Goal: Task Accomplishment & Management: Manage account settings

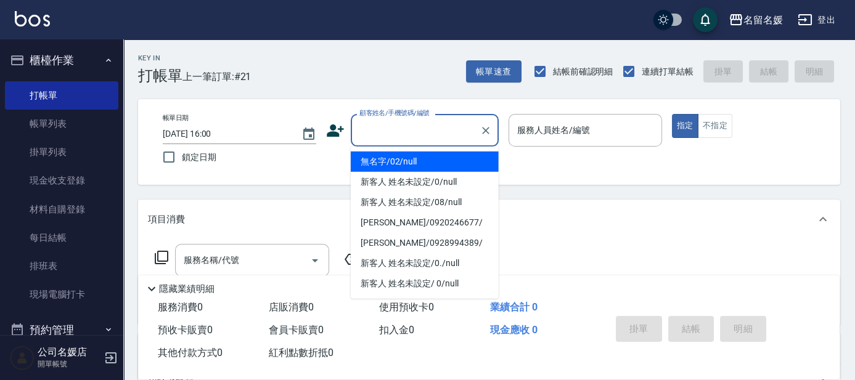
type input "0"
type input "無名字/02/null"
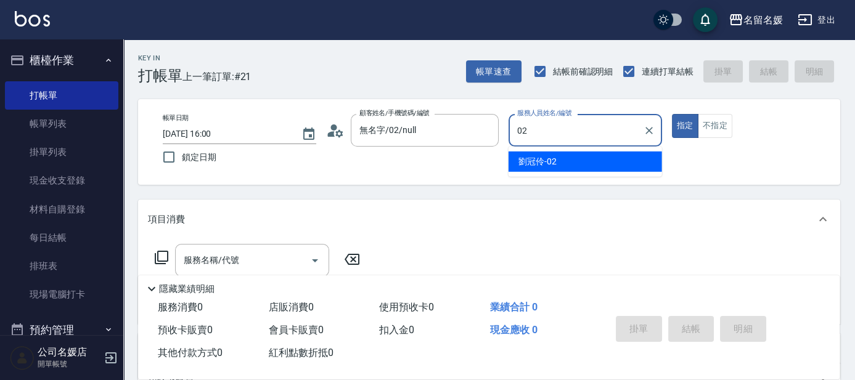
type input "02"
type button "true"
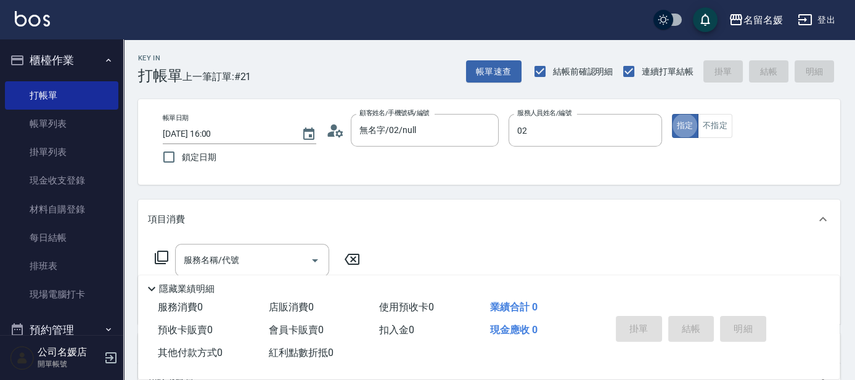
type input "[PERSON_NAME]-02"
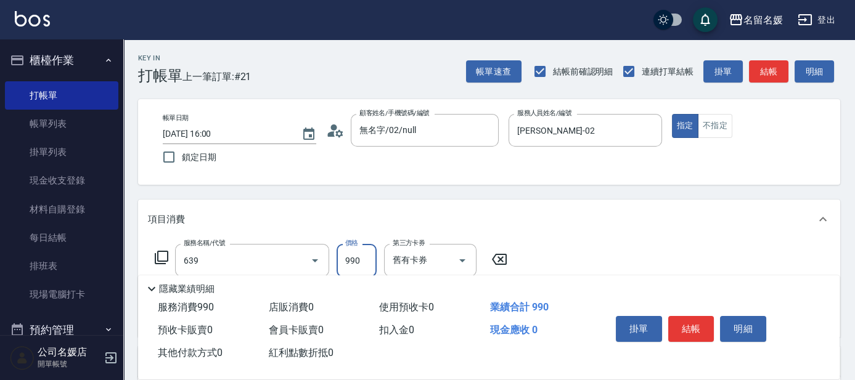
type input "(芙)蘆薈髮膜套卡(自材)(639)"
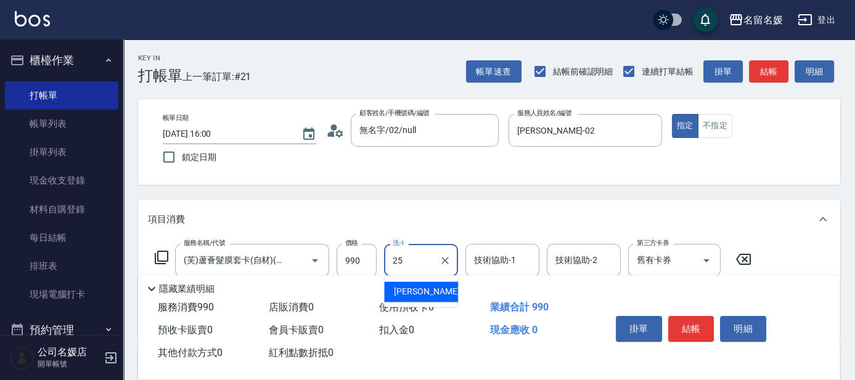
type input "[PERSON_NAME]-25"
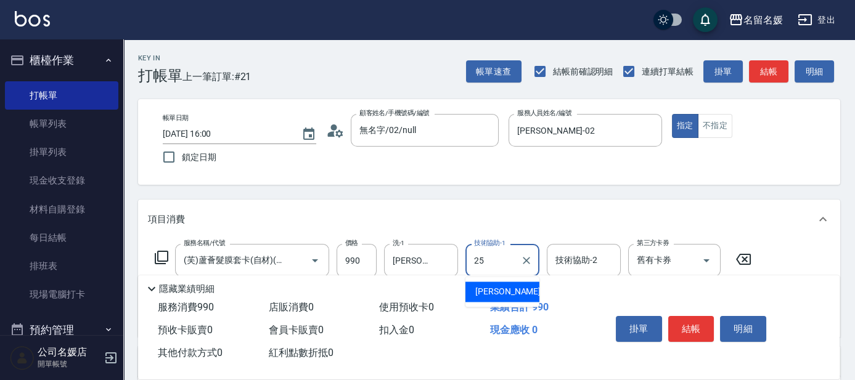
type input "[PERSON_NAME]-25"
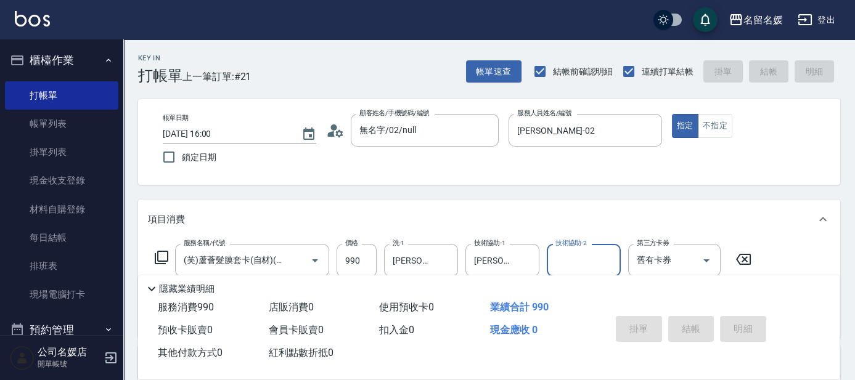
type input "[DATE] 16:56"
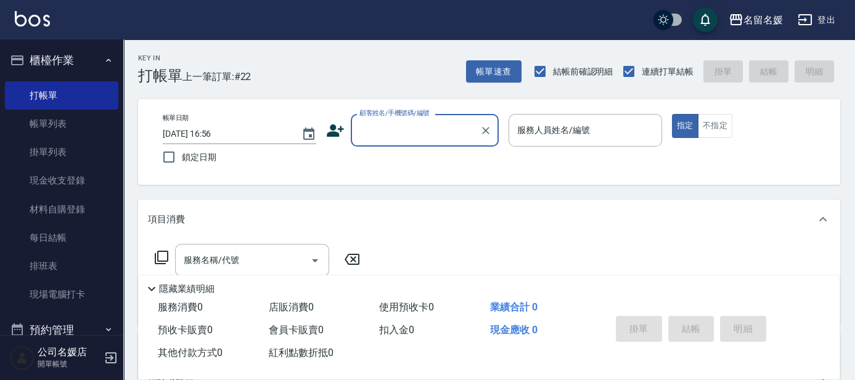
scroll to position [219, 0]
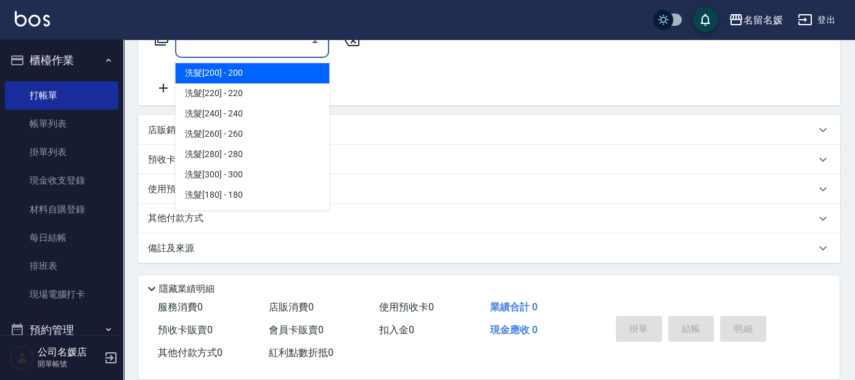
drag, startPoint x: 404, startPoint y: 175, endPoint x: 288, endPoint y: 47, distance: 172.7
click at [288, 47] on input "服務名稱/代號" at bounding box center [243, 42] width 124 height 22
click at [307, 51] on div at bounding box center [314, 41] width 18 height 33
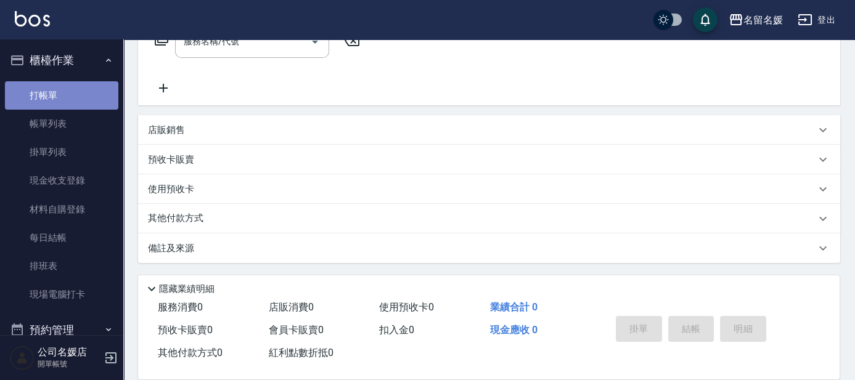
drag, startPoint x: 307, startPoint y: 51, endPoint x: 89, endPoint y: 98, distance: 223.1
click at [89, 98] on link "打帳單" at bounding box center [61, 95] width 113 height 28
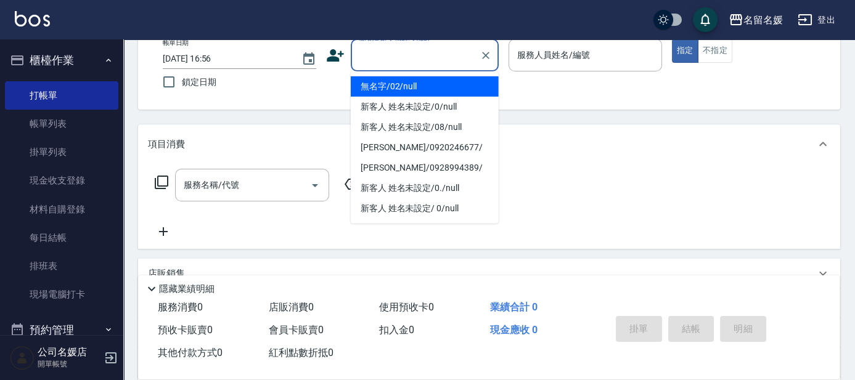
scroll to position [0, 0]
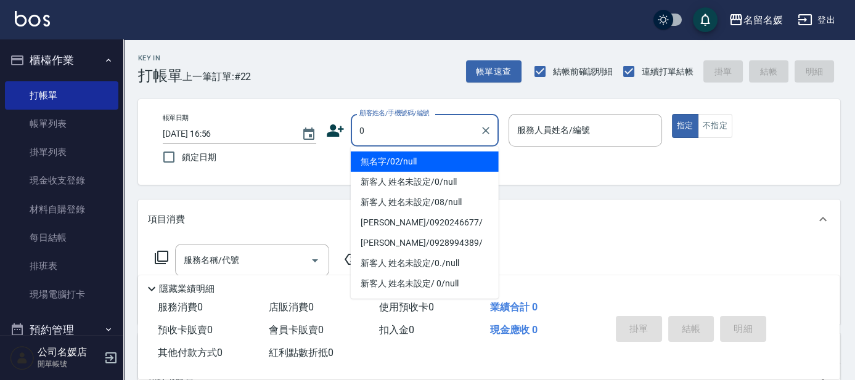
type input "無名字/02/null"
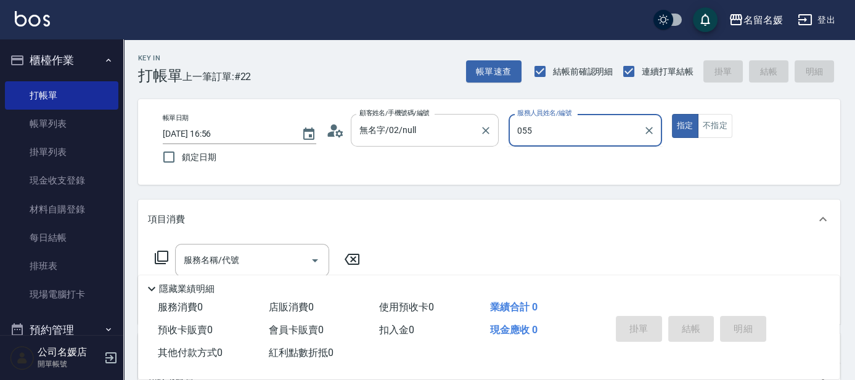
type input "055"
click at [672, 114] on button "指定" at bounding box center [685, 126] width 26 height 24
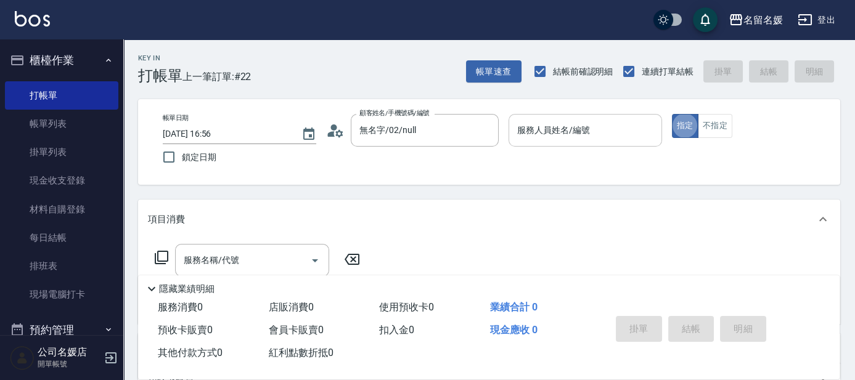
click at [552, 133] on div "服務人員姓名/編號 服務人員姓名/編號" at bounding box center [584, 130] width 153 height 33
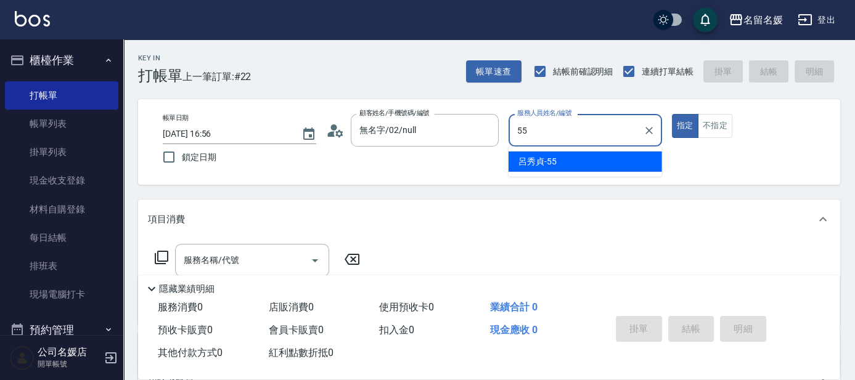
type input "[PERSON_NAME]-55"
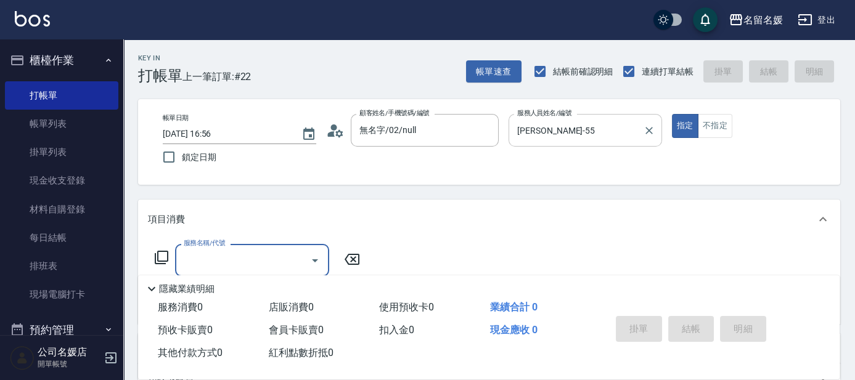
type input "8"
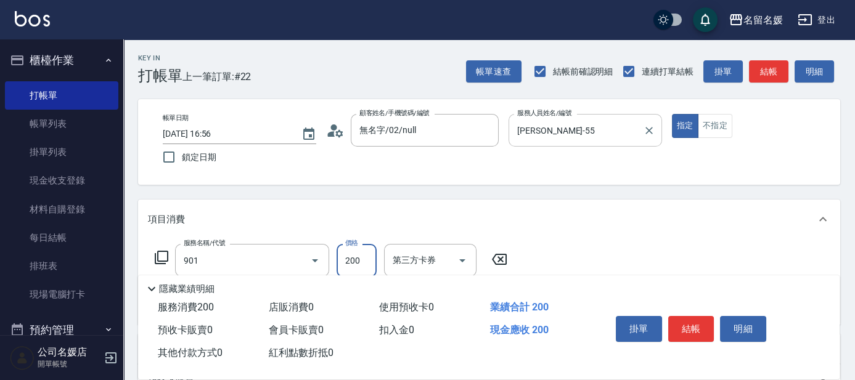
type input "修手(901)"
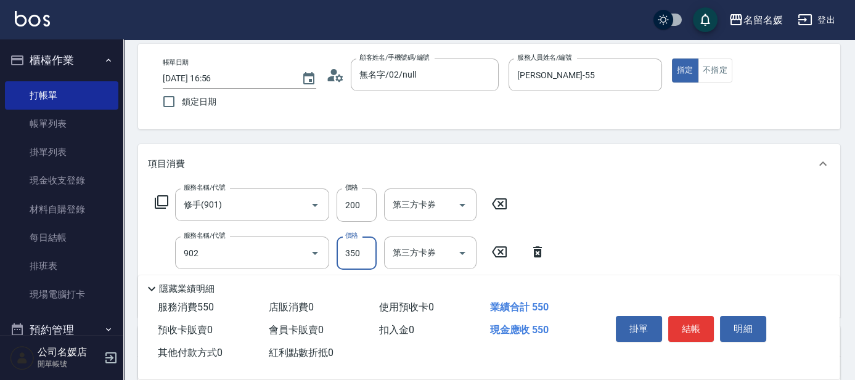
type input "修腳(902)"
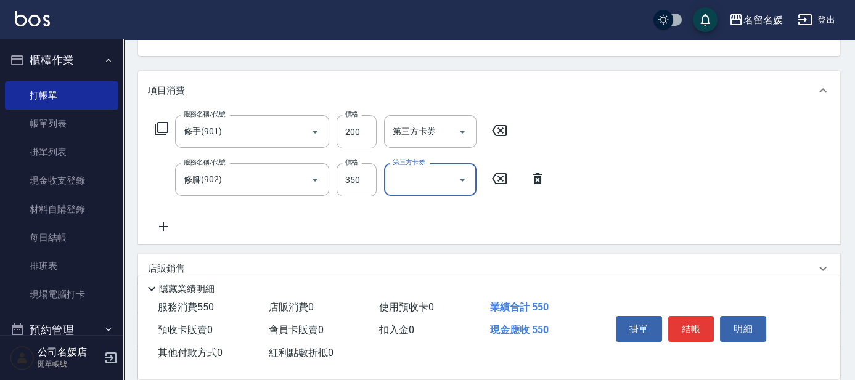
scroll to position [168, 0]
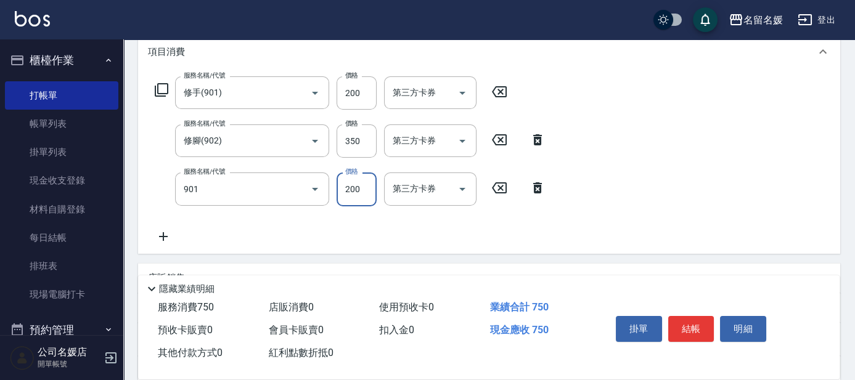
type input "修手(901)"
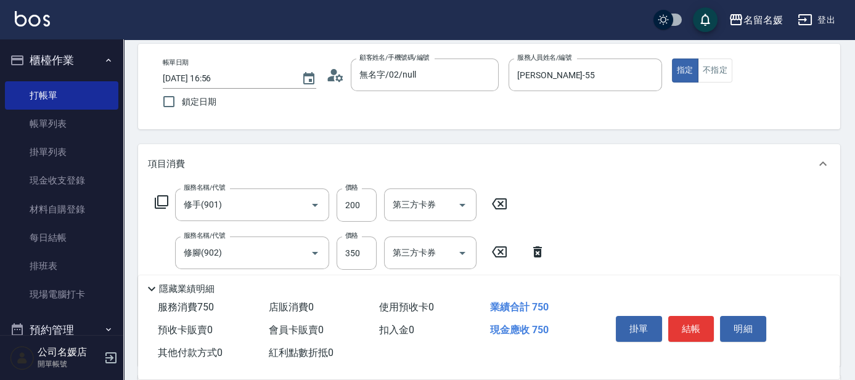
click at [627, 134] on div "Key In 打帳單 上一筆訂單:#22 帳單速查 結帳前確認明細 連續打單結帳 掛單 結帳 明細 帳單日期 [DATE] 16:56 鎖定日期 顧客姓名/手…" at bounding box center [488, 314] width 731 height 660
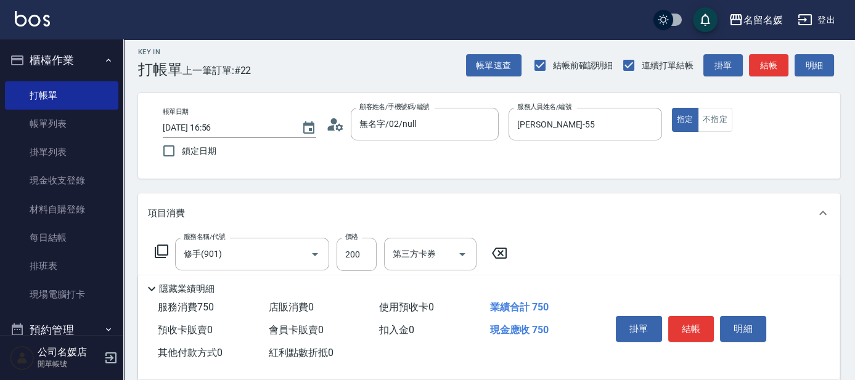
scroll to position [0, 0]
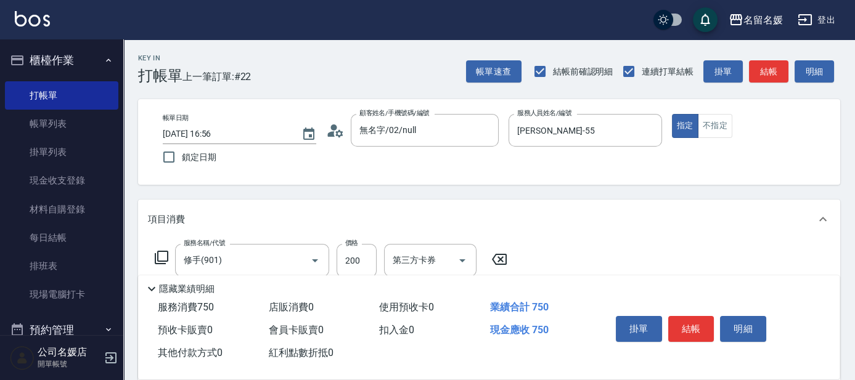
click at [184, 152] on span "鎖定日期" at bounding box center [199, 157] width 35 height 13
click at [182, 152] on input "鎖定日期" at bounding box center [169, 157] width 26 height 26
checkbox input "true"
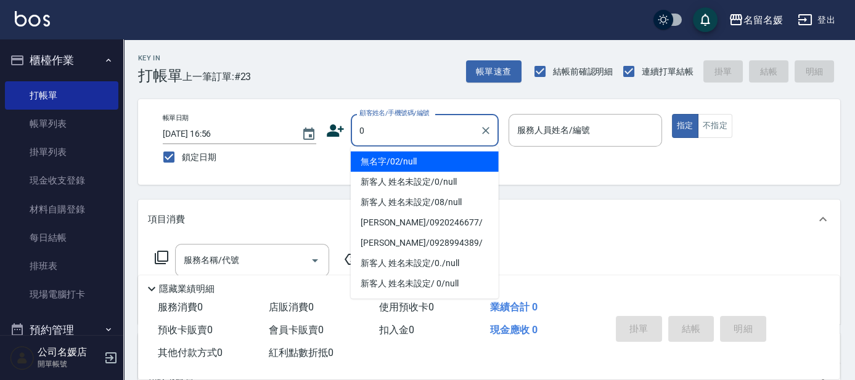
type input "0"
type input "03"
type input "無名字/02/null"
type input "[PERSON_NAME]-03"
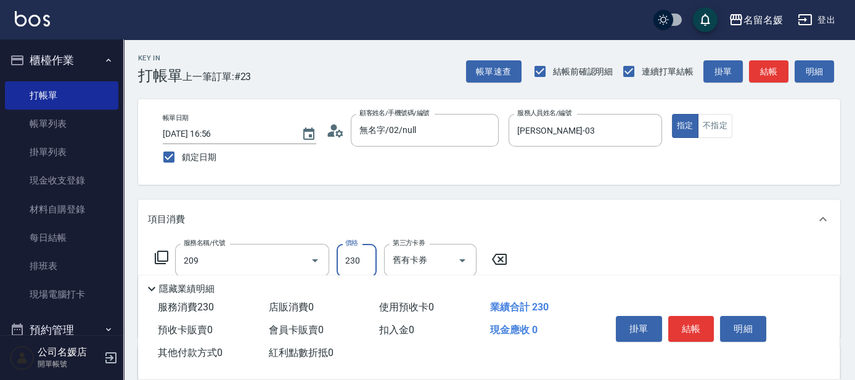
type input "洗髮券-(卡)230(209)"
type input "241"
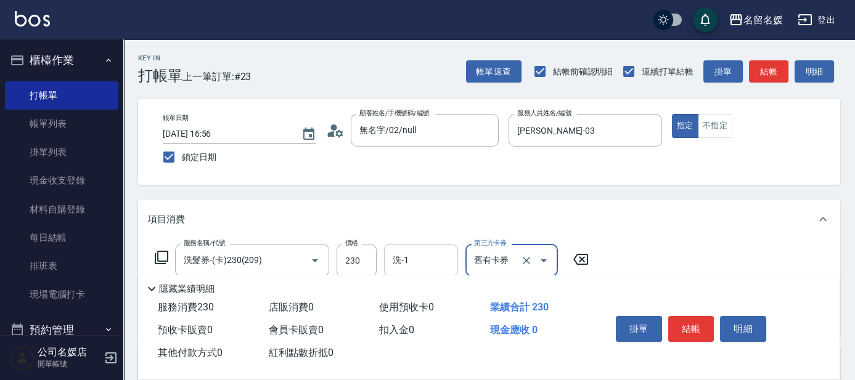
click at [436, 254] on input "洗-1" at bounding box center [420, 261] width 63 height 22
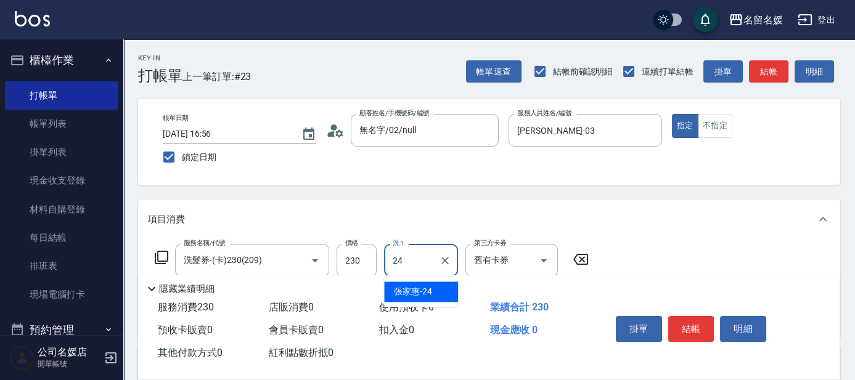
type input "[PERSON_NAME]-24"
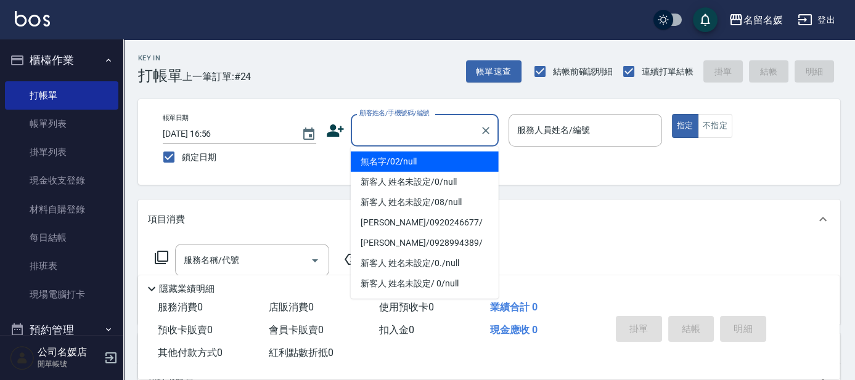
type input "0"
type input "無名字/02/null"
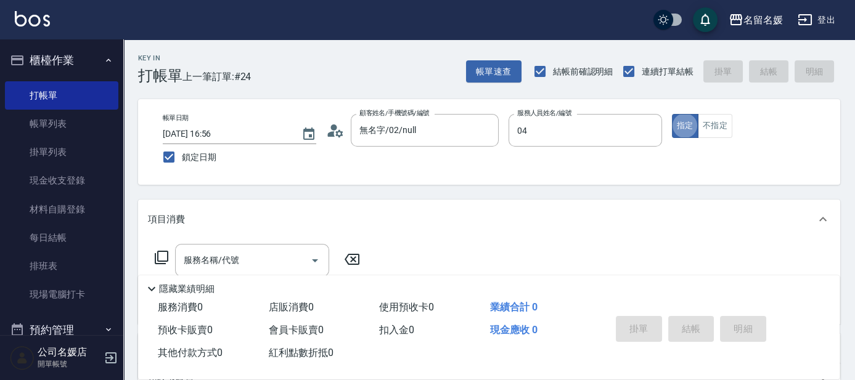
type input "[PERSON_NAME]-04"
type input "2"
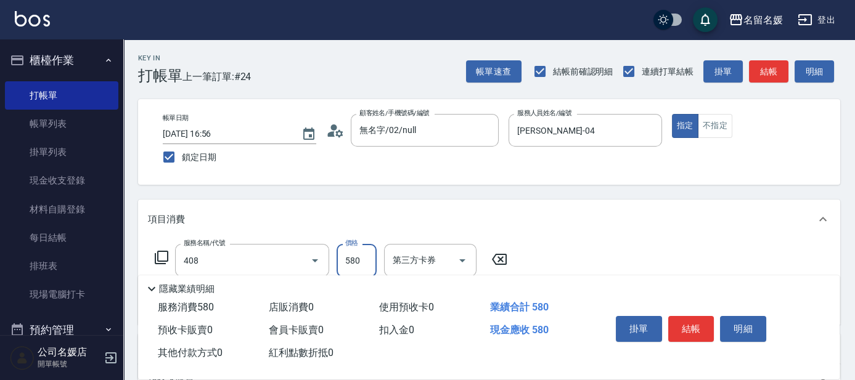
type input "剪髮(580)(408)"
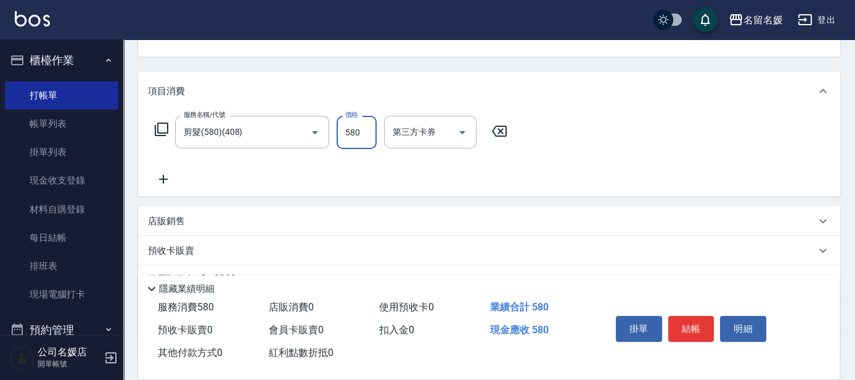
scroll to position [168, 0]
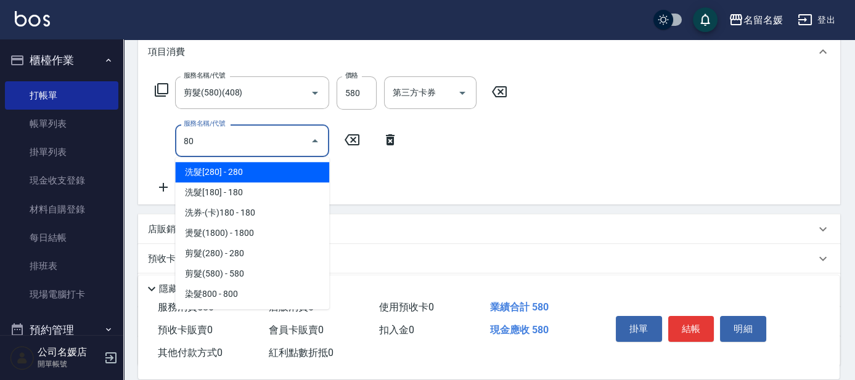
type input "808"
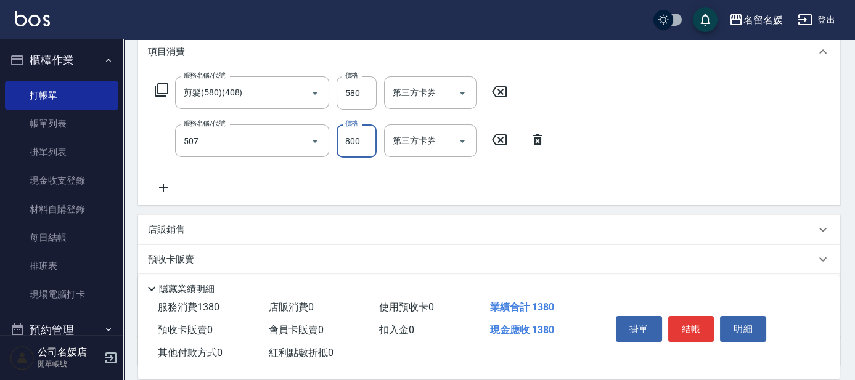
type input "染髮800(507)"
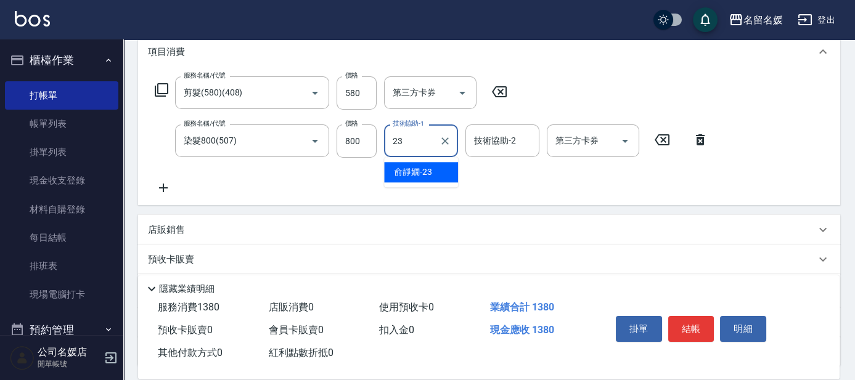
type input "[PERSON_NAME]23"
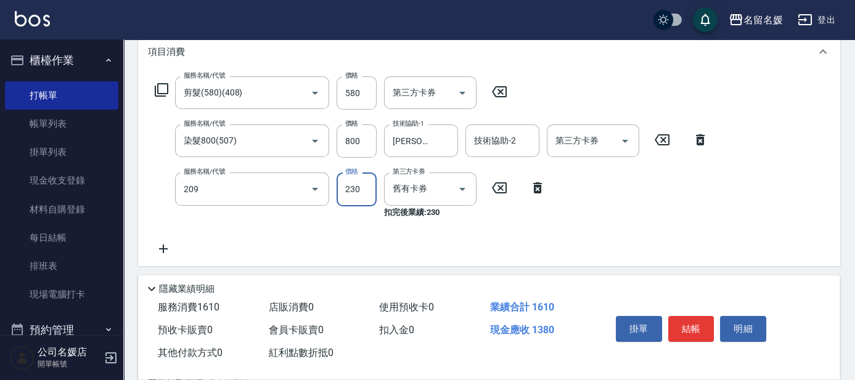
type input "洗髮券-(卡)230(209)"
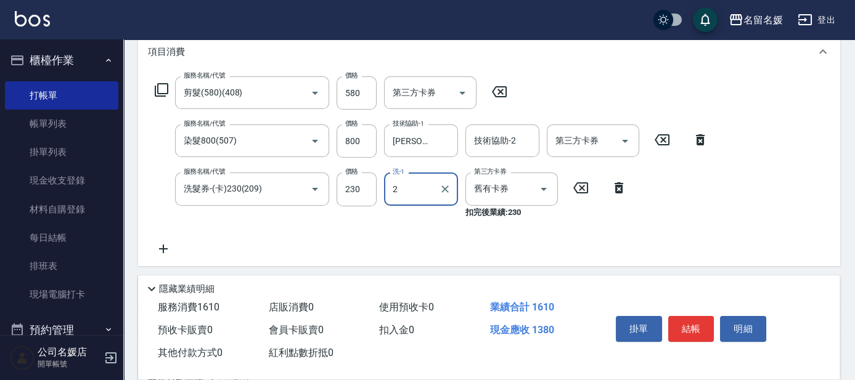
type input "2"
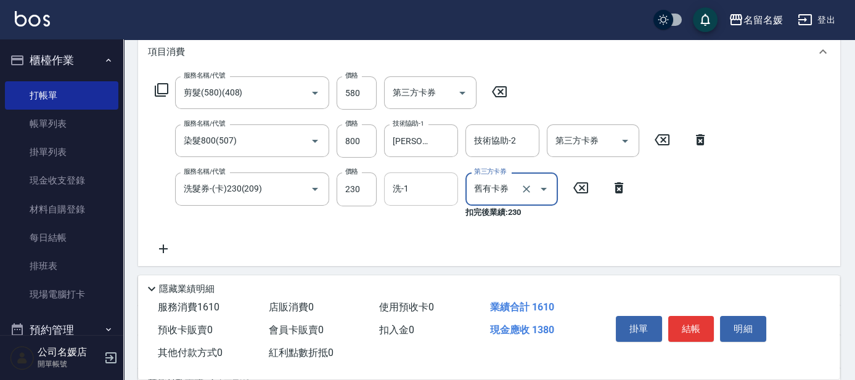
click at [399, 191] on div "洗-1 洗-1" at bounding box center [421, 189] width 74 height 33
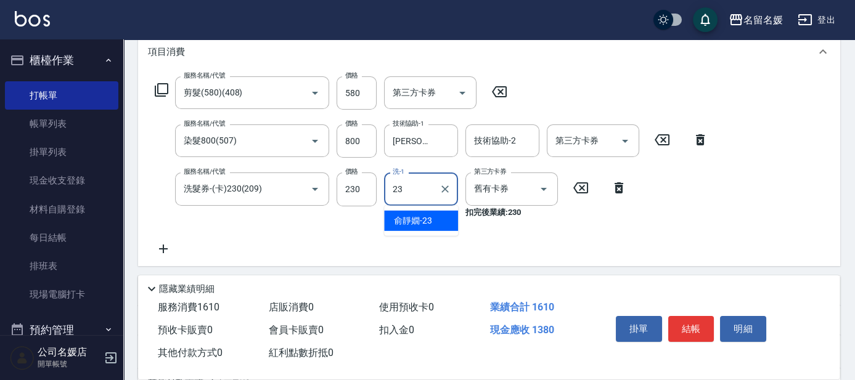
type input "[PERSON_NAME]23"
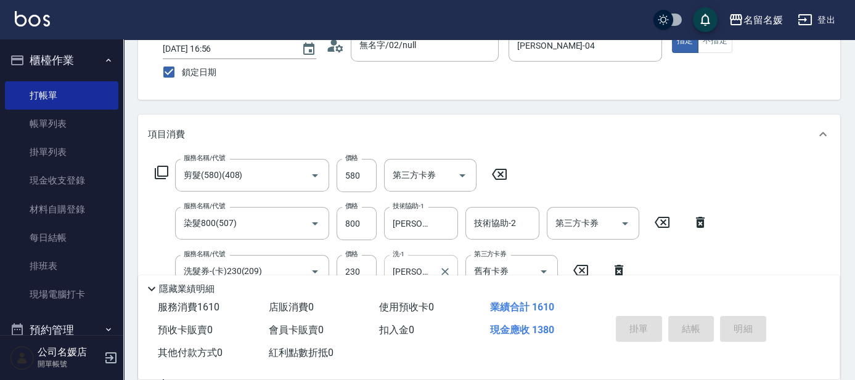
scroll to position [0, 0]
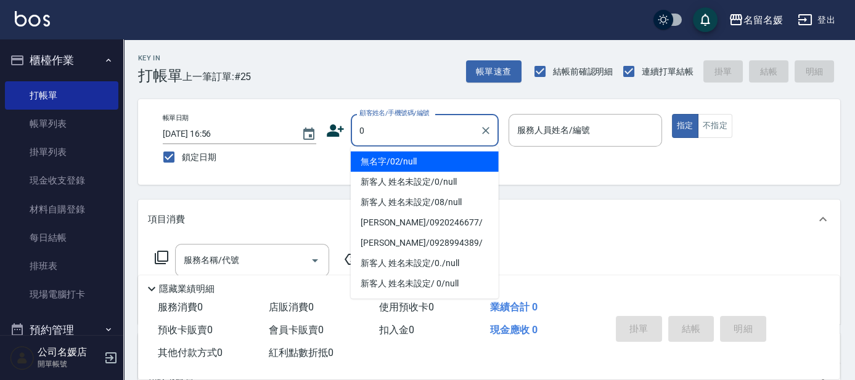
type input "無名字/02/null"
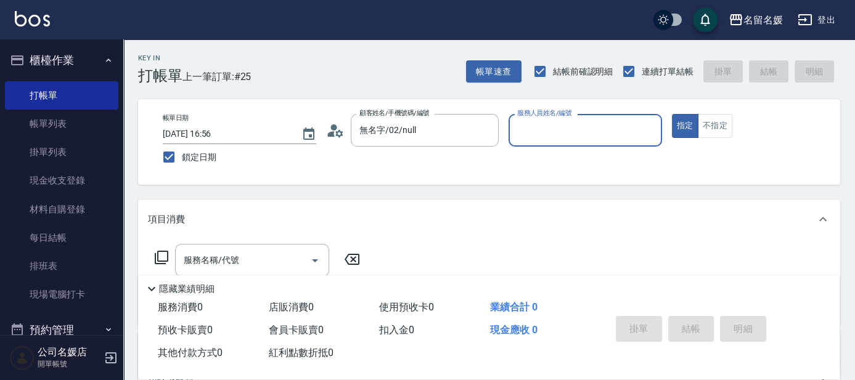
type input "1"
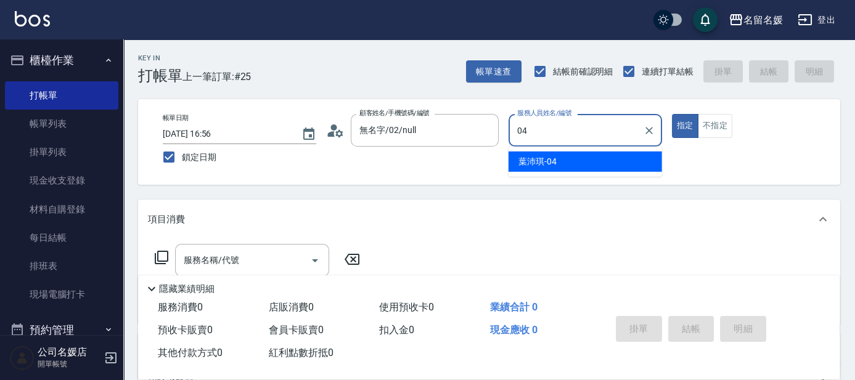
type input "[PERSON_NAME]-04"
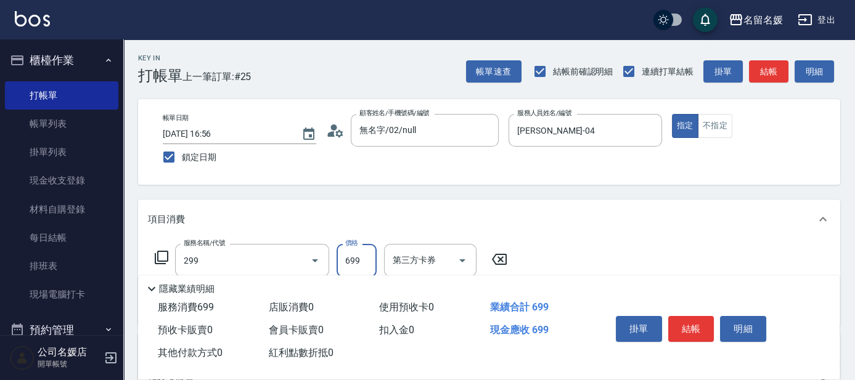
type input "滾珠洗髮699(299)"
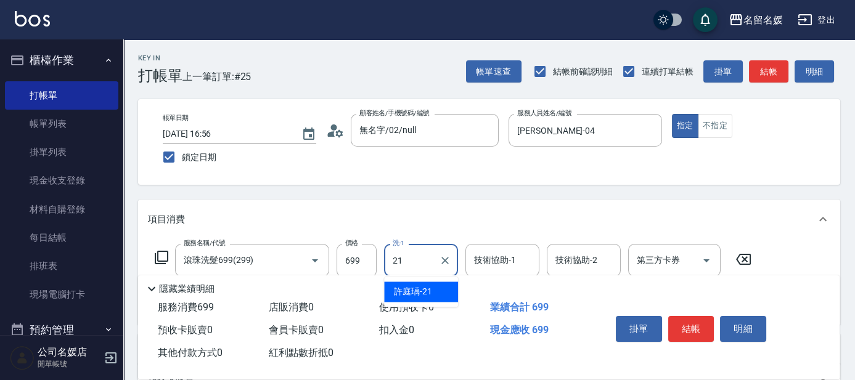
type input "[PERSON_NAME]-21"
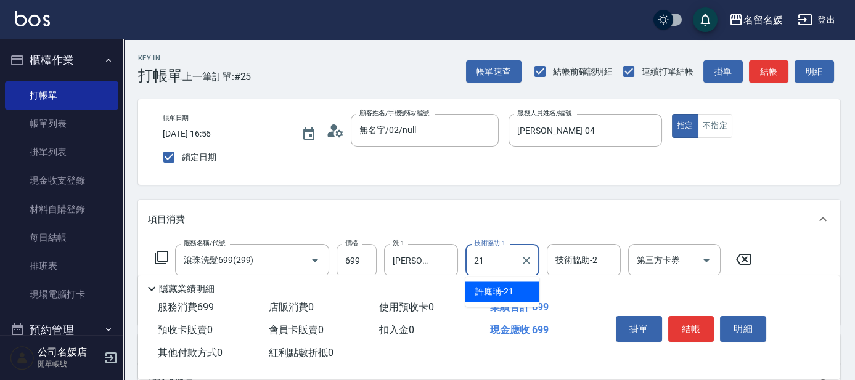
type input "[PERSON_NAME]-21"
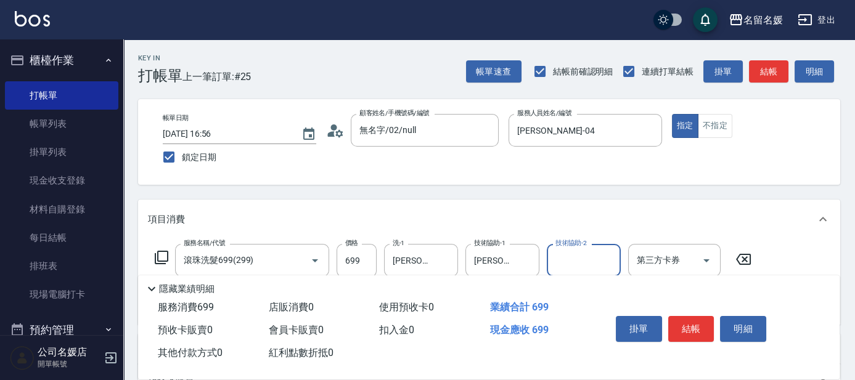
scroll to position [55, 0]
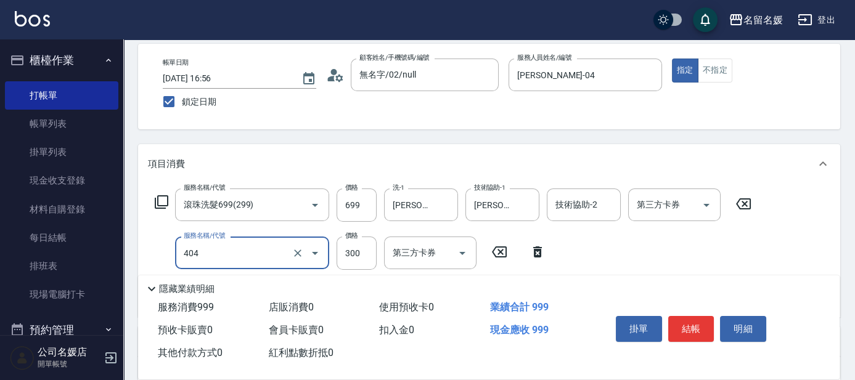
type input "剪髮(300)(404)"
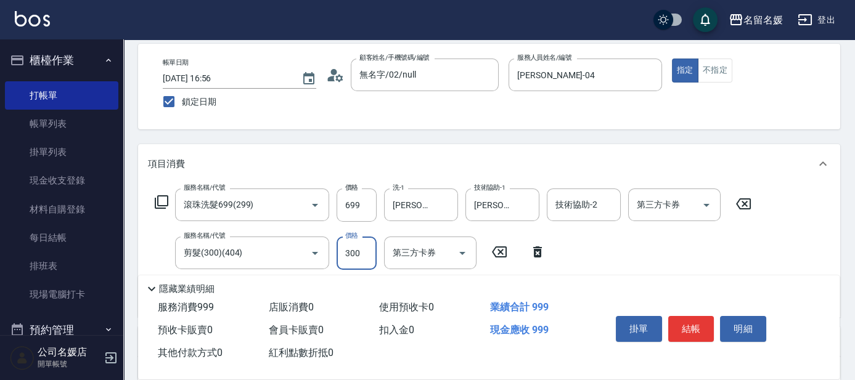
click at [483, 135] on div "Key In 打帳單 上一筆訂單:#25 帳單速查 結帳前確認明細 連續打單結帳 掛單 結帳 明細 帳單日期 [DATE] 16:56 鎖定日期 顧客姓名/手…" at bounding box center [488, 290] width 731 height 612
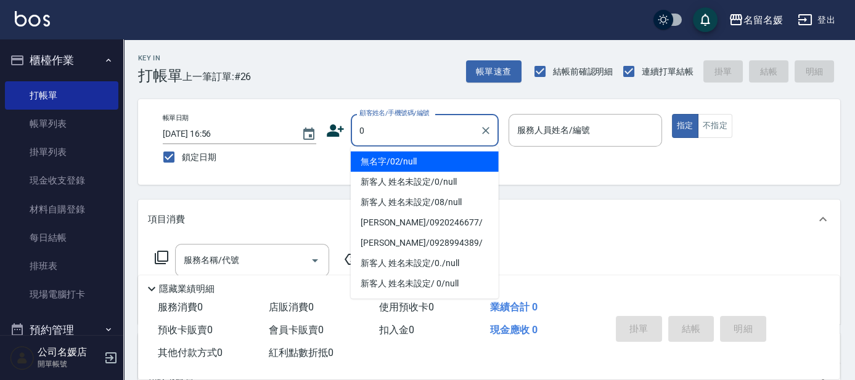
type input "0"
type input "03"
type input "無名字/02/null"
type input "[PERSON_NAME]-03"
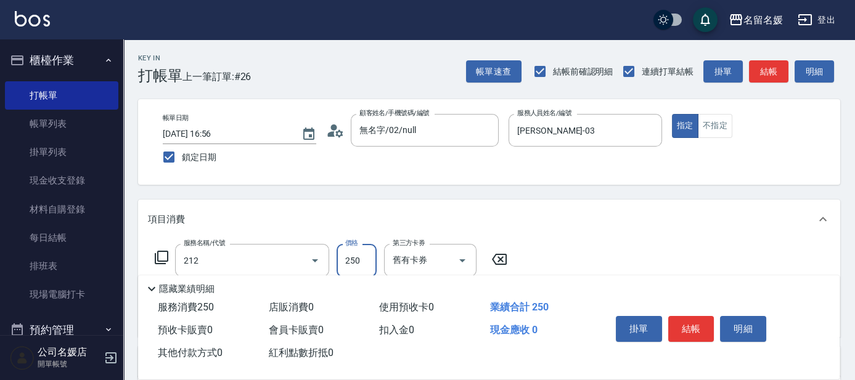
type input "洗髮券-(卡)250(212)"
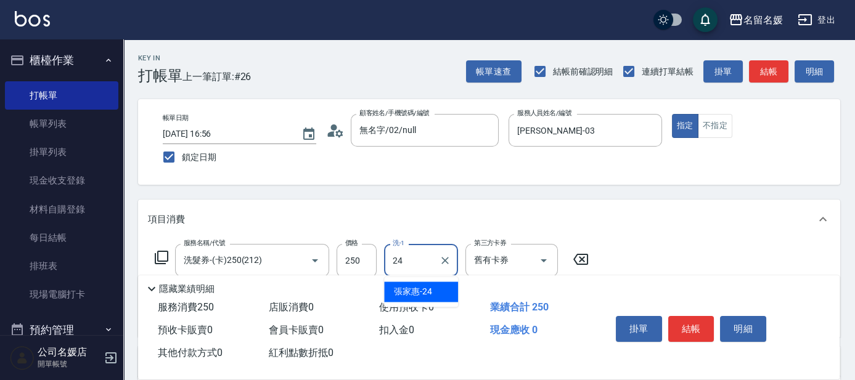
type input "[PERSON_NAME]-24"
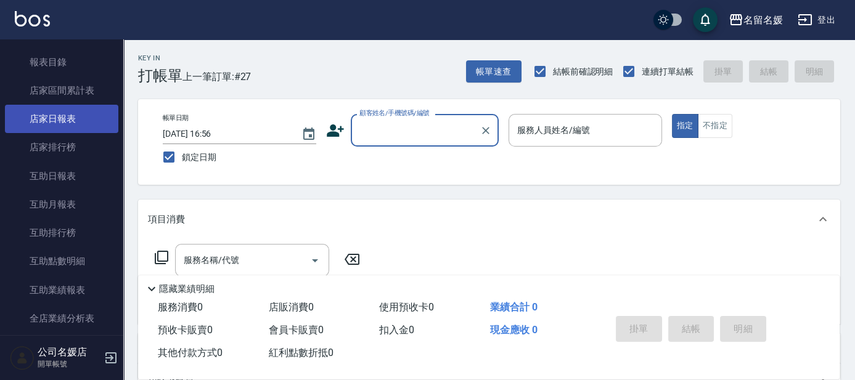
scroll to position [336, 0]
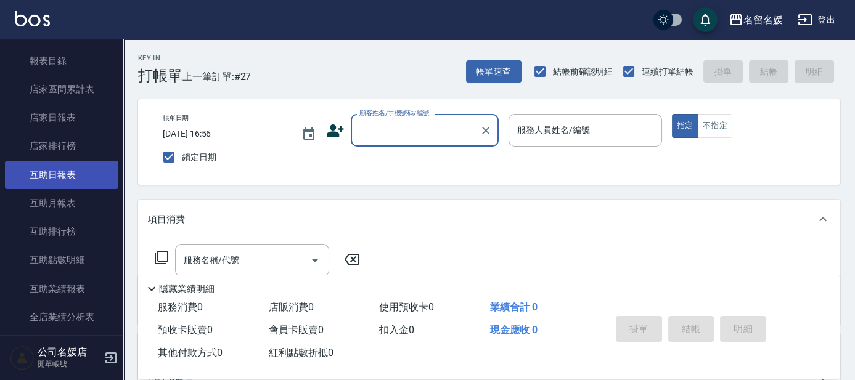
click at [68, 170] on link "互助日報表" at bounding box center [61, 175] width 113 height 28
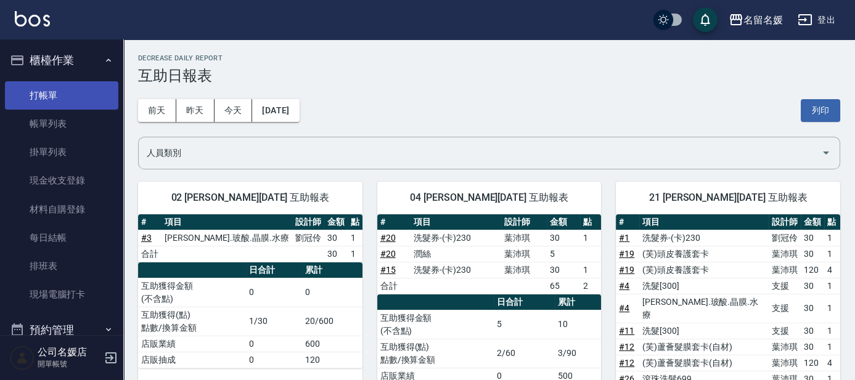
click at [71, 106] on link "打帳單" at bounding box center [61, 95] width 113 height 28
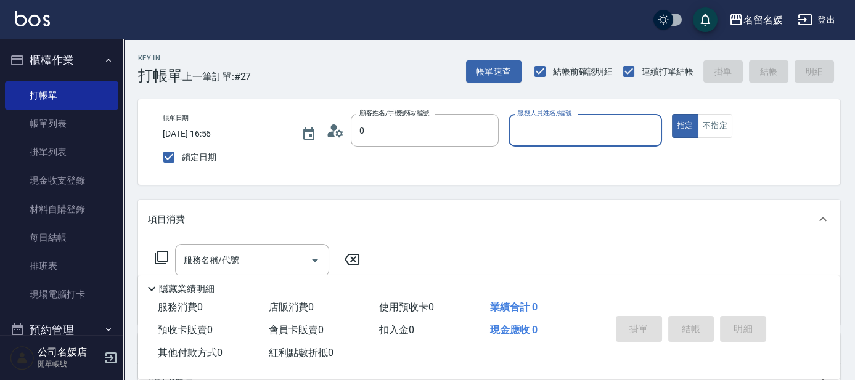
type input "無名字/02/null"
type input "023"
click at [672, 114] on button "指定" at bounding box center [685, 126] width 26 height 24
type button "true"
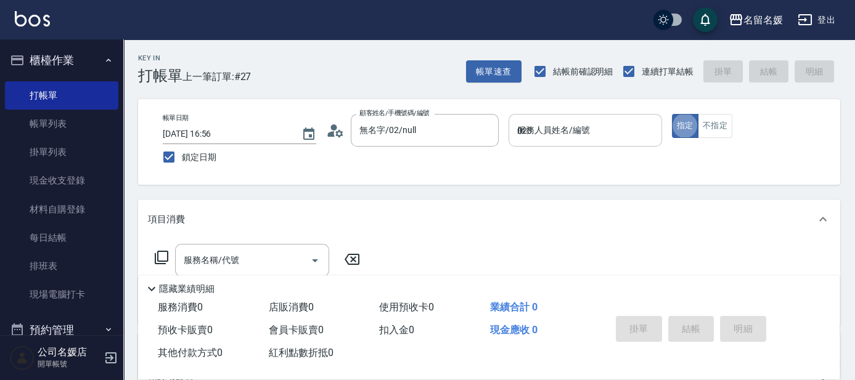
type input "新客人 姓名未設定/0/null"
click at [609, 134] on input "服務人員姓名/編號" at bounding box center [585, 131] width 142 height 22
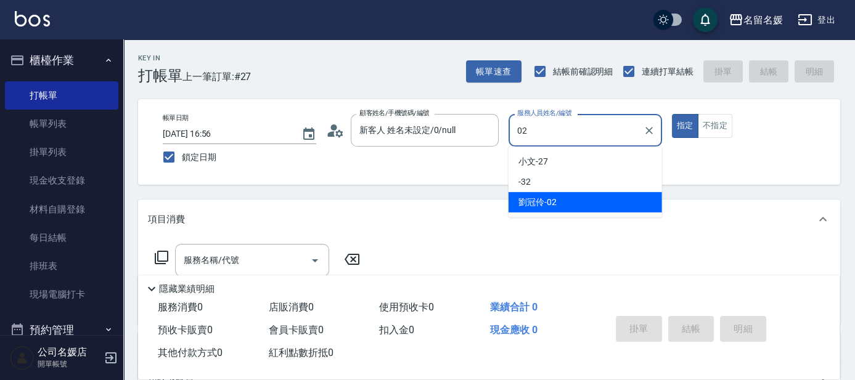
type input "[PERSON_NAME]-02"
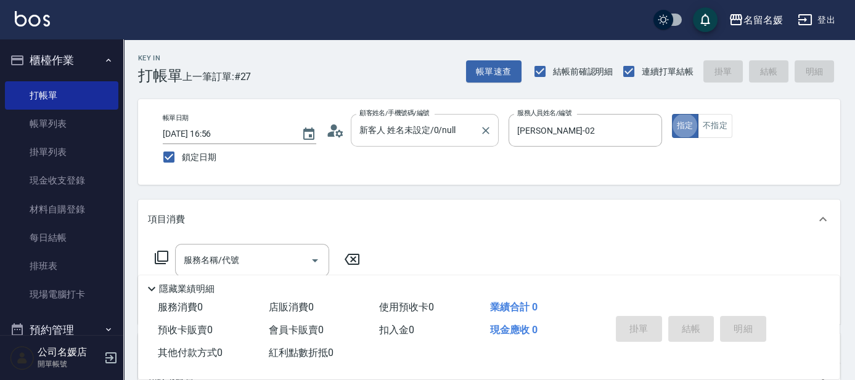
click at [459, 124] on input "新客人 姓名未設定/0/null" at bounding box center [415, 131] width 118 height 22
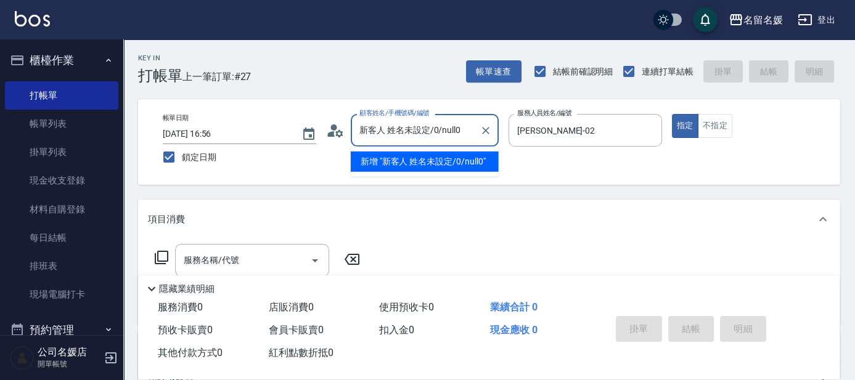
type input "新客人 姓名未設定/0/null0"
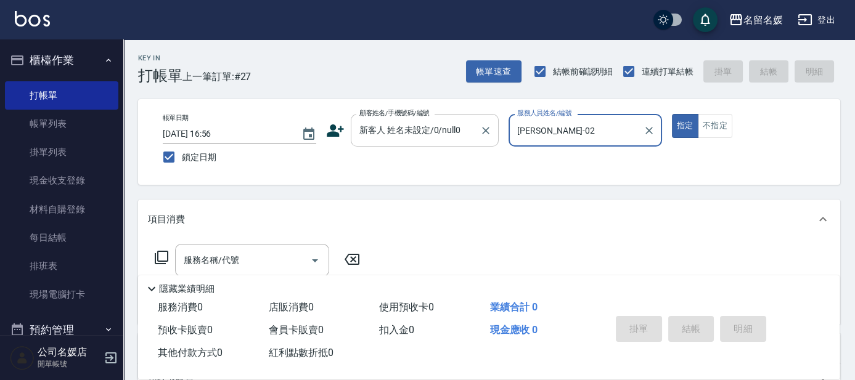
click at [465, 125] on input "新客人 姓名未設定/0/null0" at bounding box center [415, 131] width 118 height 22
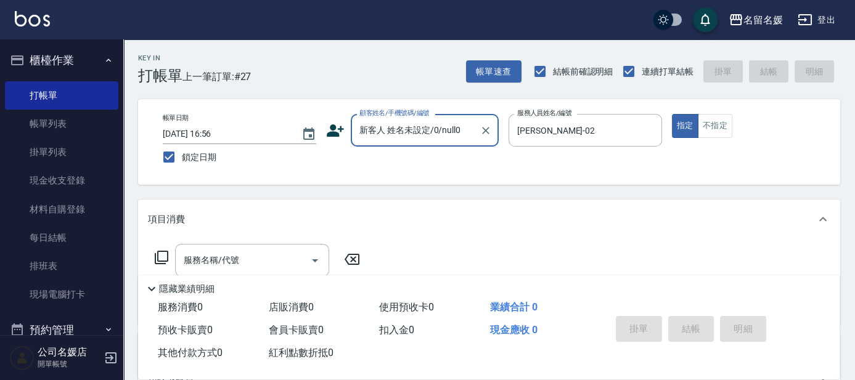
click at [471, 116] on div "新客人 姓名未設定/0/null0 顧客姓名/手機號碼/編號" at bounding box center [425, 130] width 148 height 33
click at [465, 138] on input "新客人 姓名未設定/0/null0" at bounding box center [415, 131] width 118 height 22
click at [465, 137] on input "新客人 姓名未設定/0/null0" at bounding box center [415, 131] width 118 height 22
click at [461, 134] on input "新客人 姓名未設定/0/null0" at bounding box center [415, 131] width 118 height 22
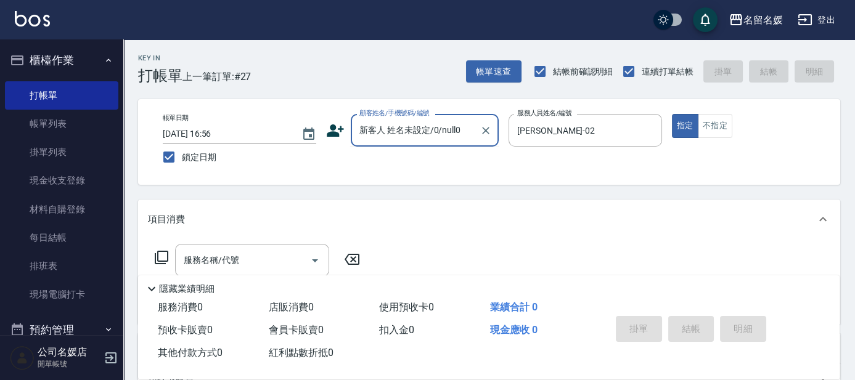
click at [437, 129] on input "新客人 姓名未設定/0/null0" at bounding box center [415, 131] width 118 height 22
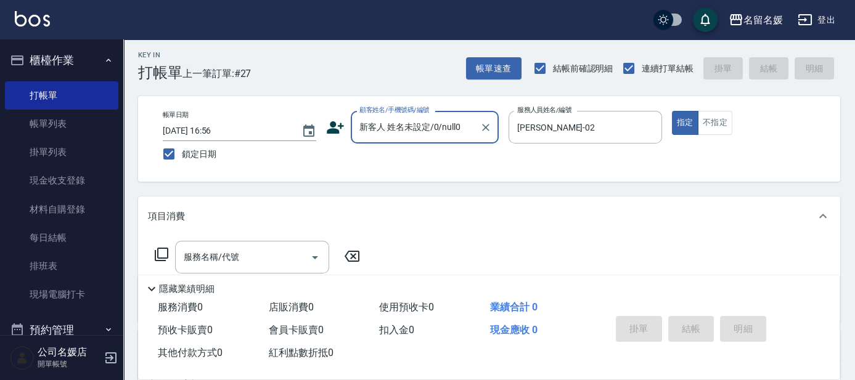
scroll to position [55, 0]
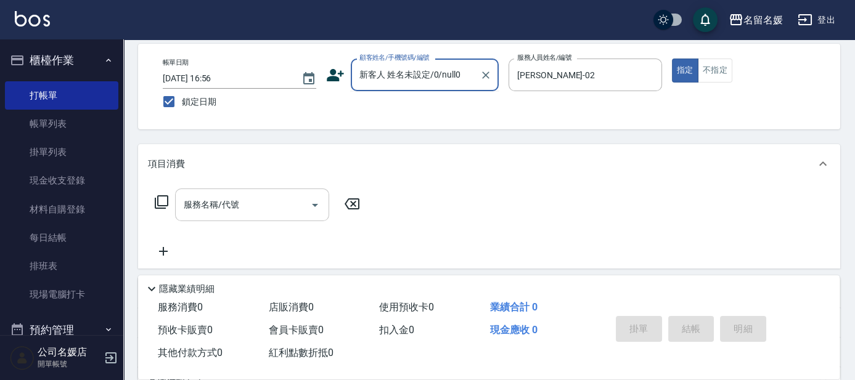
click at [243, 208] on input "服務名稱/代號" at bounding box center [243, 205] width 124 height 22
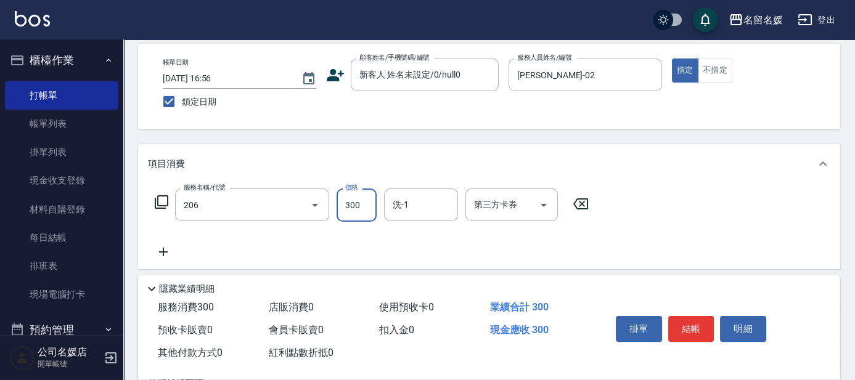
type input "洗髮[300](206)"
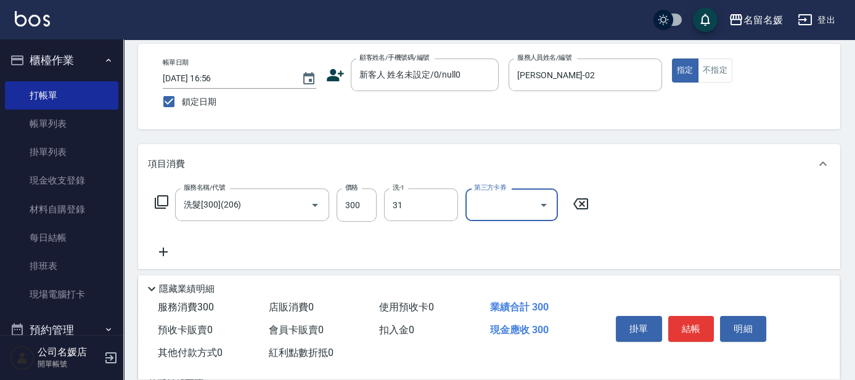
type input "[PERSON_NAME]-31"
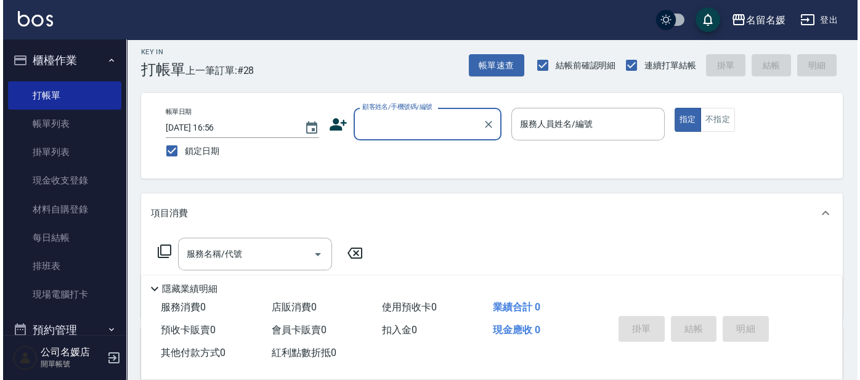
scroll to position [0, 0]
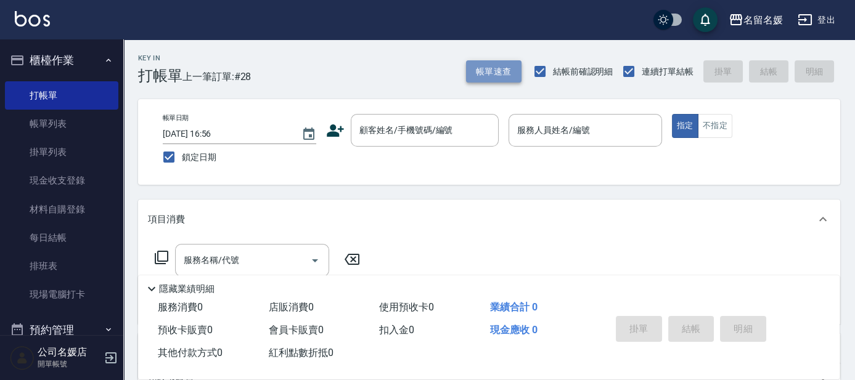
click at [510, 65] on button "帳單速查" at bounding box center [493, 71] width 55 height 23
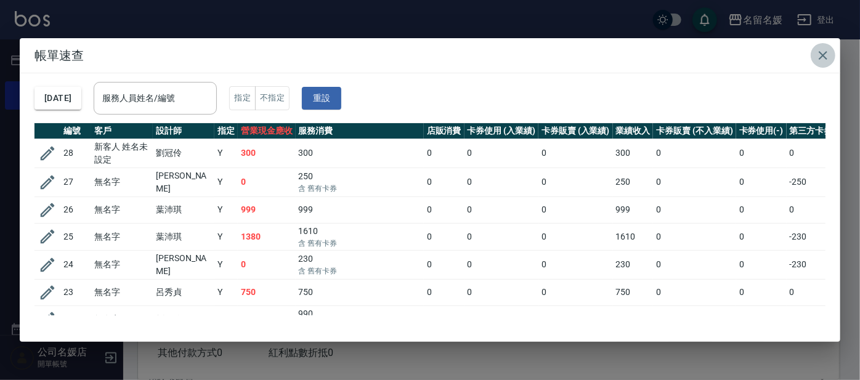
click at [826, 59] on icon "button" at bounding box center [823, 55] width 15 height 15
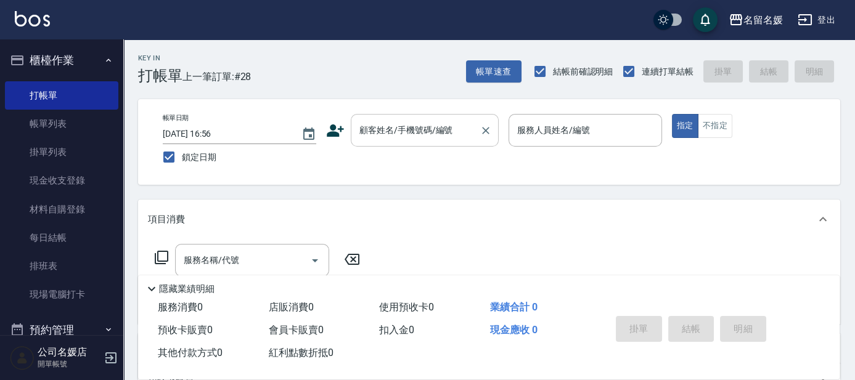
click at [407, 138] on input "顧客姓名/手機號碼/編號" at bounding box center [415, 131] width 118 height 22
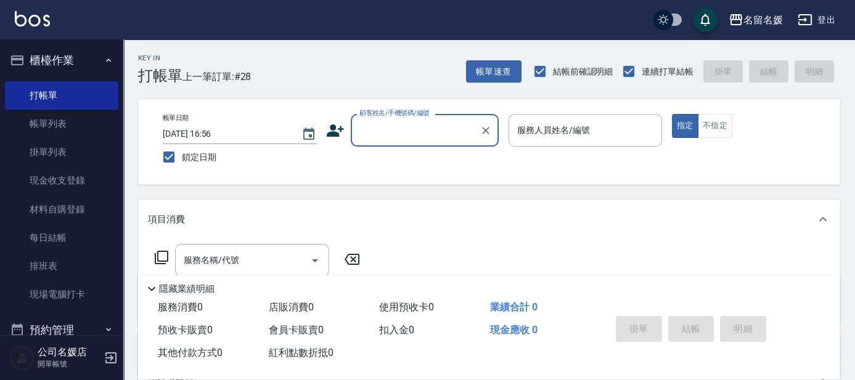
click at [415, 132] on input "顧客姓名/手機號碼/編號" at bounding box center [415, 131] width 118 height 22
click at [416, 137] on input "顧客姓名/手機號碼/編號" at bounding box center [415, 131] width 118 height 22
click at [481, 128] on icon "Clear" at bounding box center [485, 130] width 12 height 12
click at [461, 130] on input "顧客姓名/手機號碼/編號" at bounding box center [415, 131] width 118 height 22
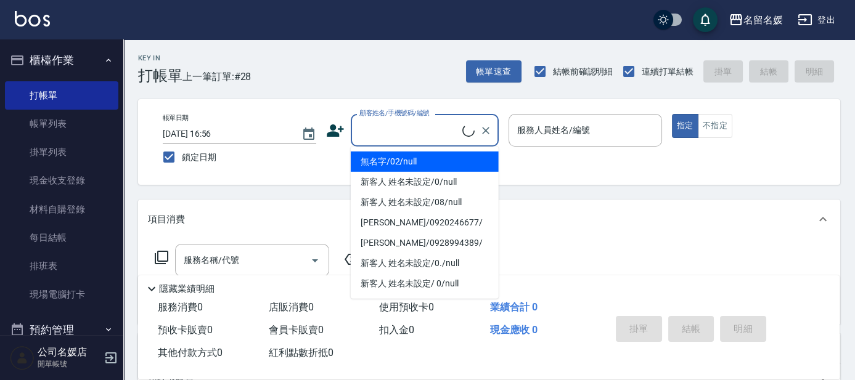
click at [376, 137] on input "顧客姓名/手機號碼/編號" at bounding box center [409, 131] width 106 height 22
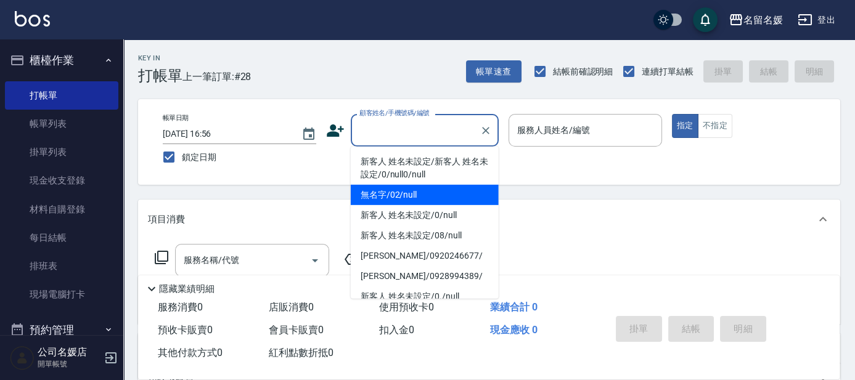
drag, startPoint x: 402, startPoint y: 193, endPoint x: 548, endPoint y: 148, distance: 152.8
click at [405, 193] on li "無名字/02/null" at bounding box center [425, 195] width 148 height 20
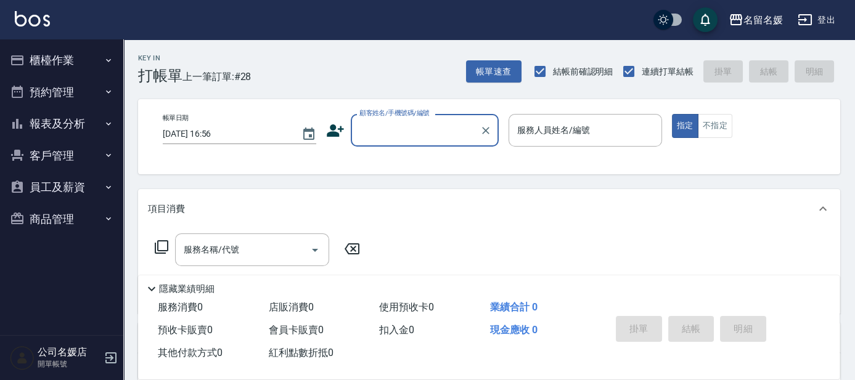
click at [426, 126] on input "顧客姓名/手機號碼/編號" at bounding box center [415, 131] width 118 height 22
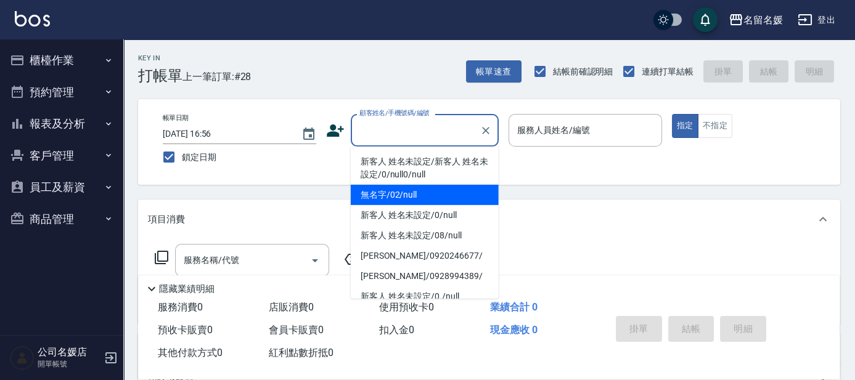
click at [423, 199] on li "無名字/02/null" at bounding box center [425, 195] width 148 height 20
type input "無名字/02/null"
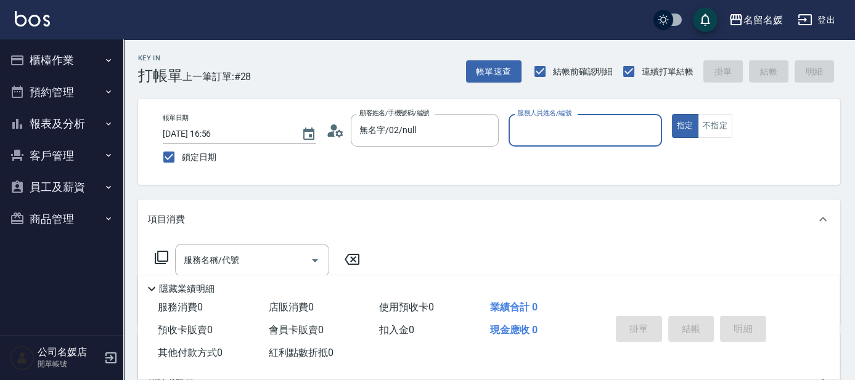
click at [593, 132] on input "服務人員姓名/編號" at bounding box center [585, 131] width 142 height 22
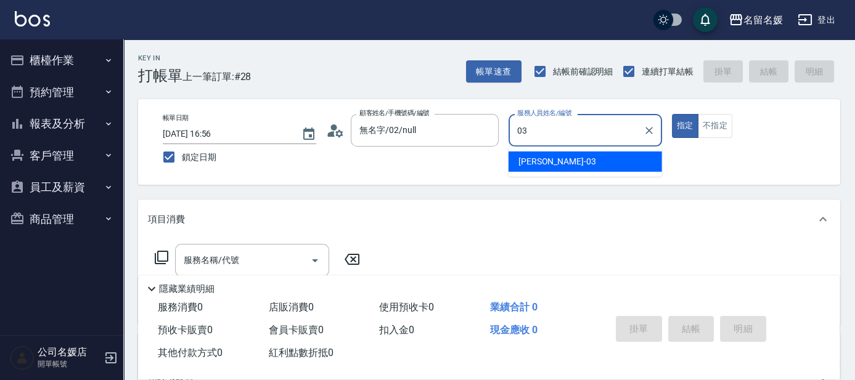
type input "03"
type button "true"
type input "[PERSON_NAME]-03"
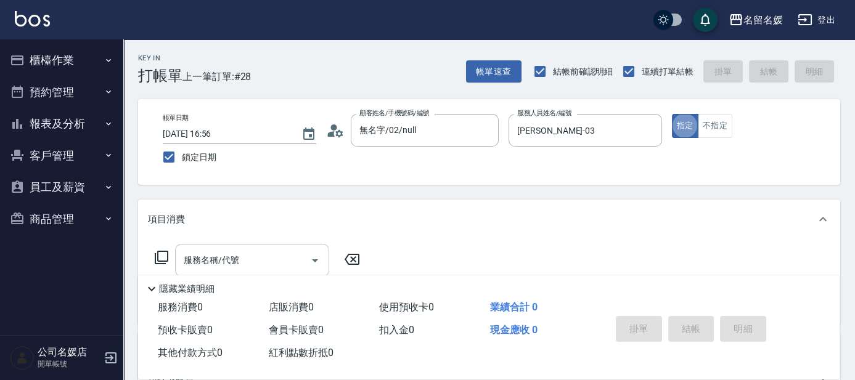
drag, startPoint x: 259, startPoint y: 259, endPoint x: 275, endPoint y: 256, distance: 15.6
click at [262, 258] on input "服務名稱/代號" at bounding box center [243, 261] width 124 height 22
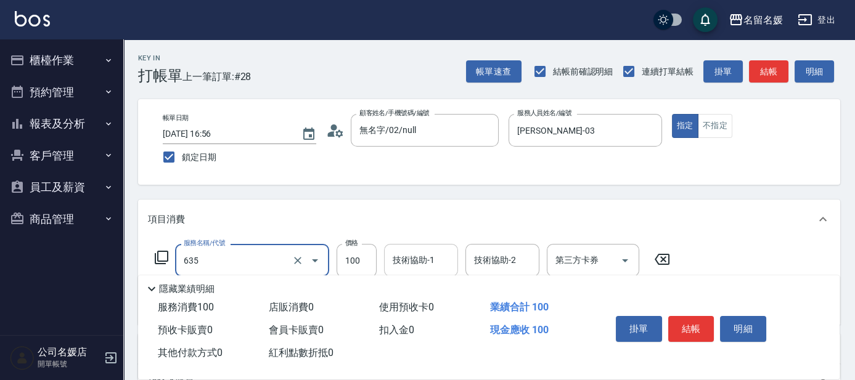
click at [447, 262] on input "技術協助-1" at bounding box center [420, 261] width 63 height 22
type input "煥彩.玻酸.晶膜.水療(635)"
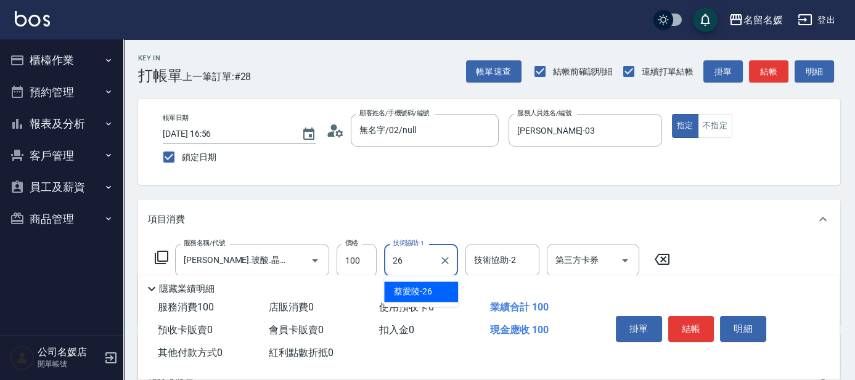
type input "蔡愛陵-26"
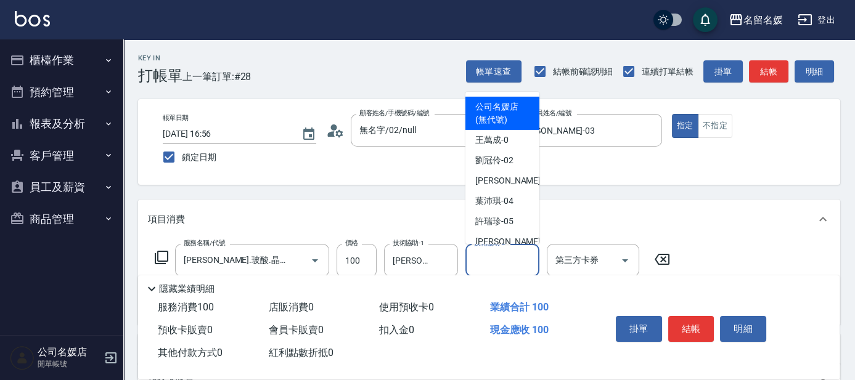
drag, startPoint x: 498, startPoint y: 254, endPoint x: 469, endPoint y: 219, distance: 46.0
click at [498, 254] on input "技術協助-2" at bounding box center [502, 261] width 63 height 22
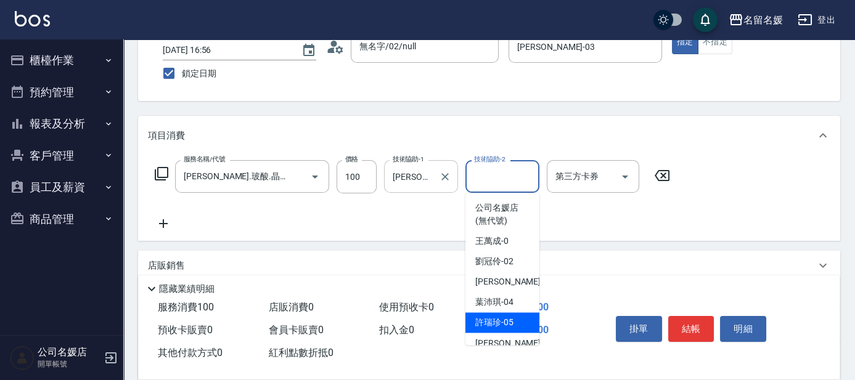
scroll to position [112, 0]
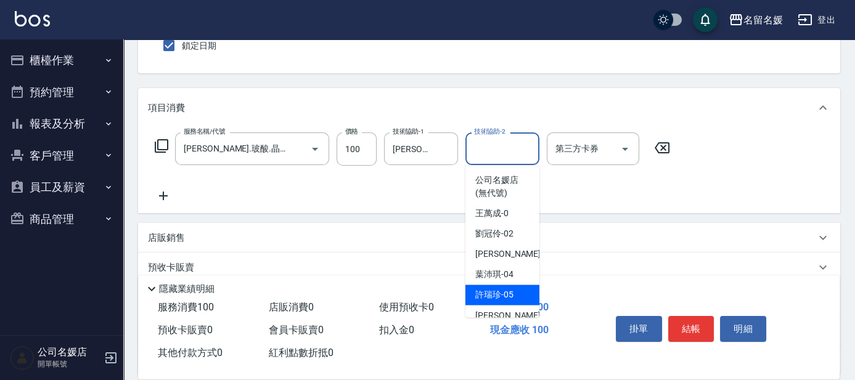
click at [158, 195] on icon at bounding box center [163, 196] width 31 height 15
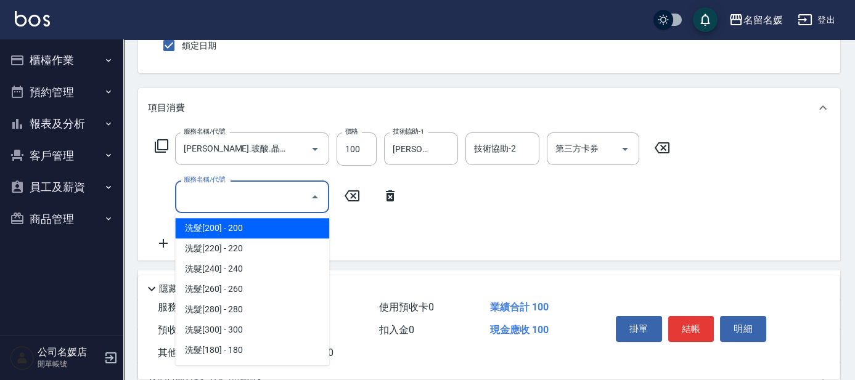
click at [240, 206] on input "服務名稱/代號" at bounding box center [243, 197] width 124 height 22
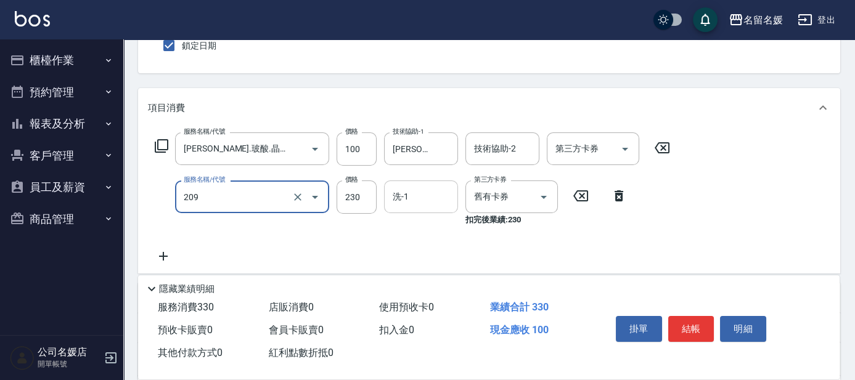
click at [406, 200] on div "洗-1 洗-1" at bounding box center [421, 197] width 74 height 33
type input "洗髮券-(卡)230(209)"
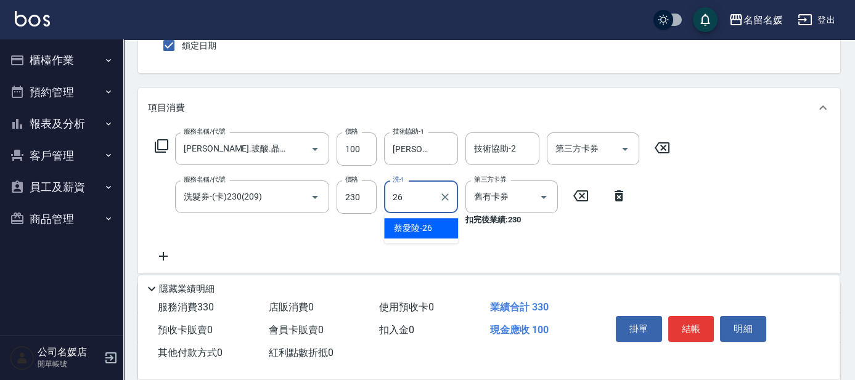
type input "蔡愛陵-26"
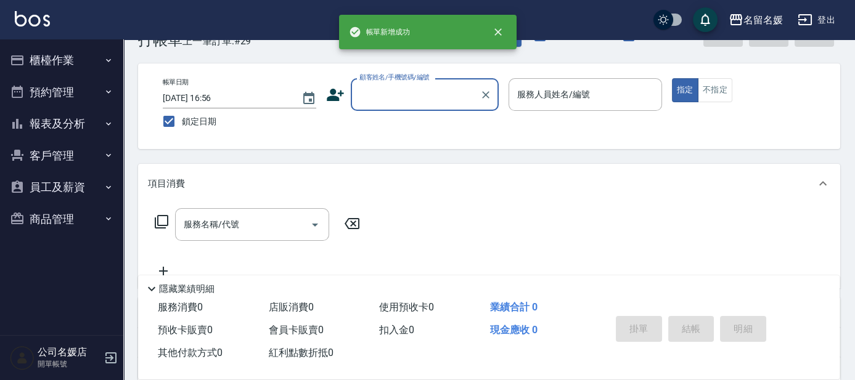
scroll to position [0, 0]
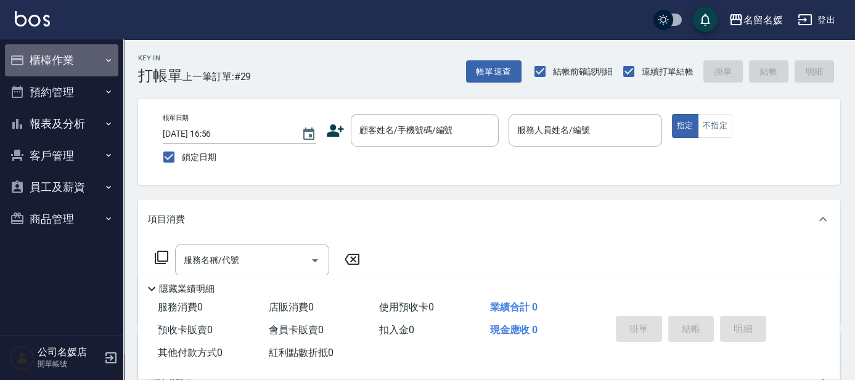
click at [79, 51] on button "櫃檯作業" at bounding box center [61, 60] width 113 height 32
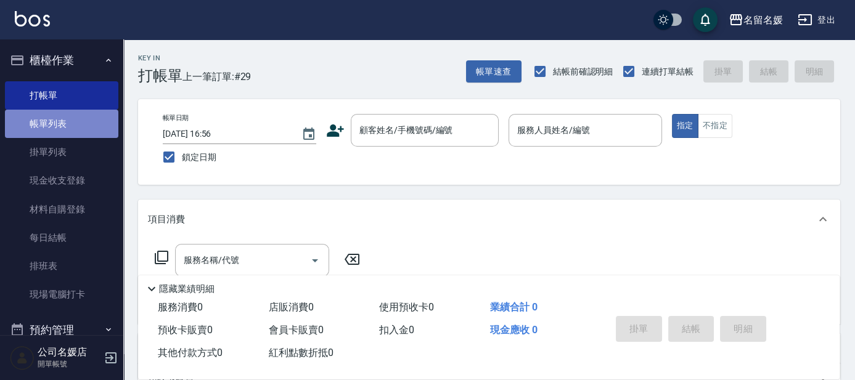
click at [84, 132] on link "帳單列表" at bounding box center [61, 124] width 113 height 28
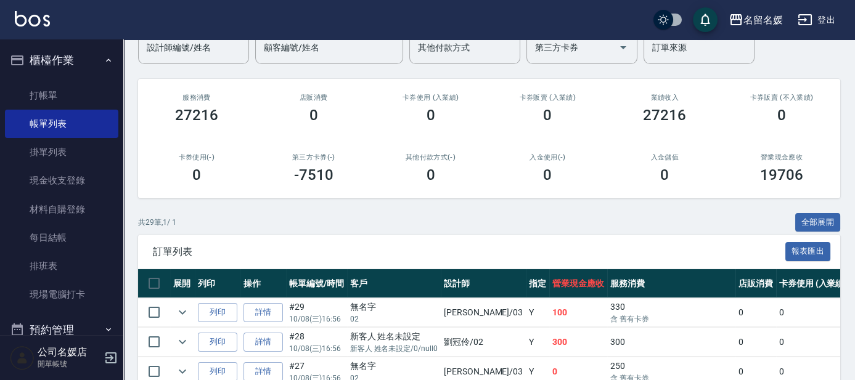
scroll to position [168, 0]
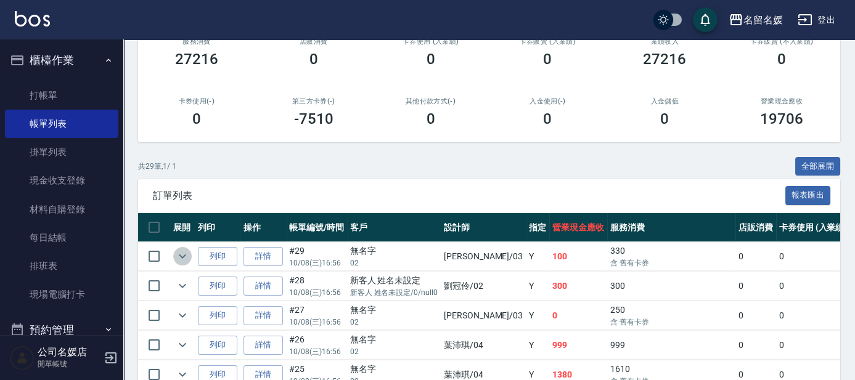
click at [184, 258] on icon "expand row" at bounding box center [182, 256] width 15 height 15
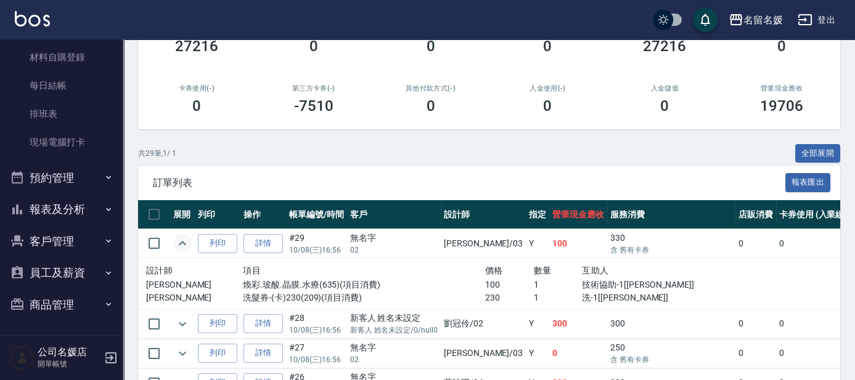
scroll to position [392, 0]
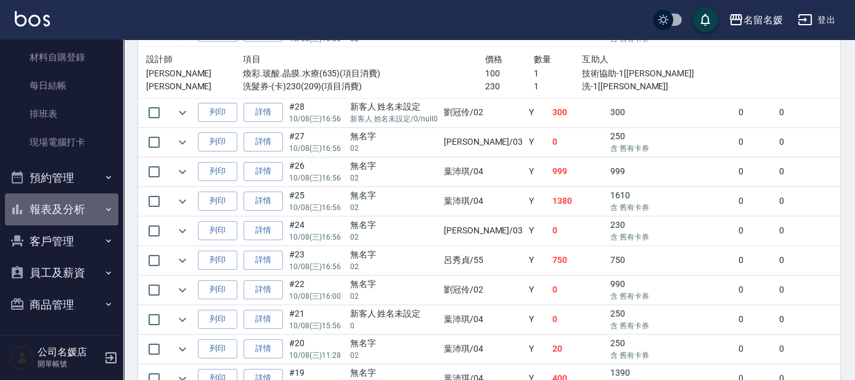
click at [67, 208] on button "報表及分析" at bounding box center [61, 209] width 113 height 32
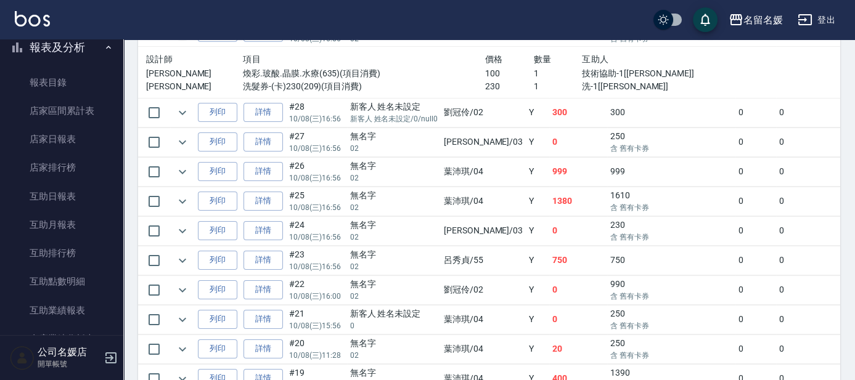
scroll to position [320, 0]
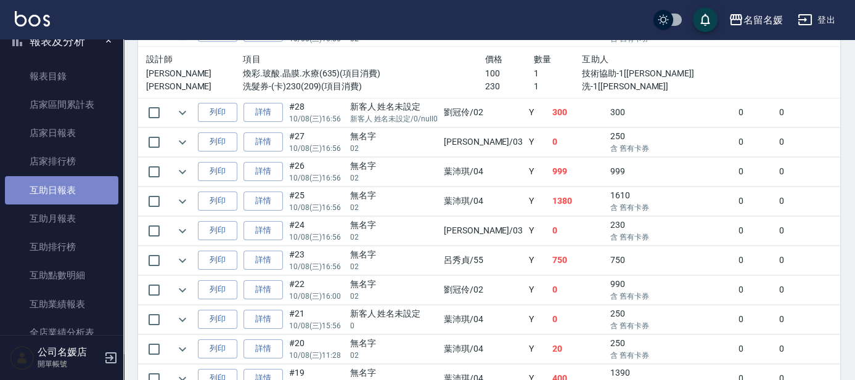
click at [78, 189] on link "互助日報表" at bounding box center [61, 190] width 113 height 28
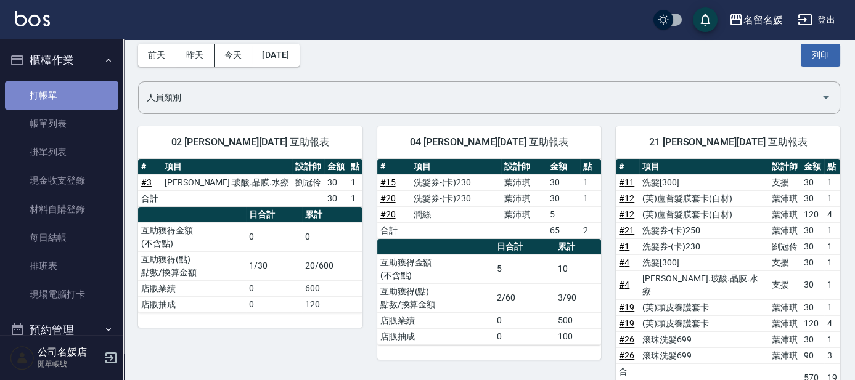
click at [77, 88] on link "打帳單" at bounding box center [61, 95] width 113 height 28
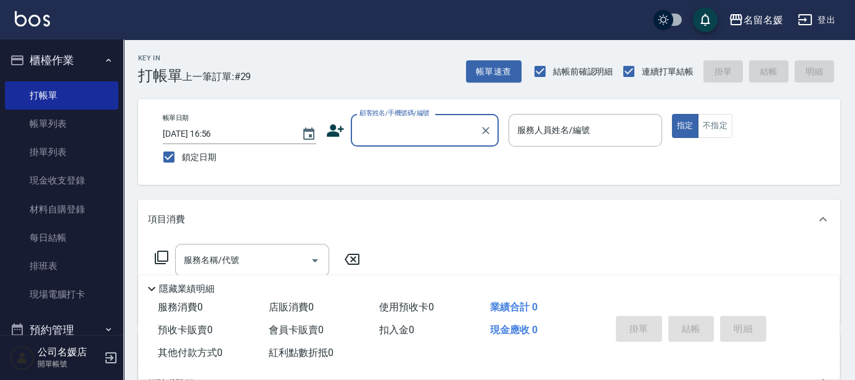
click at [69, 66] on button "櫃檯作業" at bounding box center [61, 60] width 113 height 32
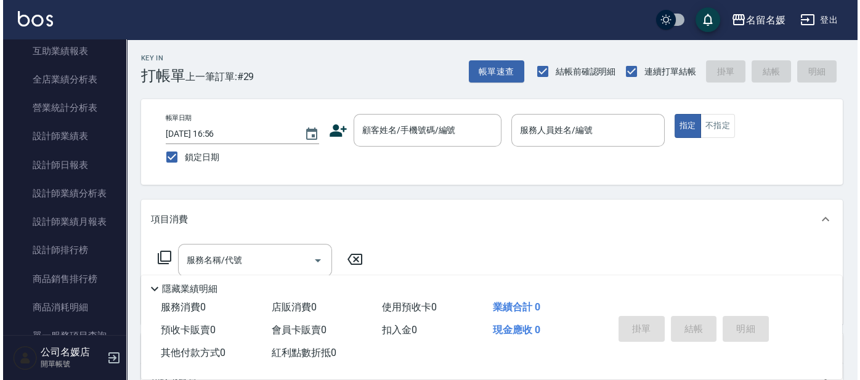
scroll to position [392, 0]
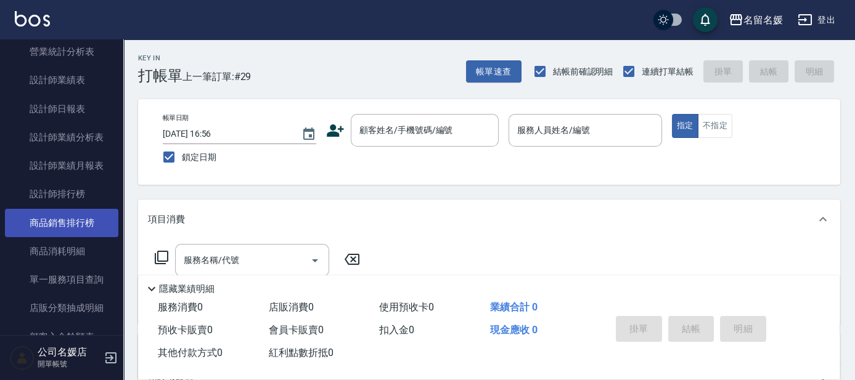
click at [46, 224] on link "商品銷售排行榜" at bounding box center [61, 223] width 113 height 28
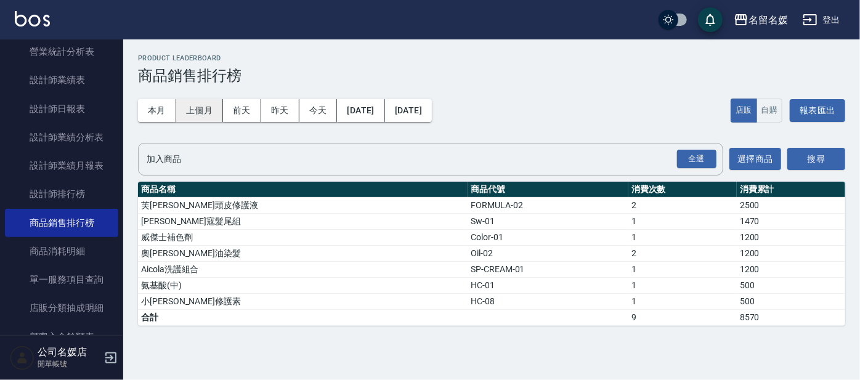
click at [202, 115] on button "上個月" at bounding box center [199, 110] width 47 height 23
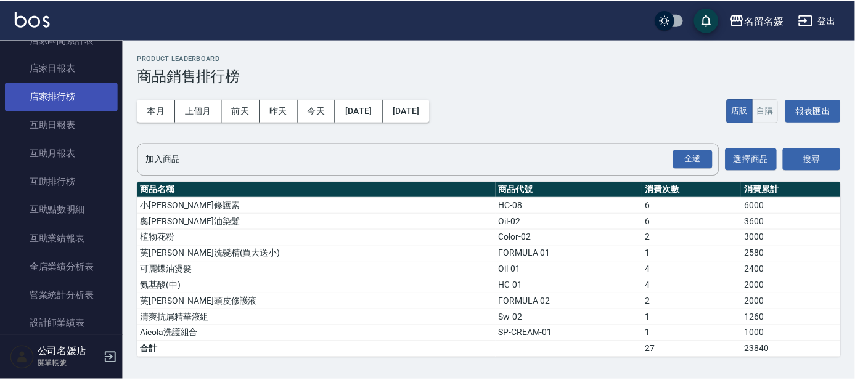
scroll to position [168, 0]
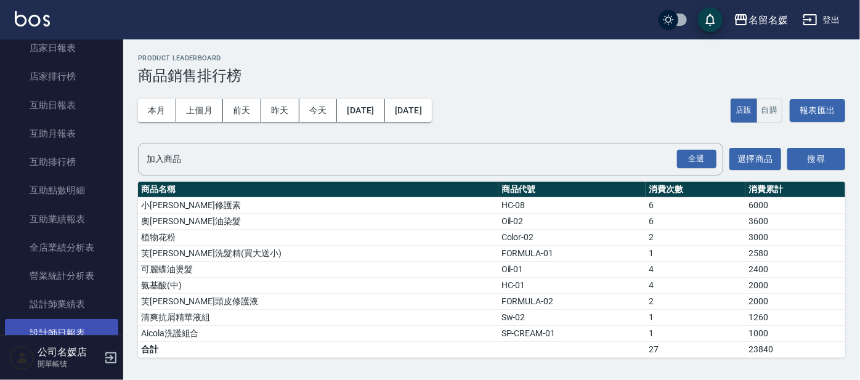
click at [54, 322] on link "設計師日報表" at bounding box center [61, 333] width 113 height 28
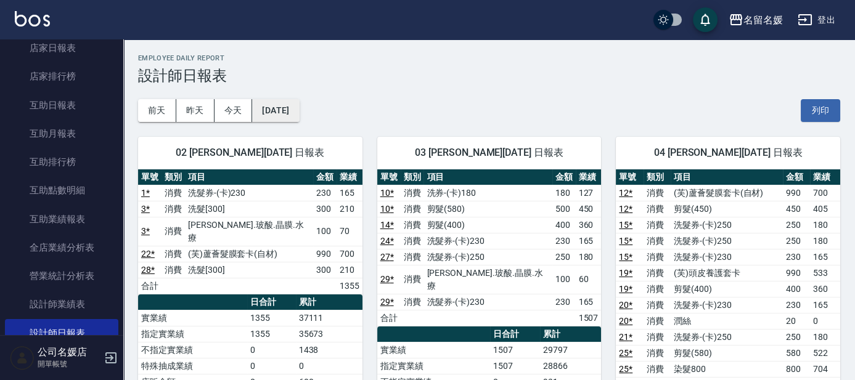
click at [289, 111] on button "[DATE]" at bounding box center [275, 110] width 47 height 23
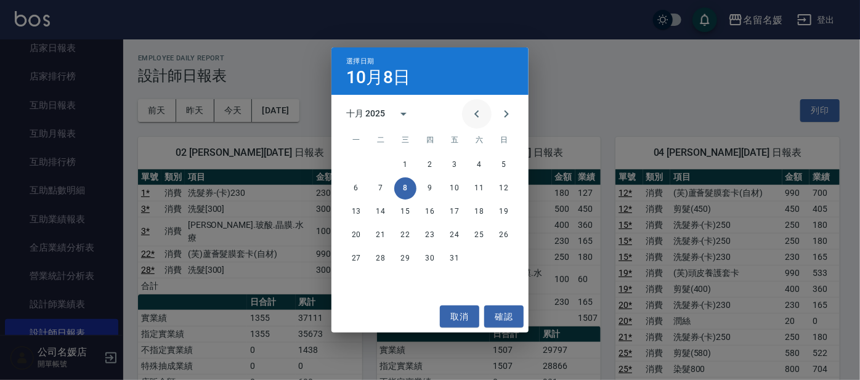
click at [478, 113] on icon "Previous month" at bounding box center [476, 114] width 15 height 15
click at [414, 211] on button "17" at bounding box center [405, 212] width 22 height 22
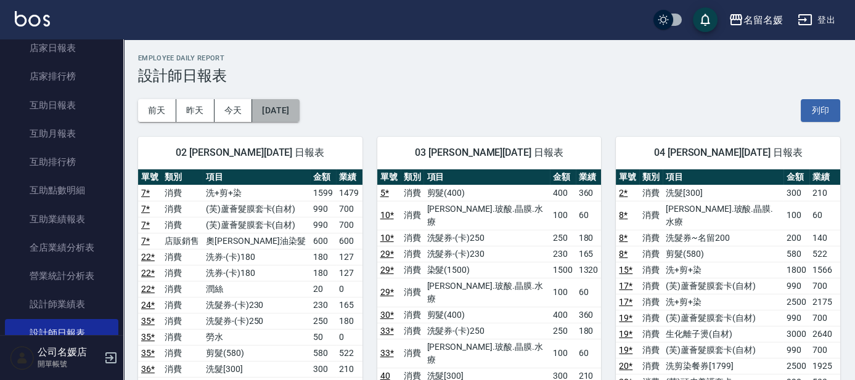
click at [299, 104] on button "2025/09/17" at bounding box center [275, 110] width 47 height 23
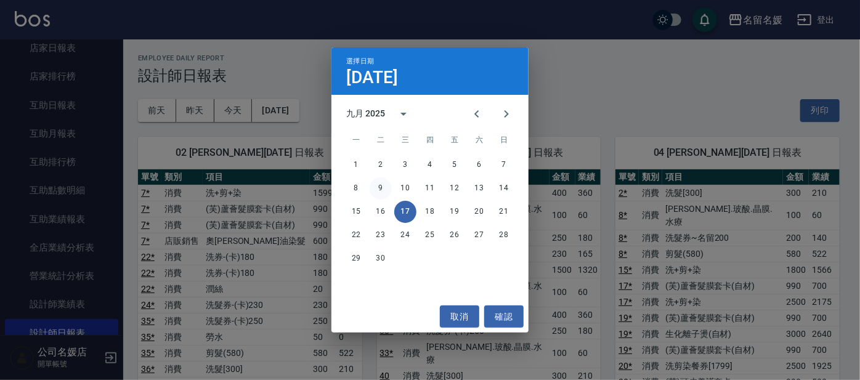
click at [383, 191] on button "9" at bounding box center [381, 188] width 22 height 22
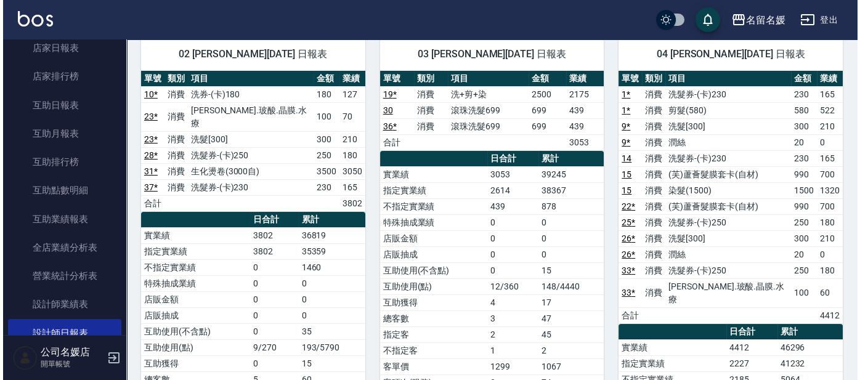
scroll to position [55, 0]
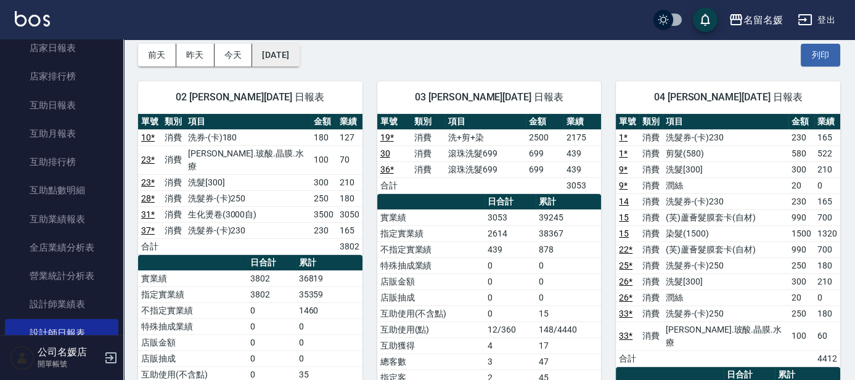
click at [269, 48] on button "2025/09/09" at bounding box center [275, 55] width 47 height 23
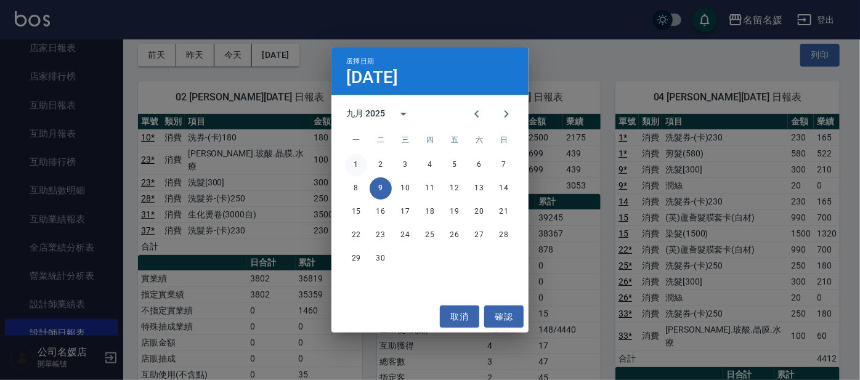
click at [351, 161] on button "1" at bounding box center [356, 165] width 22 height 22
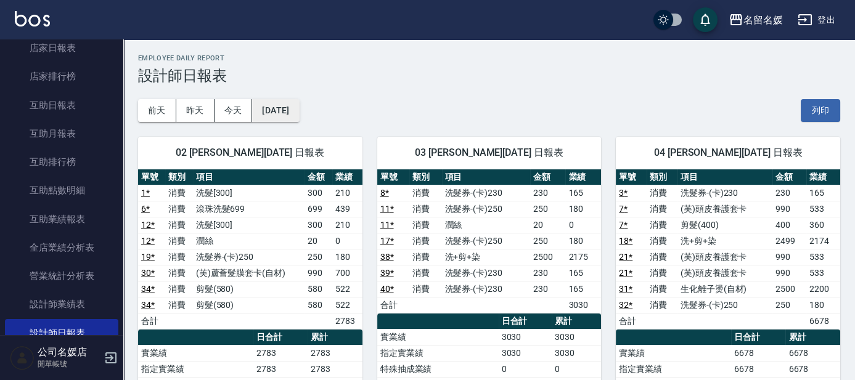
click at [299, 109] on button "2025/09/01" at bounding box center [275, 110] width 47 height 23
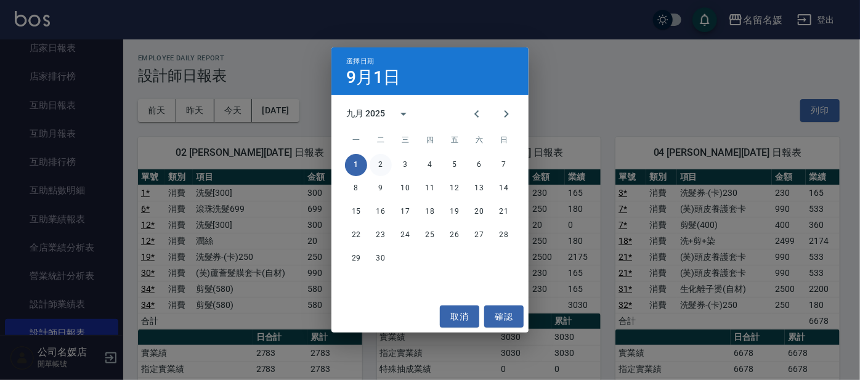
click at [376, 168] on button "2" at bounding box center [381, 165] width 22 height 22
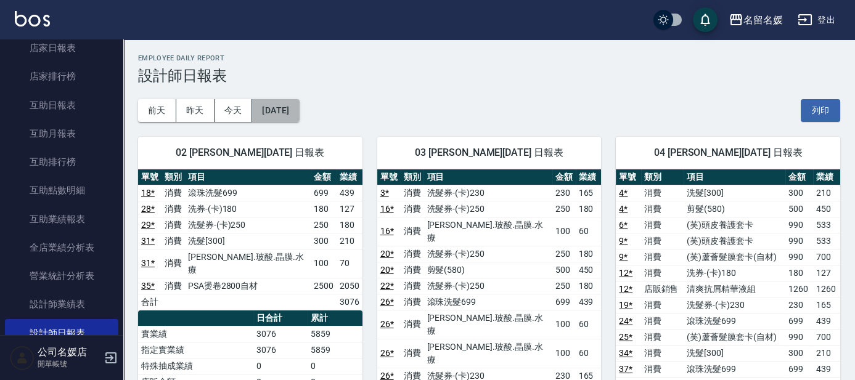
click at [299, 114] on button "2025/09/02" at bounding box center [275, 110] width 47 height 23
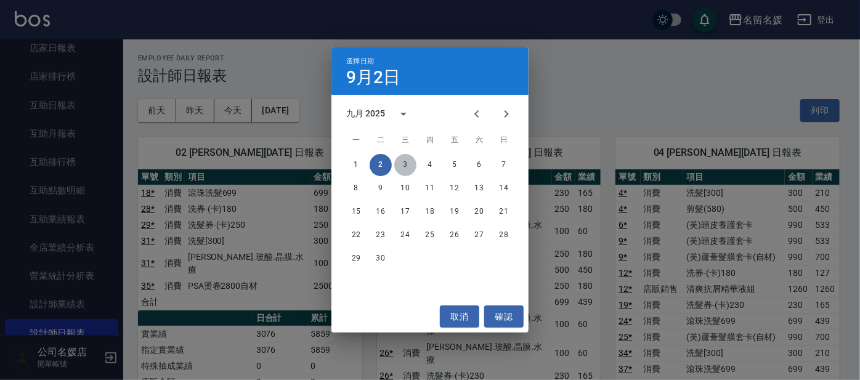
click at [410, 166] on button "3" at bounding box center [405, 165] width 22 height 22
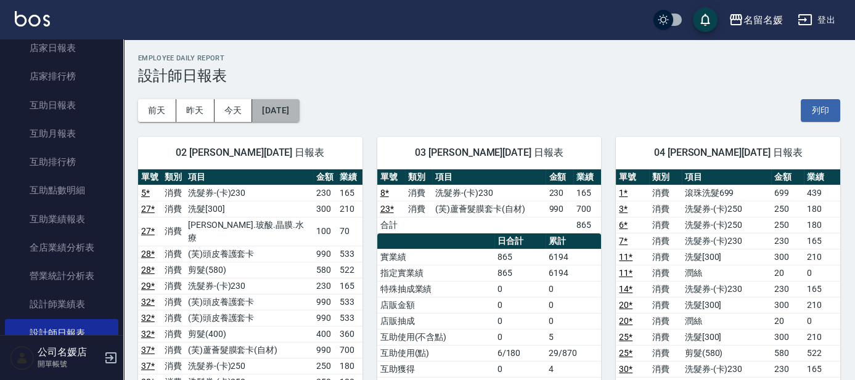
click at [286, 115] on button "2025/09/03" at bounding box center [275, 110] width 47 height 23
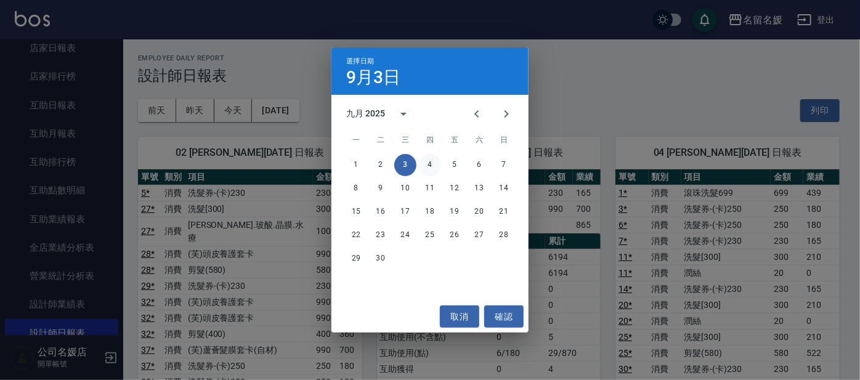
click at [428, 170] on button "4" at bounding box center [430, 165] width 22 height 22
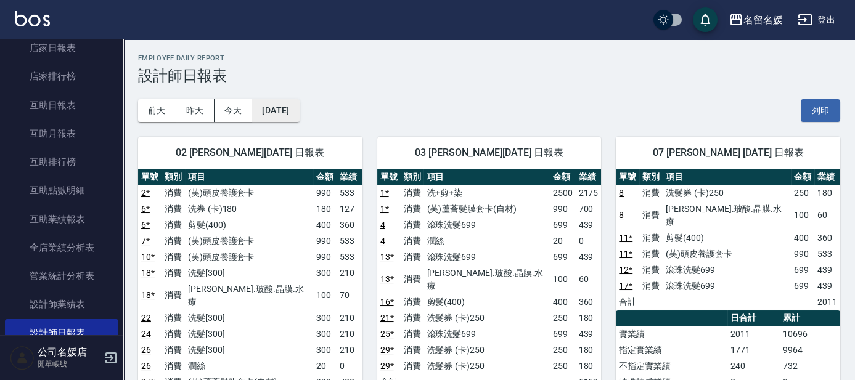
click at [291, 115] on button "2025/09/04" at bounding box center [275, 110] width 47 height 23
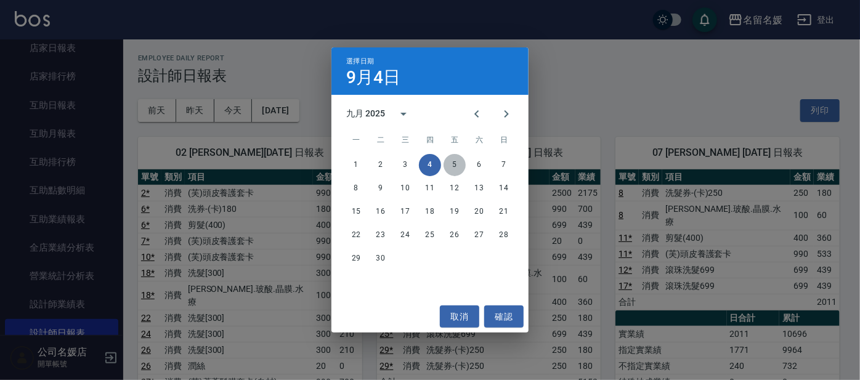
click at [447, 161] on button "5" at bounding box center [455, 165] width 22 height 22
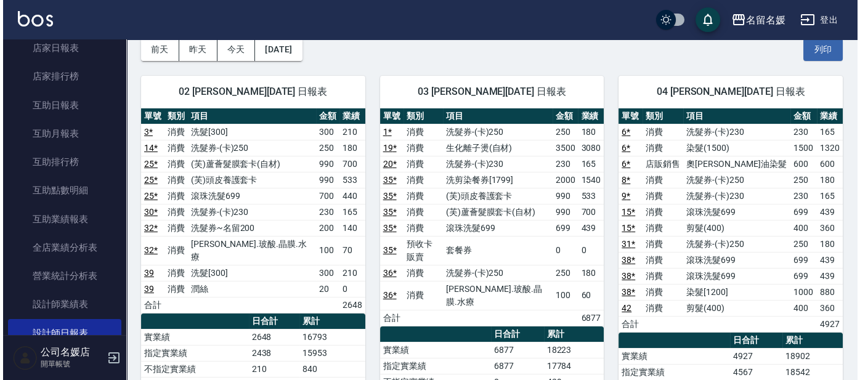
scroll to position [55, 0]
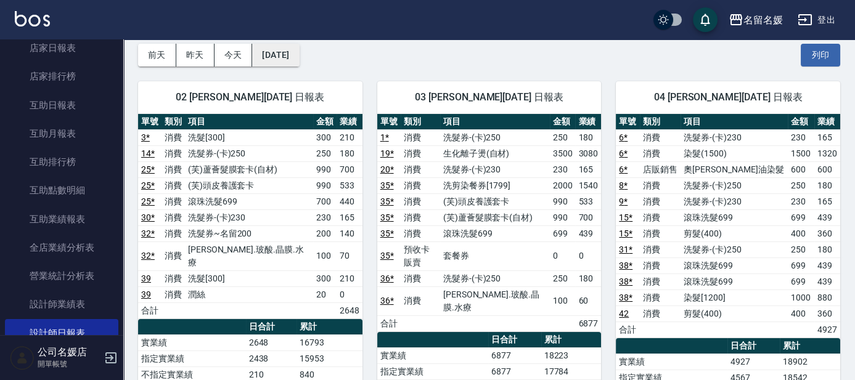
click at [277, 60] on button "2025/09/05" at bounding box center [275, 55] width 47 height 23
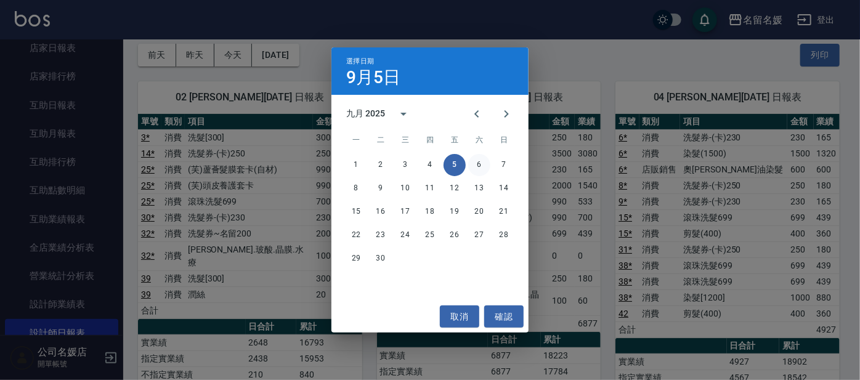
click at [477, 164] on button "6" at bounding box center [479, 165] width 22 height 22
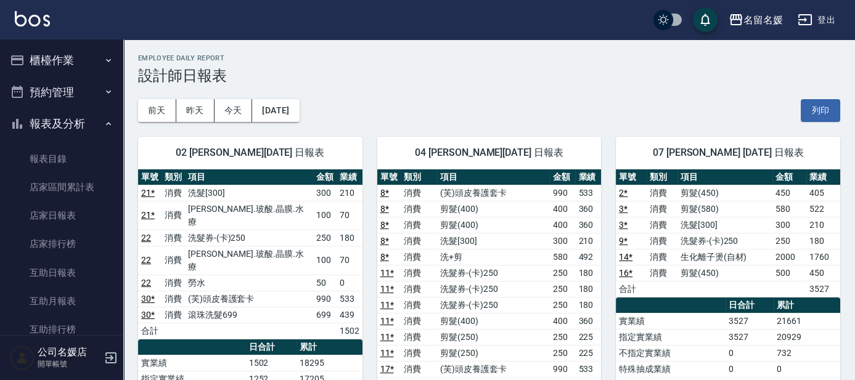
click at [91, 66] on button "櫃檯作業" at bounding box center [61, 60] width 113 height 32
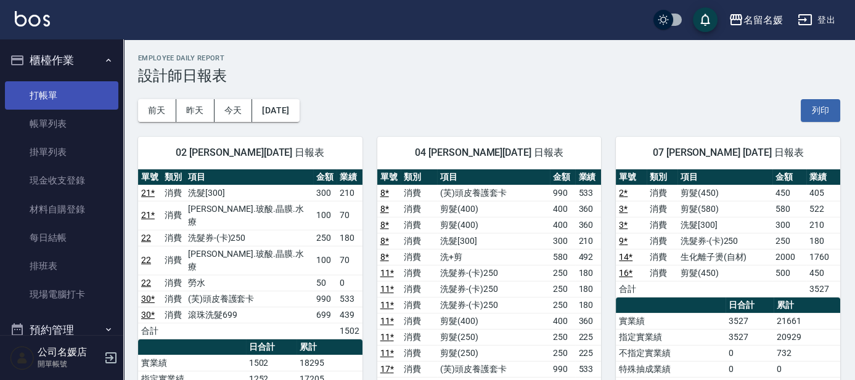
click at [69, 99] on link "打帳單" at bounding box center [61, 95] width 113 height 28
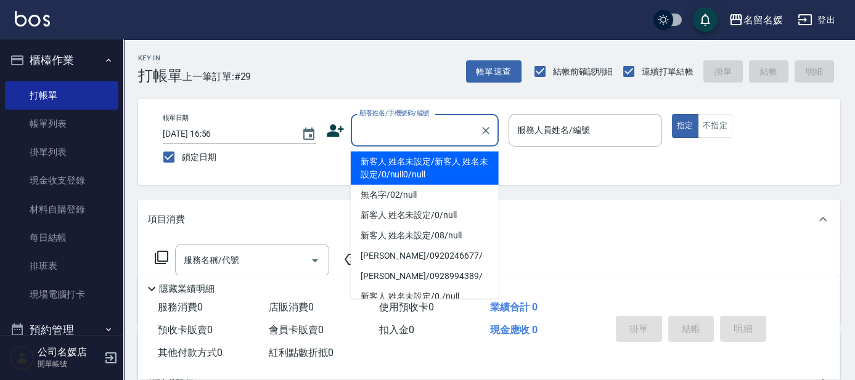
click at [400, 132] on input "顧客姓名/手機號碼/編號" at bounding box center [415, 131] width 118 height 22
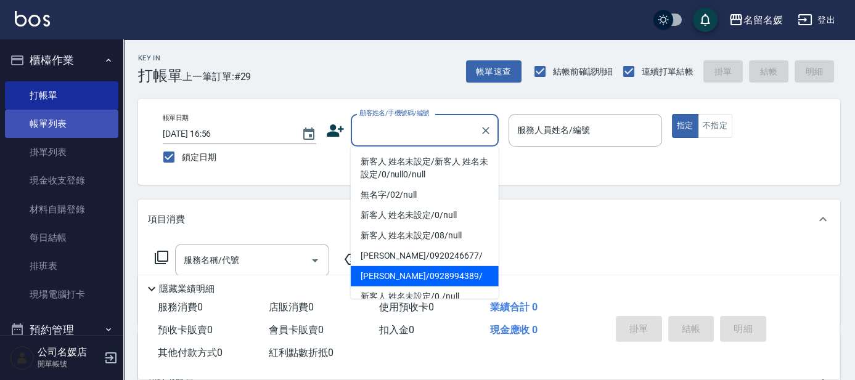
click at [78, 125] on link "帳單列表" at bounding box center [61, 124] width 113 height 28
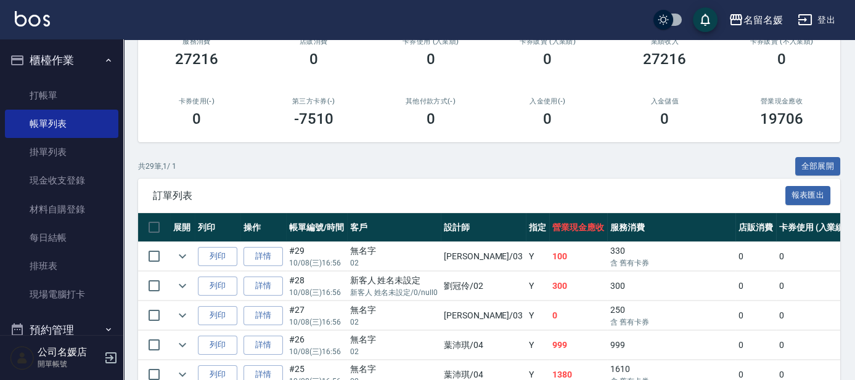
scroll to position [224, 0]
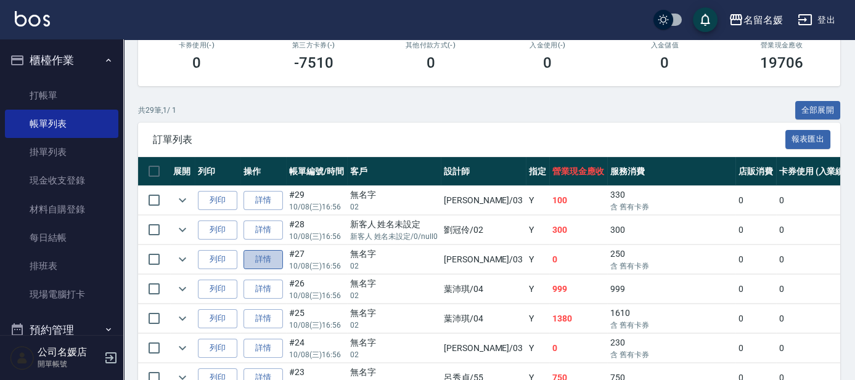
click at [272, 259] on link "詳情" at bounding box center [262, 259] width 39 height 19
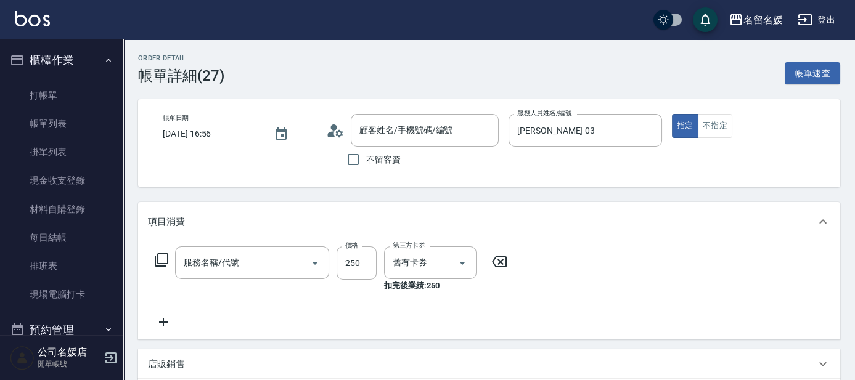
type input "[DATE] 16:56"
type input "[PERSON_NAME]-03"
type input "洗髮券-(卡)250(212)"
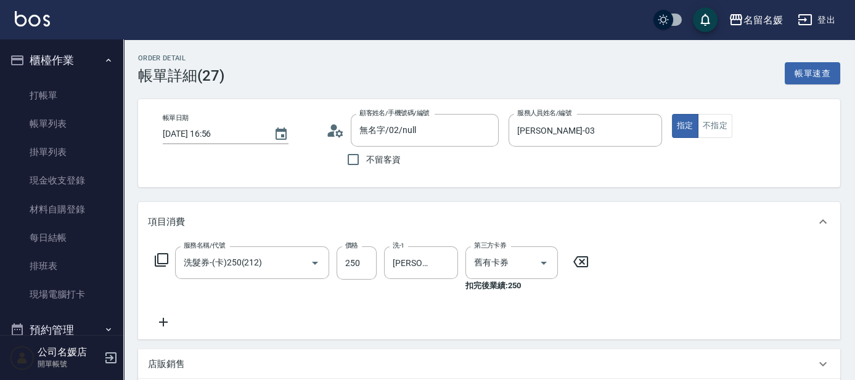
type input "無名字/02/null"
click at [79, 97] on link "打帳單" at bounding box center [61, 95] width 113 height 28
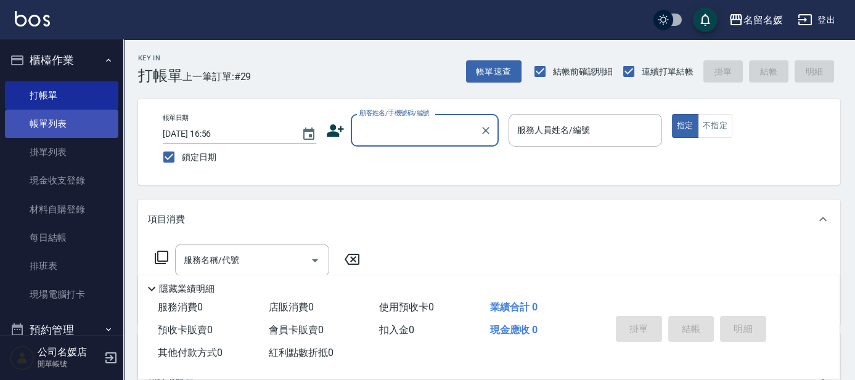
click at [91, 126] on link "帳單列表" at bounding box center [61, 124] width 113 height 28
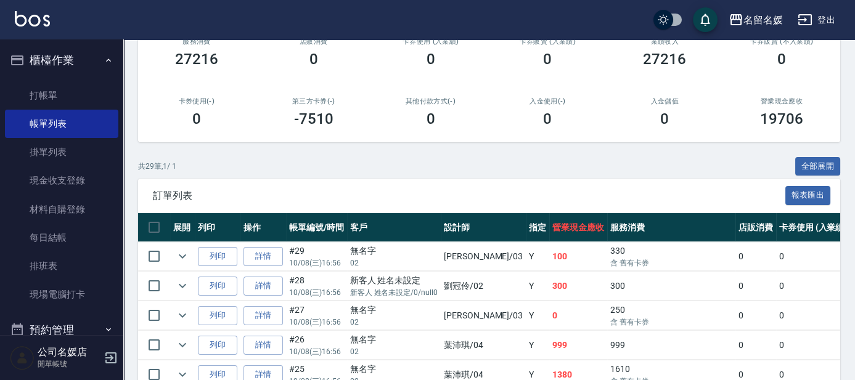
scroll to position [280, 0]
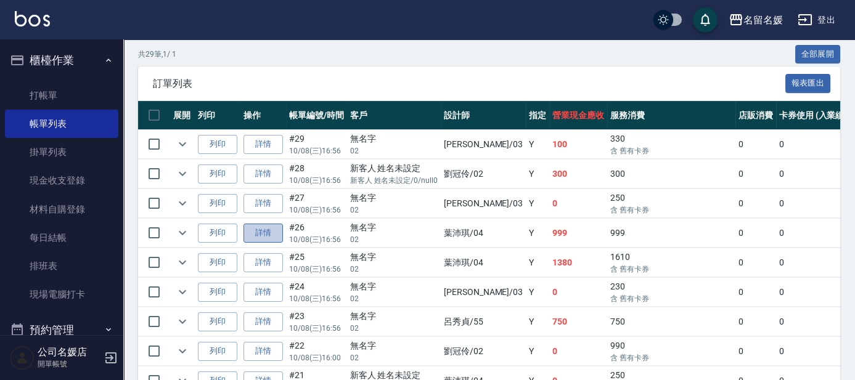
click at [256, 230] on link "詳情" at bounding box center [262, 233] width 39 height 19
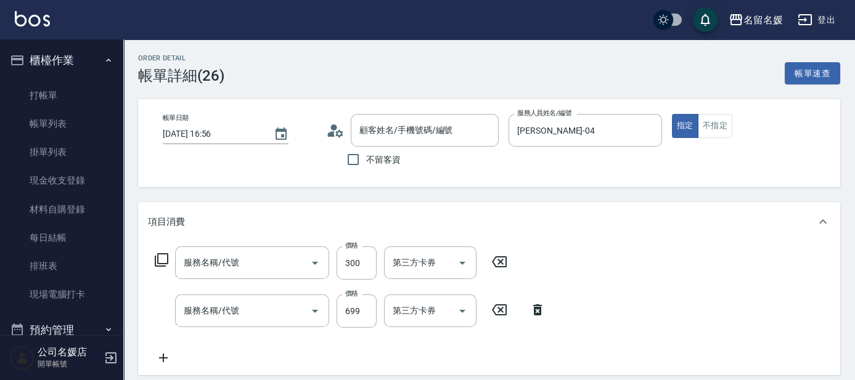
type input "[DATE] 16:56"
type input "[PERSON_NAME]-04"
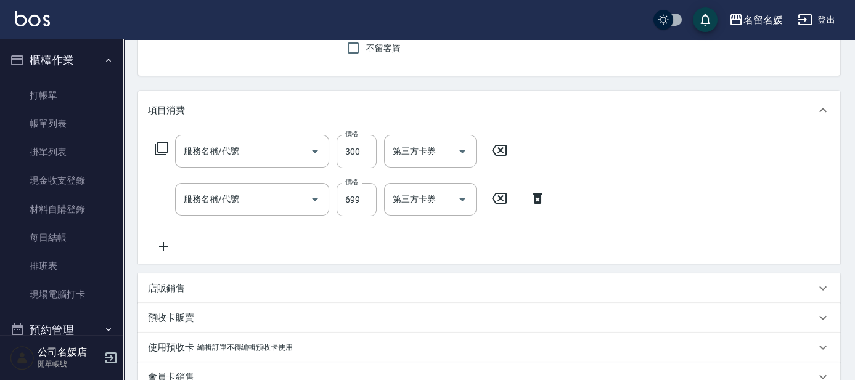
type input "剪髮(300)(404)"
type input "滾珠洗髮699(299)"
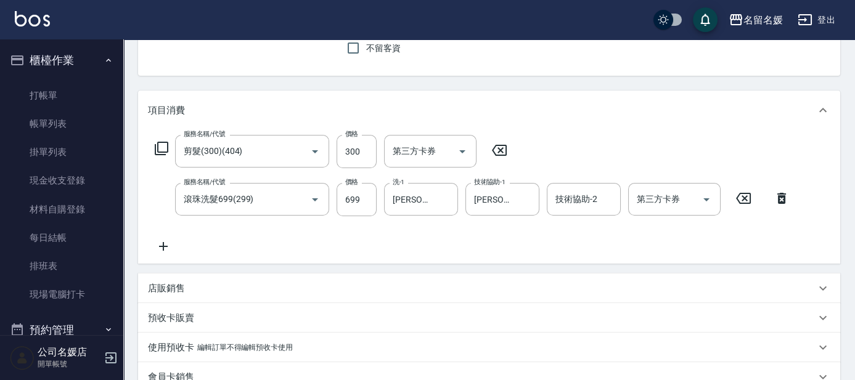
click at [164, 245] on icon at bounding box center [163, 246] width 31 height 15
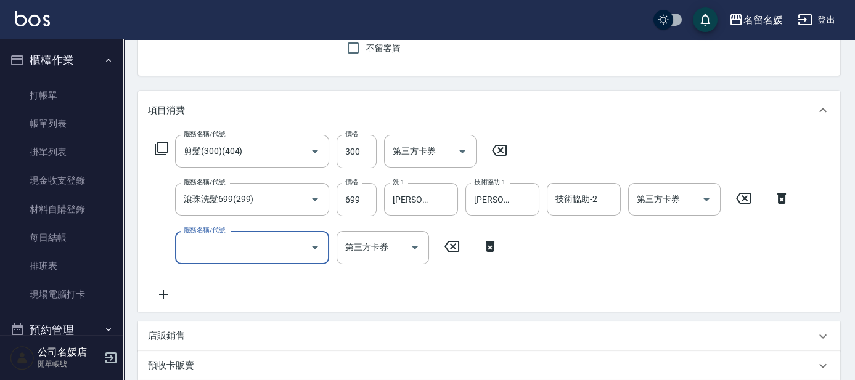
type input "無名字/02/null"
click at [262, 275] on span "剪髮(200) - 200" at bounding box center [252, 279] width 154 height 20
click at [238, 251] on input "401" at bounding box center [235, 248] width 108 height 22
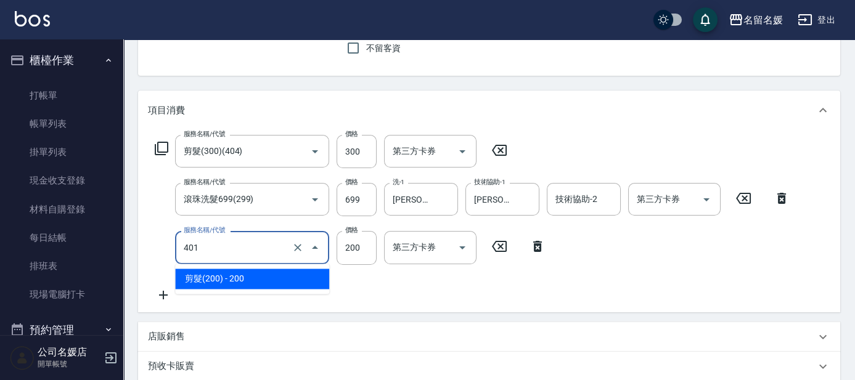
click at [266, 278] on span "剪髮(200) - 200" at bounding box center [252, 279] width 154 height 20
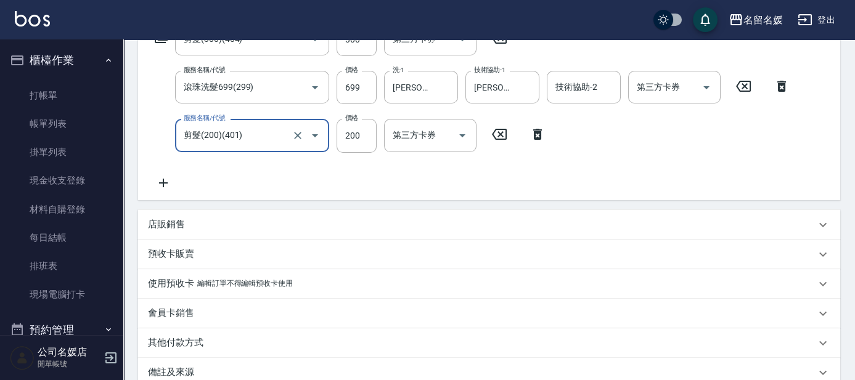
scroll to position [336, 0]
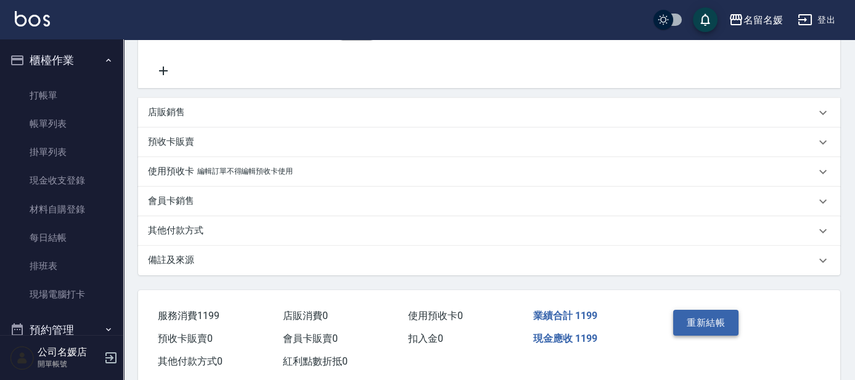
type input "剪髮(200)(401)"
click at [700, 320] on button "重新結帳" at bounding box center [705, 323] width 65 height 26
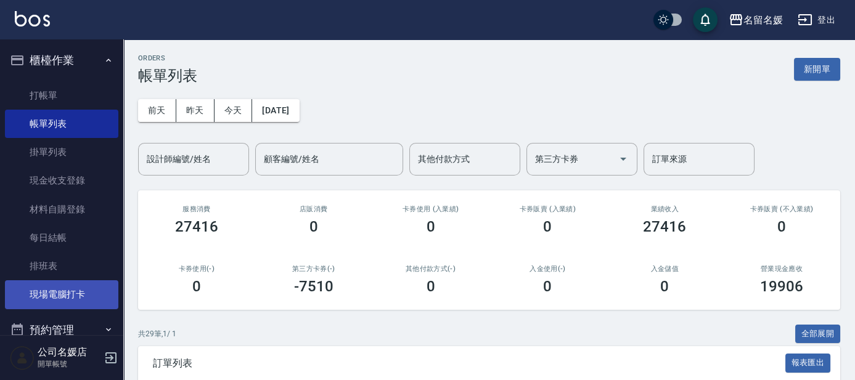
click at [94, 290] on link "現場電腦打卡" at bounding box center [61, 294] width 113 height 28
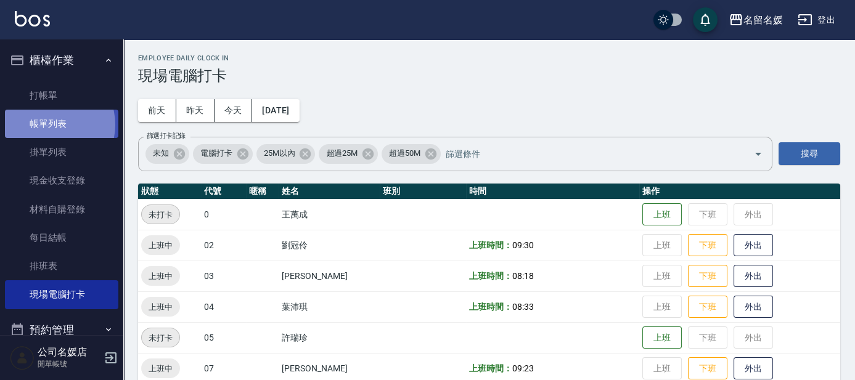
click at [51, 125] on link "帳單列表" at bounding box center [61, 124] width 113 height 28
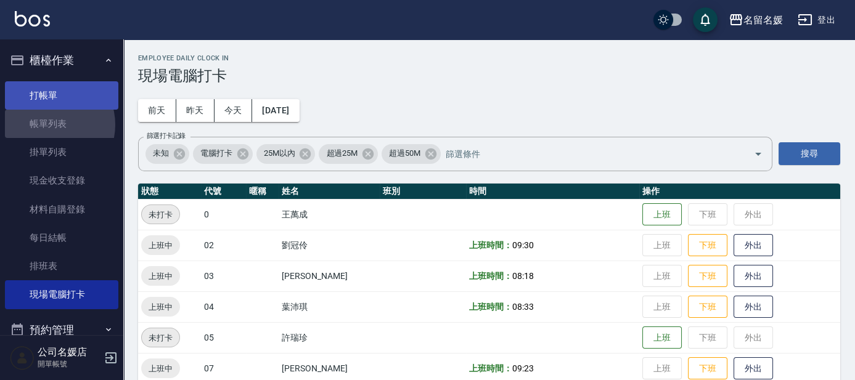
click at [49, 95] on link "打帳單" at bounding box center [61, 95] width 113 height 28
click at [56, 120] on link "帳單列表" at bounding box center [61, 124] width 113 height 28
click at [57, 118] on link "帳單列表" at bounding box center [61, 124] width 113 height 28
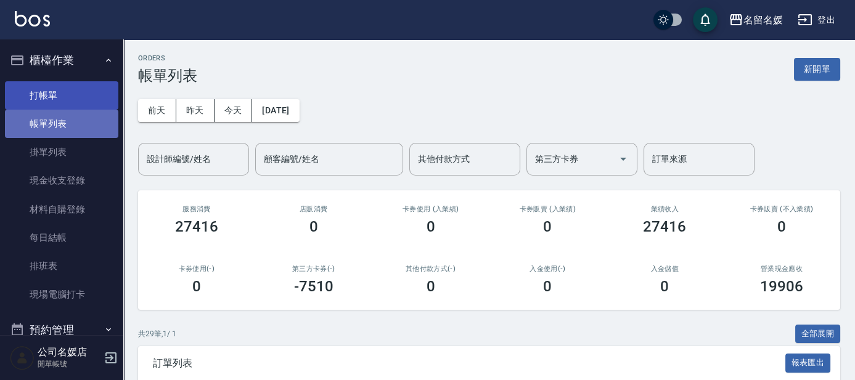
click at [77, 128] on link "帳單列表" at bounding box center [61, 124] width 113 height 28
click at [75, 104] on link "打帳單" at bounding box center [61, 95] width 113 height 28
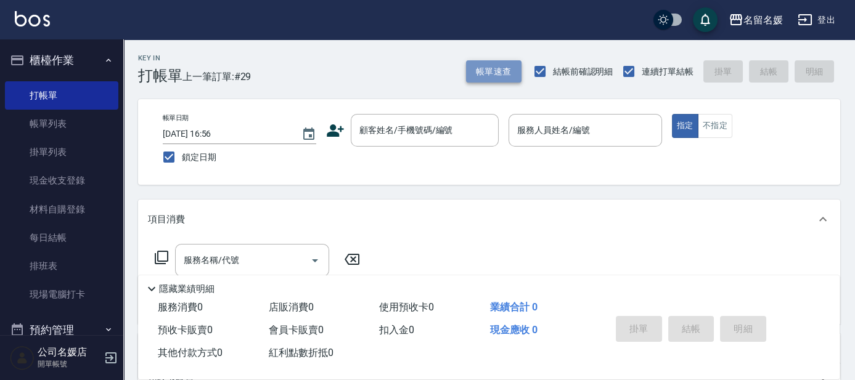
click at [502, 68] on button "帳單速查" at bounding box center [493, 71] width 55 height 23
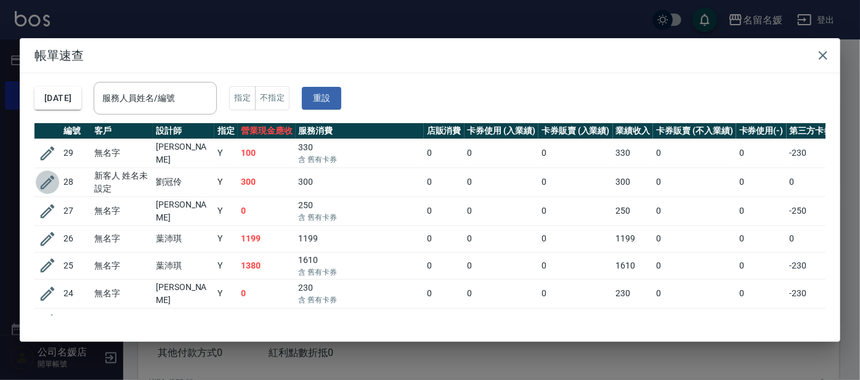
click at [44, 179] on icon "button" at bounding box center [47, 182] width 18 height 18
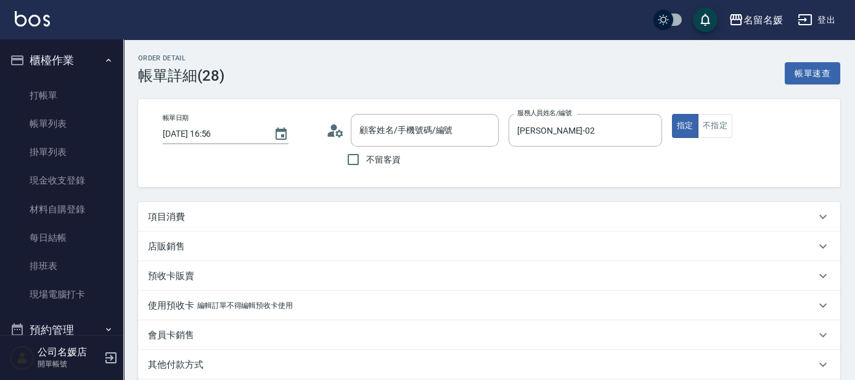
type input "[DATE] 16:56"
type input "[PERSON_NAME]-02"
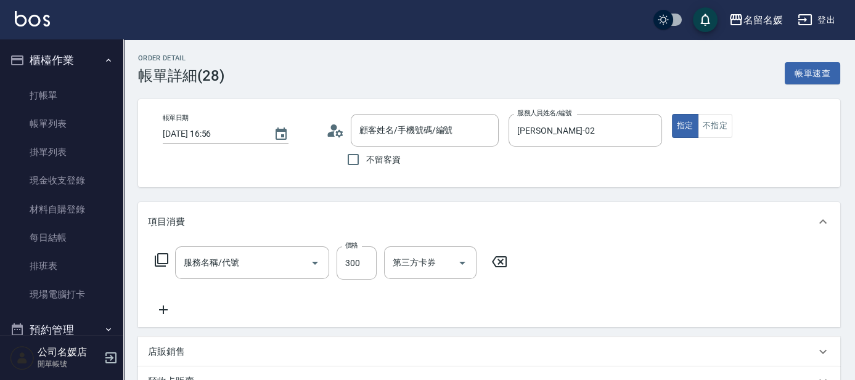
scroll to position [55, 0]
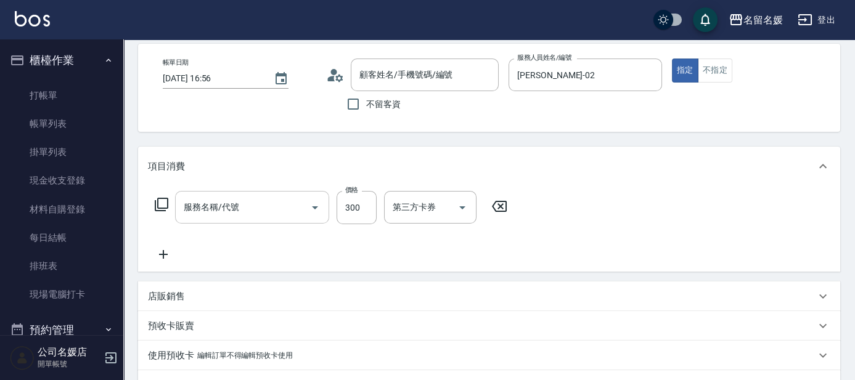
type input "新客人 姓名未設定/新客人 姓名未設定/0/null0/null"
type input "洗髮[300](206)"
click at [576, 205] on icon at bounding box center [580, 206] width 31 height 15
click at [193, 201] on div "服務名稱/代號 服務名稱/代號" at bounding box center [252, 207] width 154 height 33
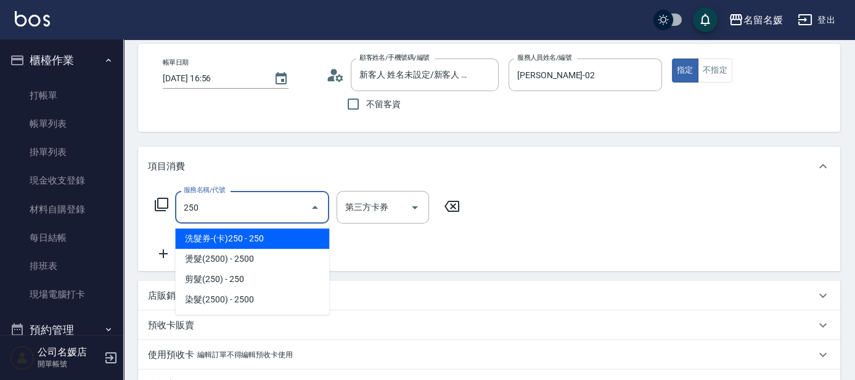
type input "洗髮券-(卡)250(212)"
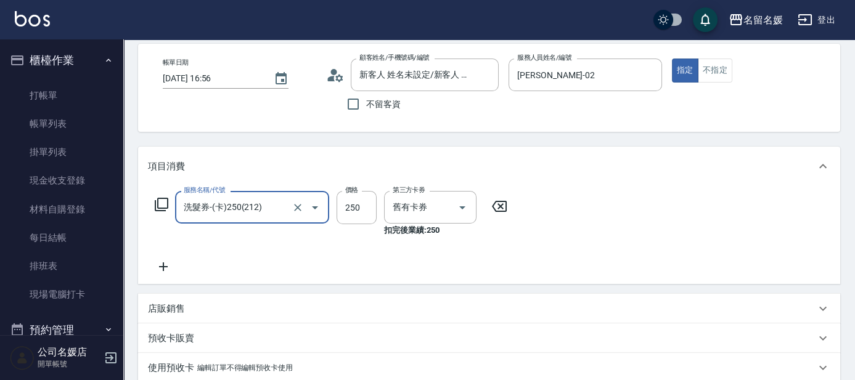
type input "舊有卡券"
type input "洗髮券-(卡)250(212)"
click at [412, 199] on input "洗-1" at bounding box center [420, 208] width 63 height 22
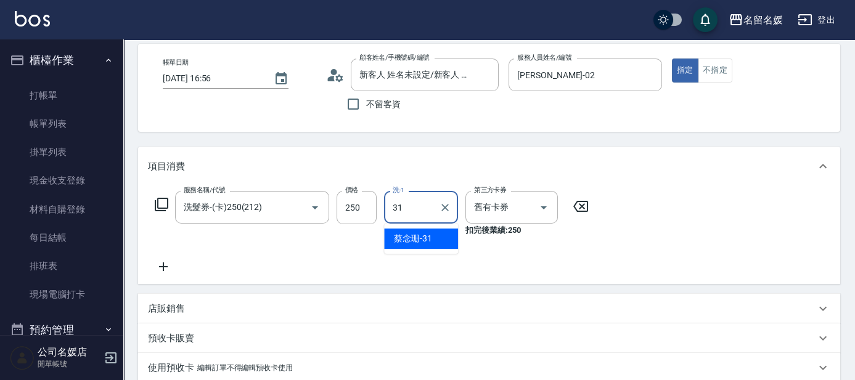
type input "[PERSON_NAME]-31"
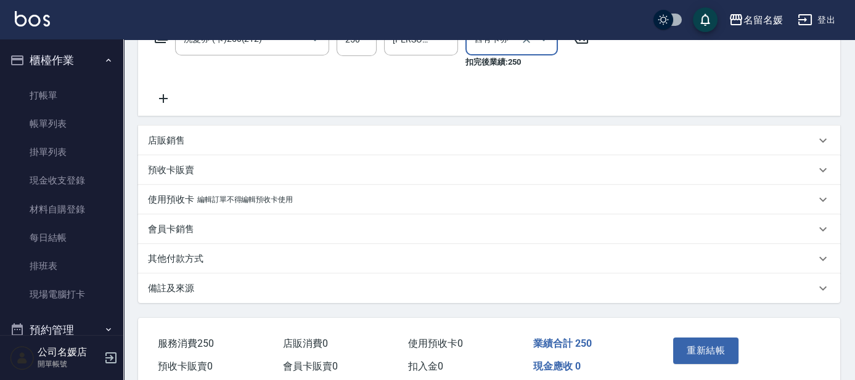
scroll to position [278, 0]
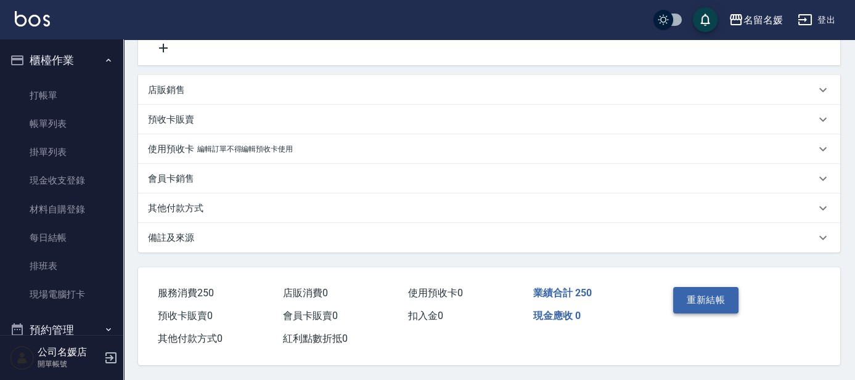
click at [733, 299] on button "重新結帳" at bounding box center [705, 300] width 65 height 26
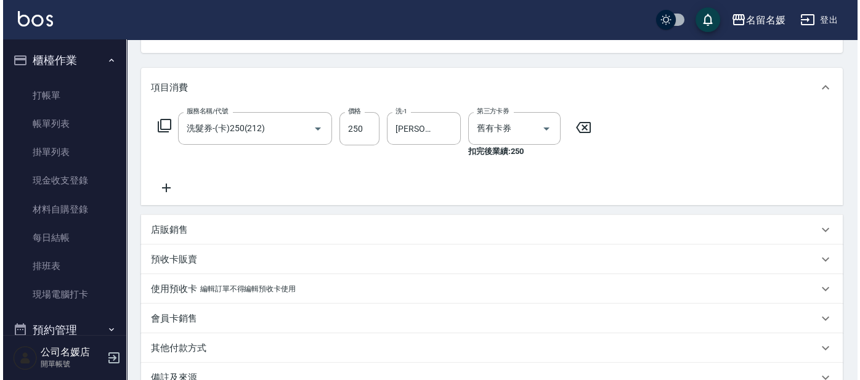
scroll to position [0, 0]
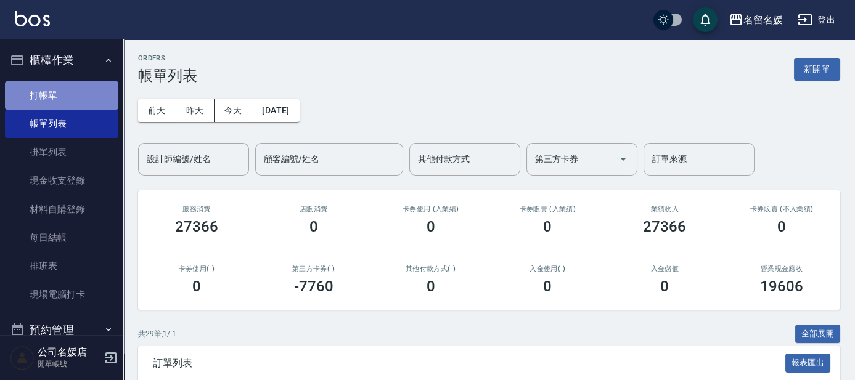
click at [97, 89] on link "打帳單" at bounding box center [61, 95] width 113 height 28
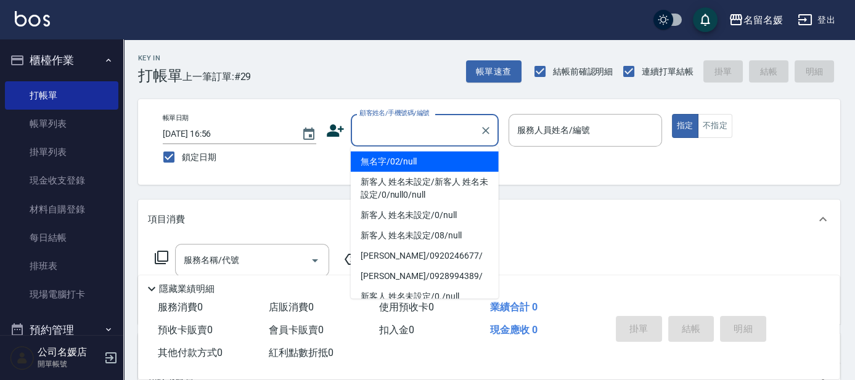
type input "無名字/02/null"
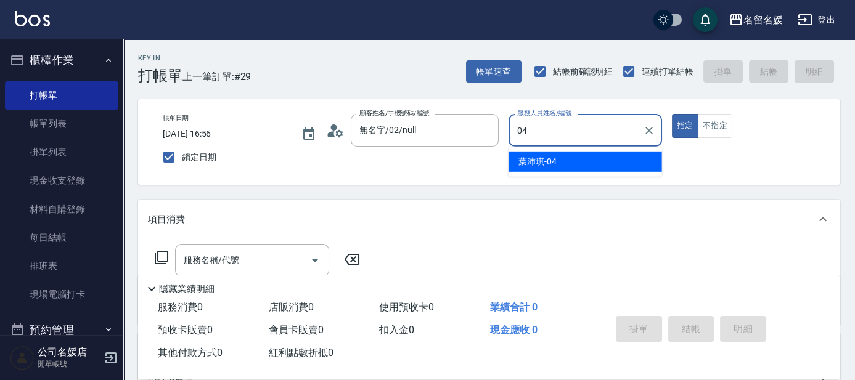
type input "04"
type button "true"
type input "[PERSON_NAME]-04"
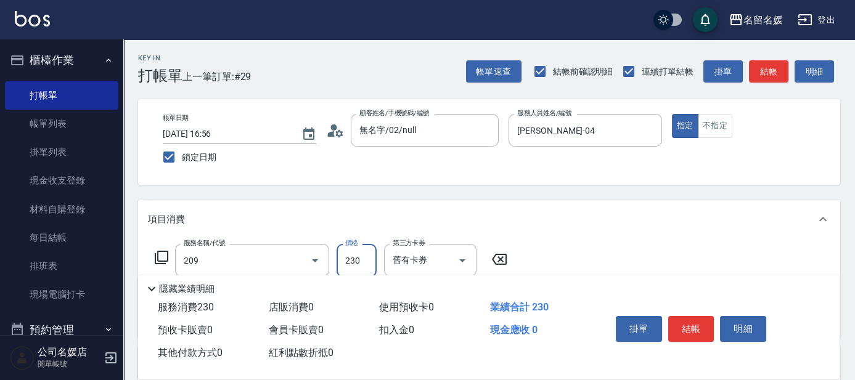
type input "洗髮券-(卡)230(209)"
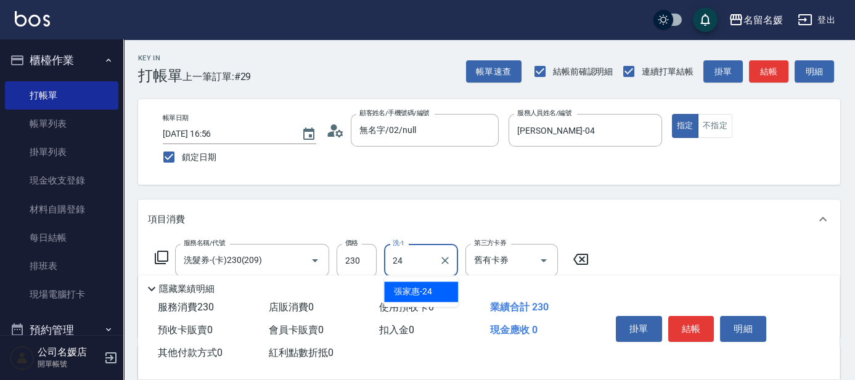
type input "[PERSON_NAME]-24"
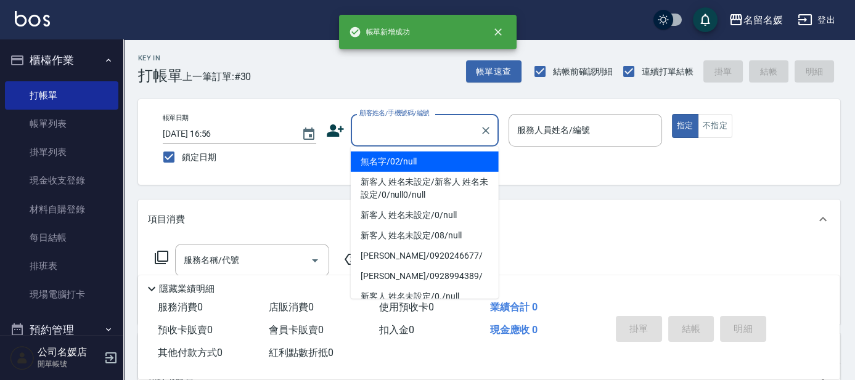
type input "0"
type input "無名字/02/null"
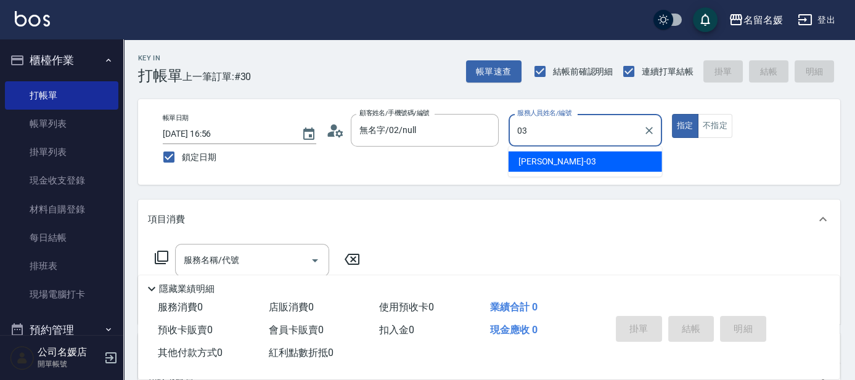
type input "[PERSON_NAME]-03"
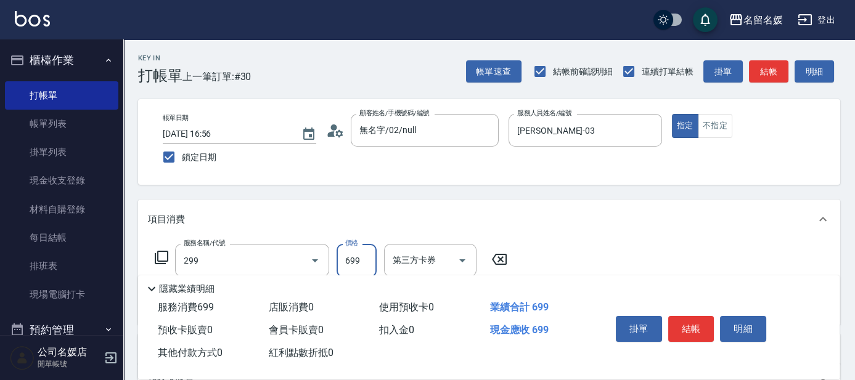
type input "滾珠洗髮699(299)"
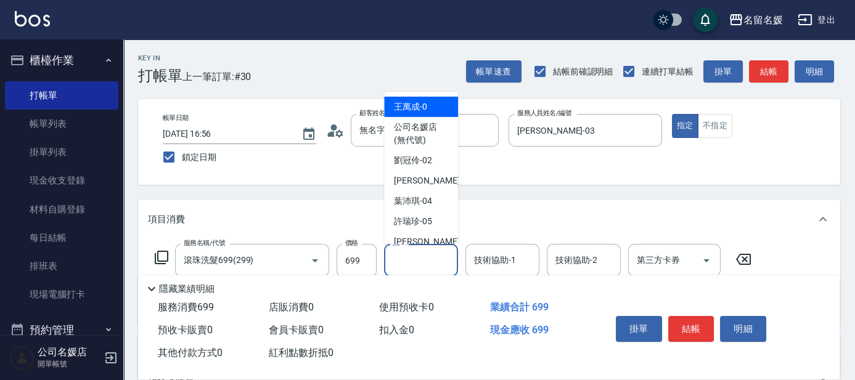
click at [407, 251] on input "洗-1" at bounding box center [420, 261] width 63 height 22
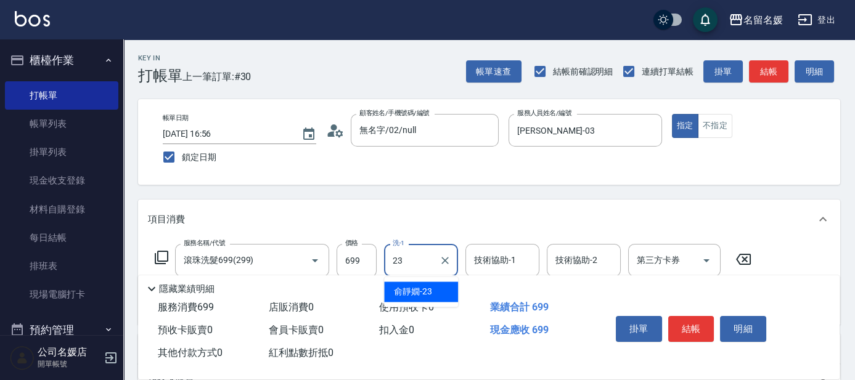
type input "[PERSON_NAME]23"
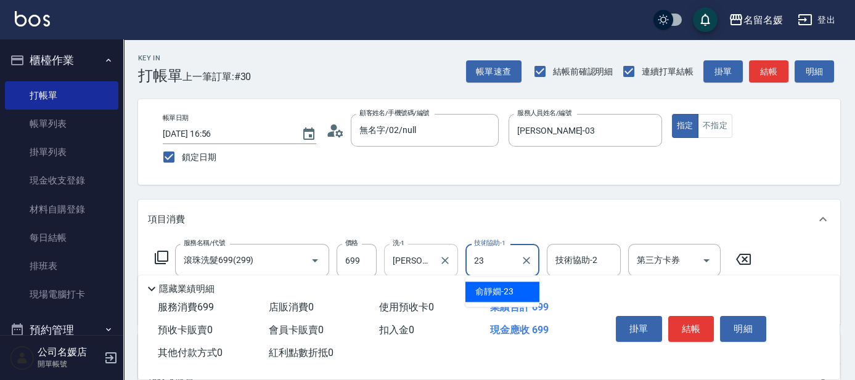
type input "[PERSON_NAME]23"
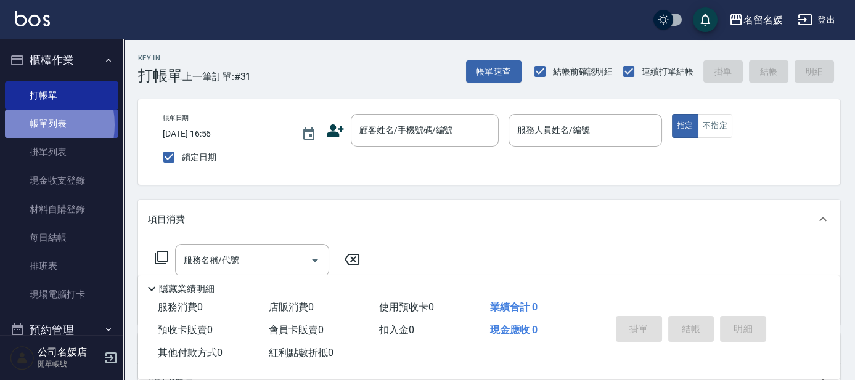
click at [28, 125] on link "帳單列表" at bounding box center [61, 124] width 113 height 28
click at [28, 128] on link "帳單列表" at bounding box center [61, 124] width 113 height 28
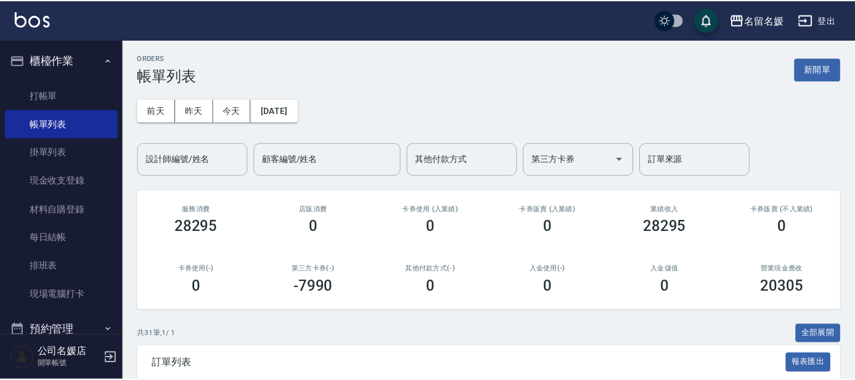
scroll to position [224, 0]
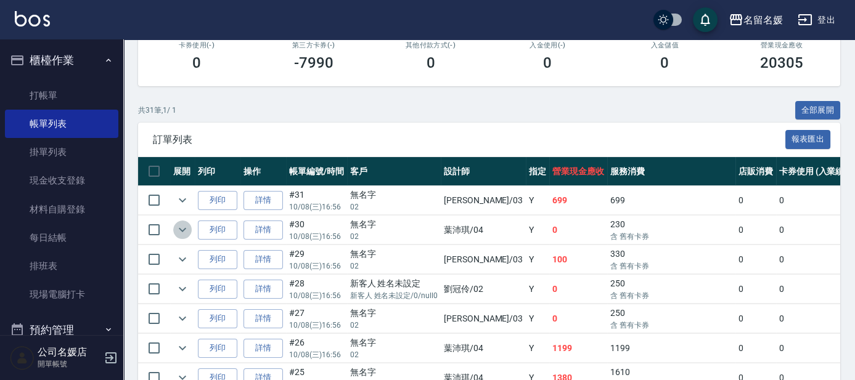
click at [190, 228] on button "expand row" at bounding box center [182, 230] width 18 height 18
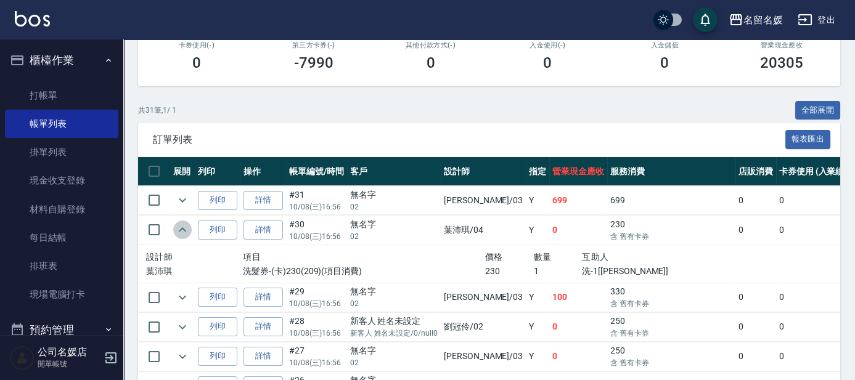
click at [185, 227] on icon "expand row" at bounding box center [182, 229] width 15 height 15
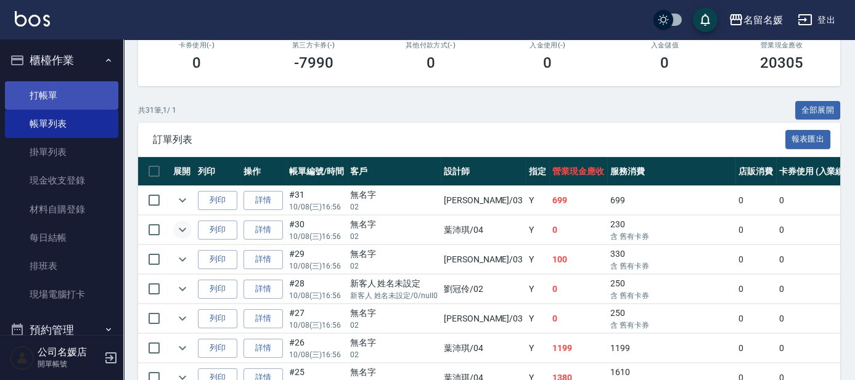
click at [97, 102] on link "打帳單" at bounding box center [61, 95] width 113 height 28
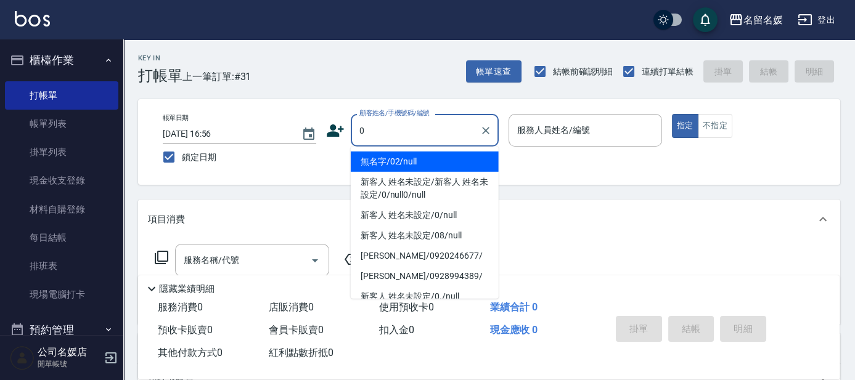
type input "0"
type input "13"
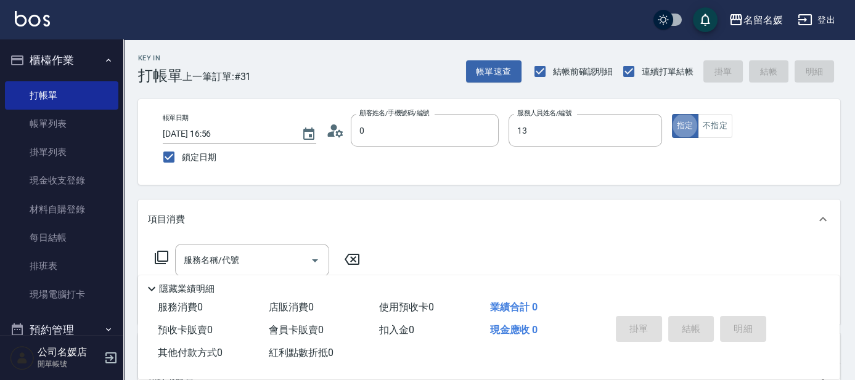
type input "無名字/02/null"
type input "支援-13"
type button "true"
type input "212"
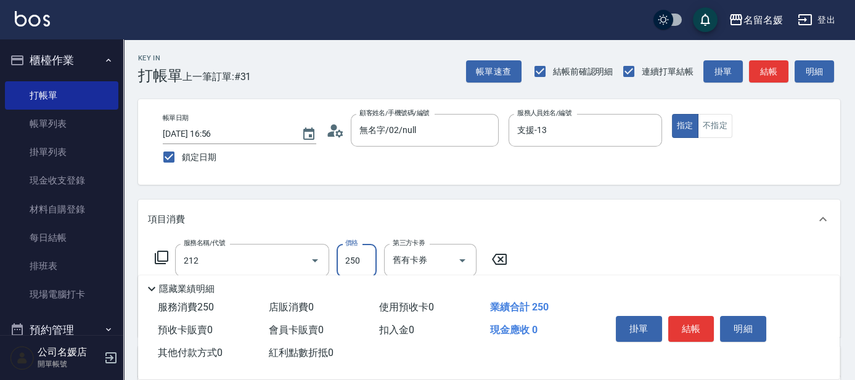
type input "新客人 姓名未設定/0/null"
type input "洗髮券-(卡)250(212)"
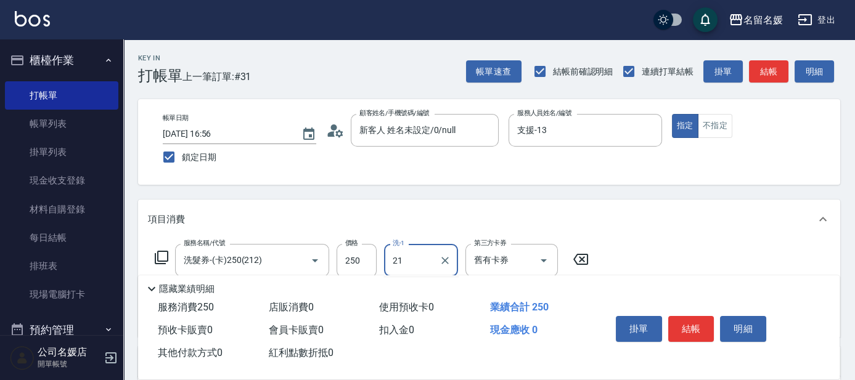
type input "[PERSON_NAME]-21"
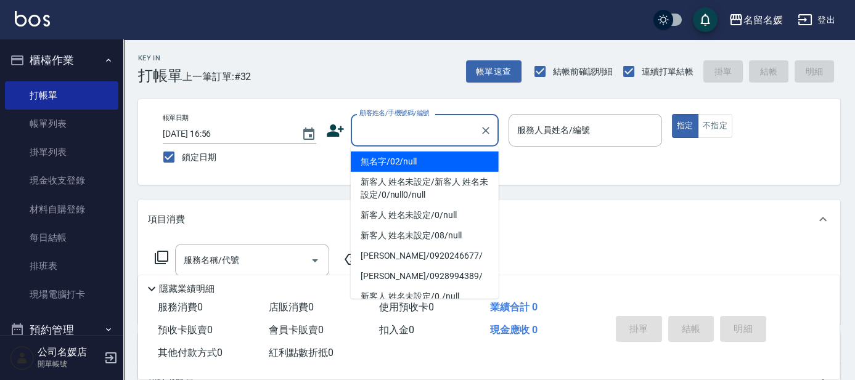
click at [402, 132] on input "顧客姓名/手機號碼/編號" at bounding box center [415, 131] width 118 height 22
click at [413, 158] on li "無名字/02/null" at bounding box center [425, 162] width 148 height 20
type input "無名字/02/null"
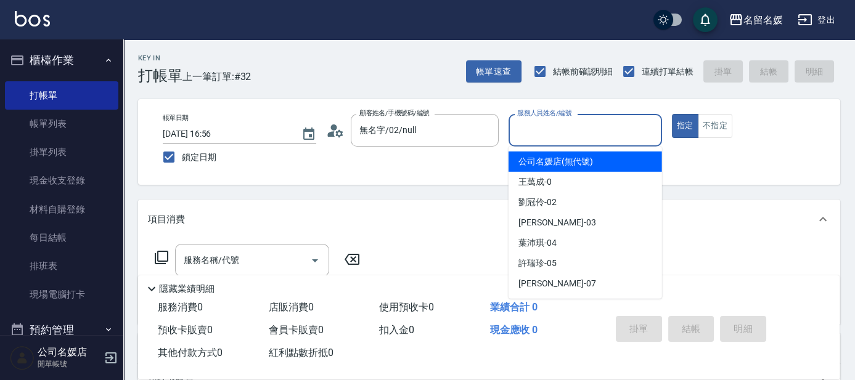
click at [553, 138] on input "服務人員姓名/編號" at bounding box center [585, 131] width 142 height 22
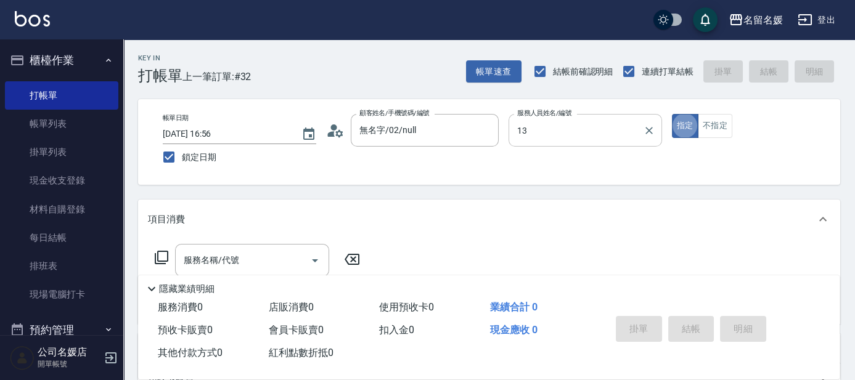
type input "支援-13"
click at [249, 258] on input "服務名稱/代號" at bounding box center [243, 261] width 124 height 22
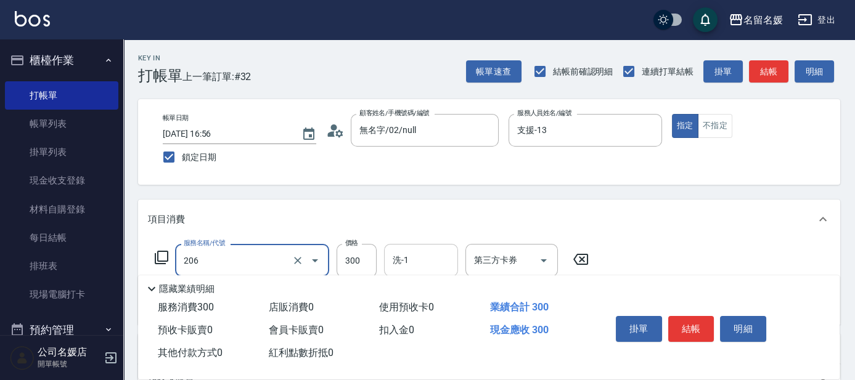
click at [413, 258] on input "洗-1" at bounding box center [420, 261] width 63 height 22
type input "洗髮[300](206)"
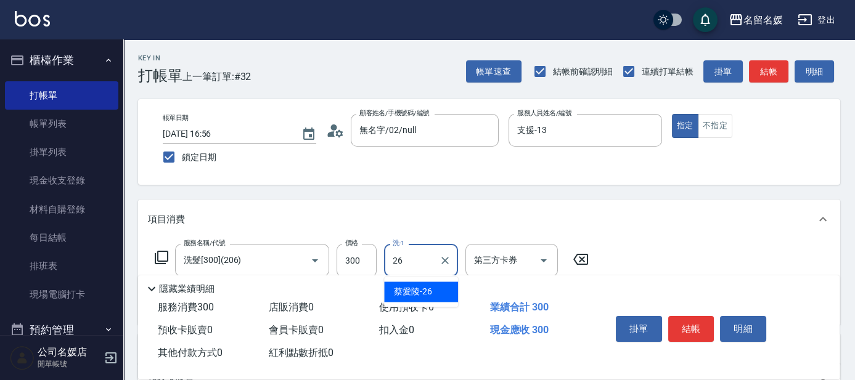
type input "蔡愛陵-26"
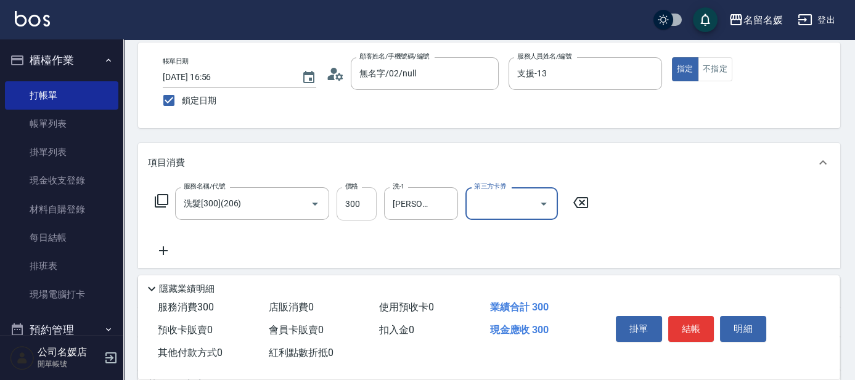
scroll to position [112, 0]
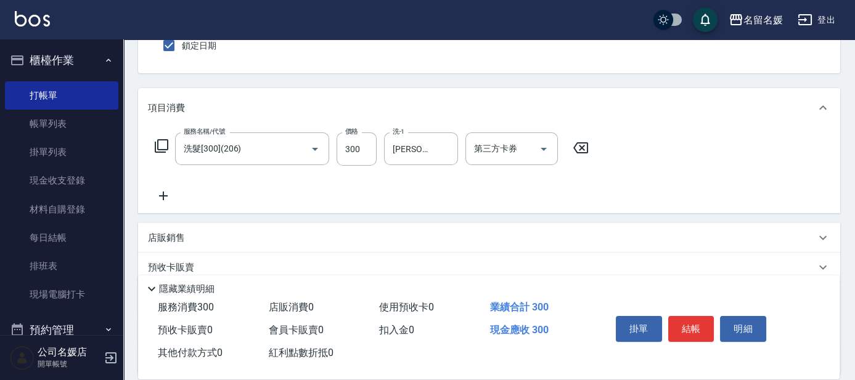
click at [167, 192] on icon at bounding box center [163, 196] width 31 height 15
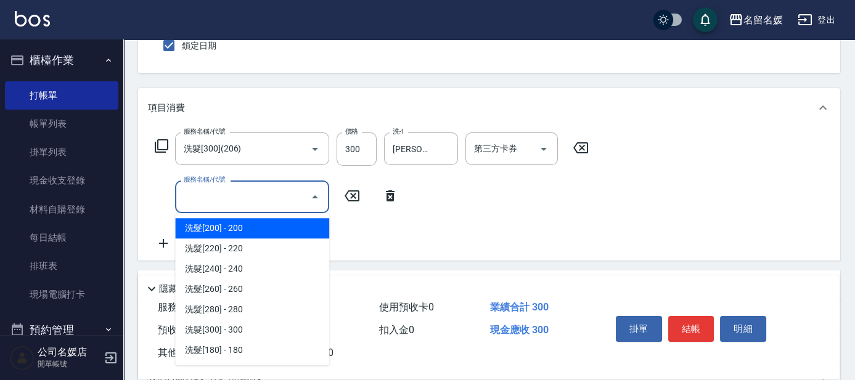
click at [221, 201] on input "服務名稱/代號" at bounding box center [243, 197] width 124 height 22
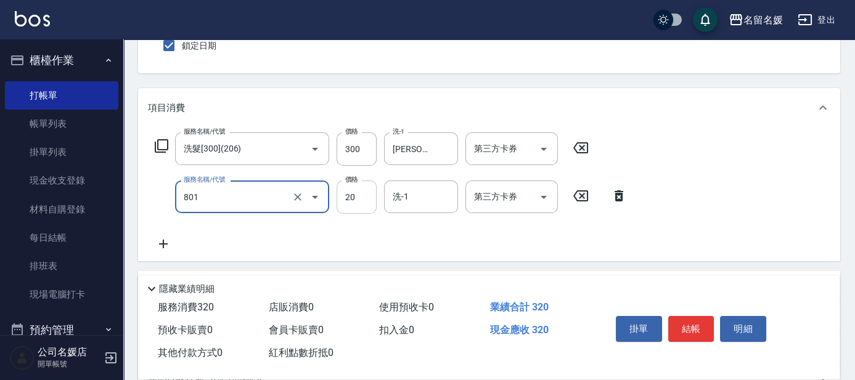
drag, startPoint x: 420, startPoint y: 199, endPoint x: 361, endPoint y: 182, distance: 60.8
click at [420, 198] on input "洗-1" at bounding box center [420, 197] width 63 height 22
type input "潤絲(801)"
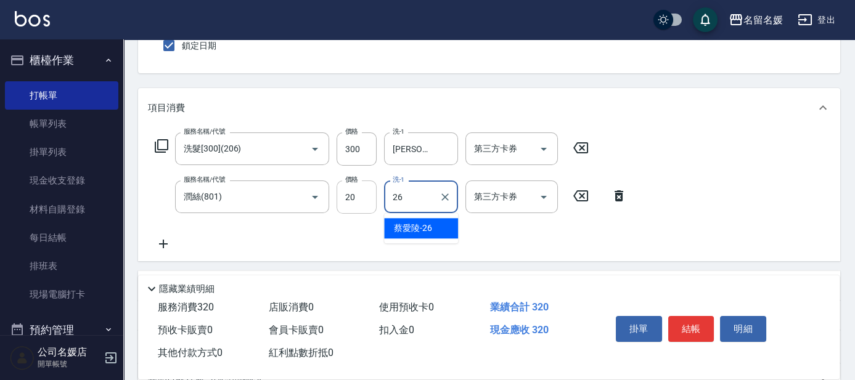
type input "蔡愛陵-26"
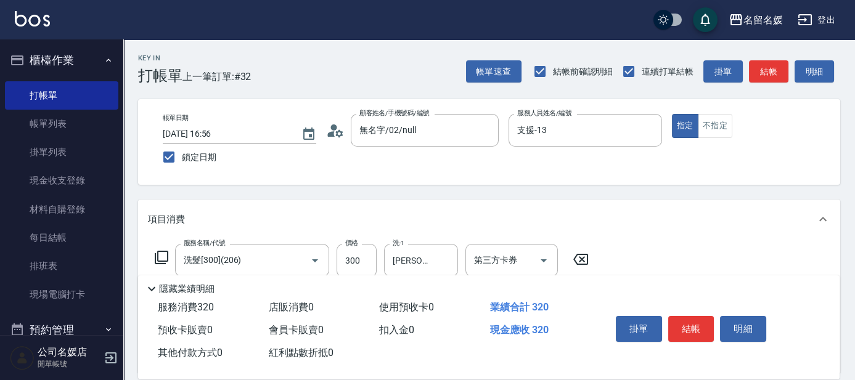
scroll to position [55, 0]
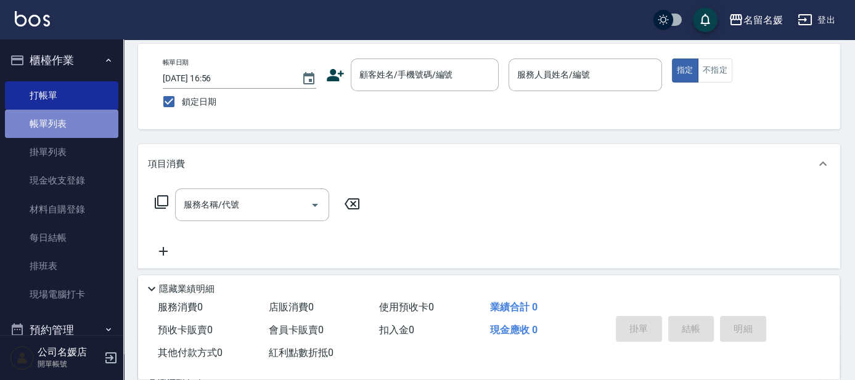
click at [76, 123] on link "帳單列表" at bounding box center [61, 124] width 113 height 28
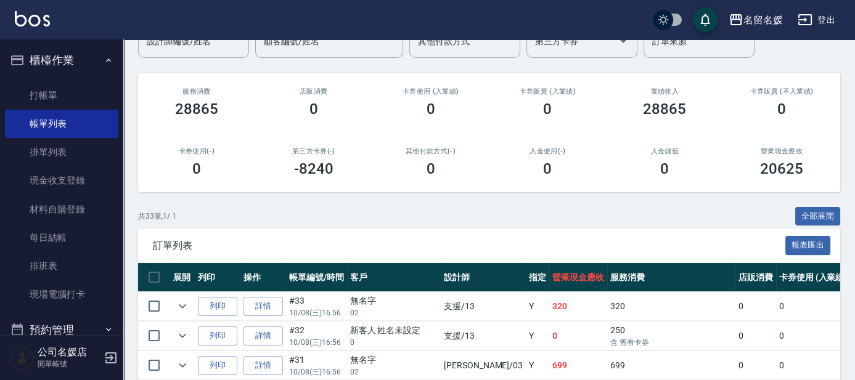
scroll to position [224, 0]
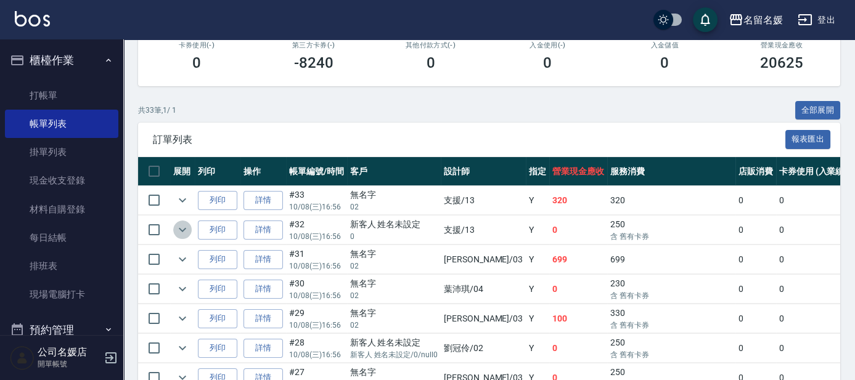
click at [173, 229] on button "expand row" at bounding box center [182, 230] width 18 height 18
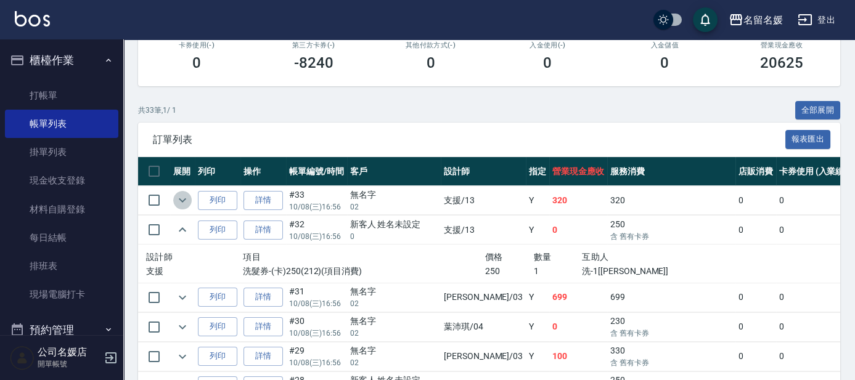
click at [180, 204] on icon "expand row" at bounding box center [182, 200] width 15 height 15
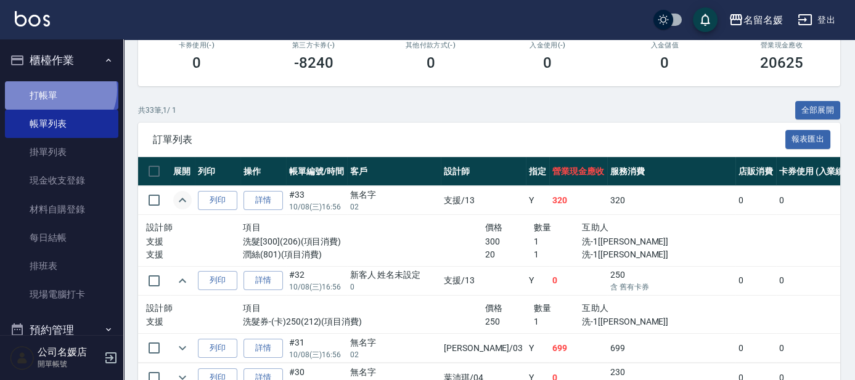
click at [58, 89] on link "打帳單" at bounding box center [61, 95] width 113 height 28
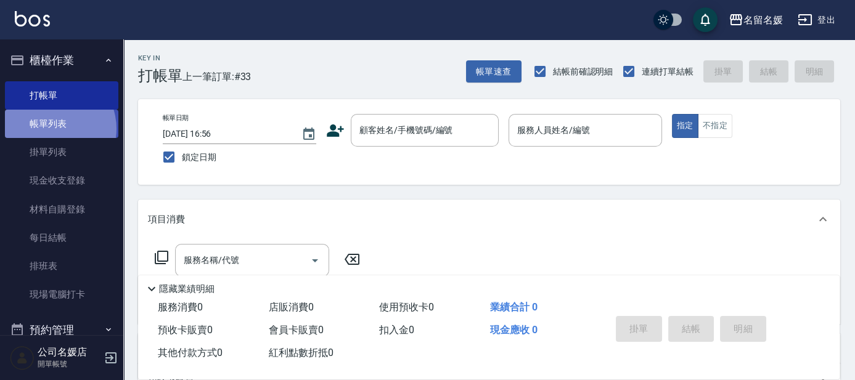
click at [51, 129] on link "帳單列表" at bounding box center [61, 124] width 113 height 28
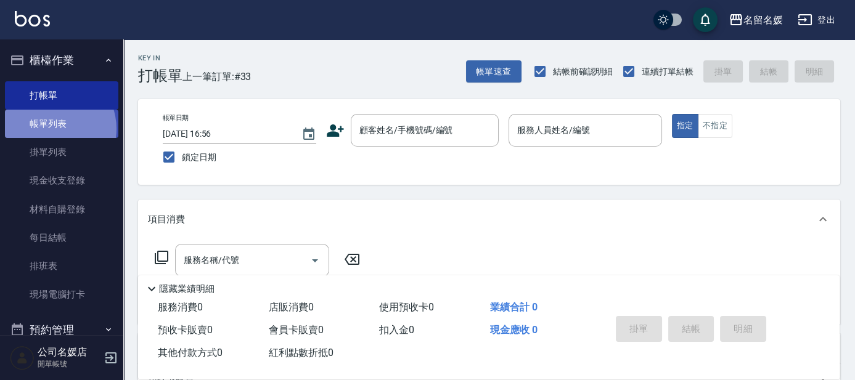
click at [51, 129] on link "帳單列表" at bounding box center [61, 124] width 113 height 28
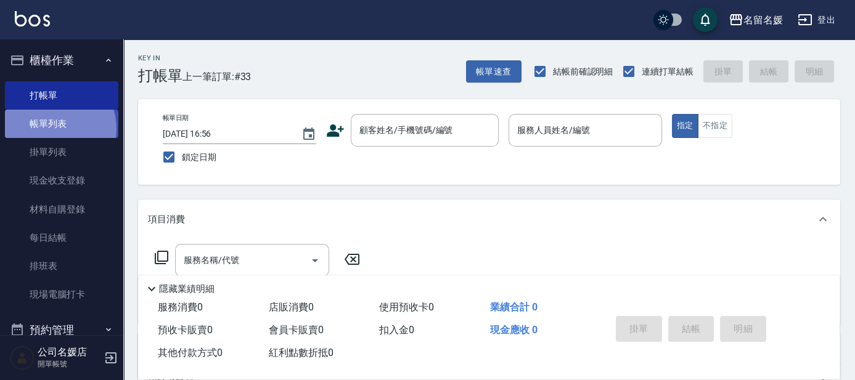
click at [51, 129] on link "帳單列表" at bounding box center [61, 124] width 113 height 28
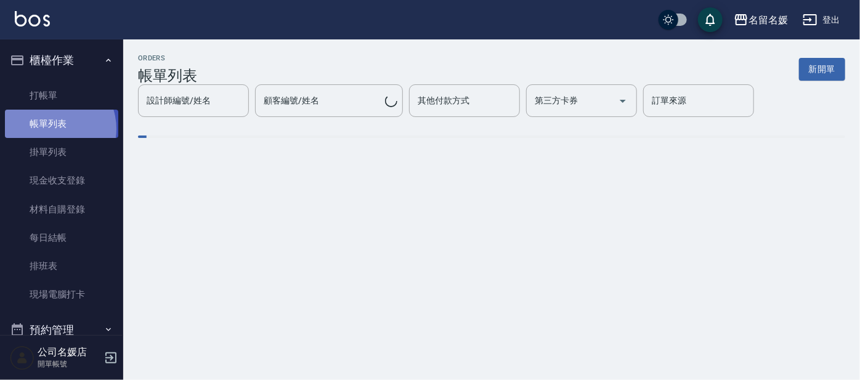
click at [51, 129] on link "帳單列表" at bounding box center [61, 124] width 113 height 28
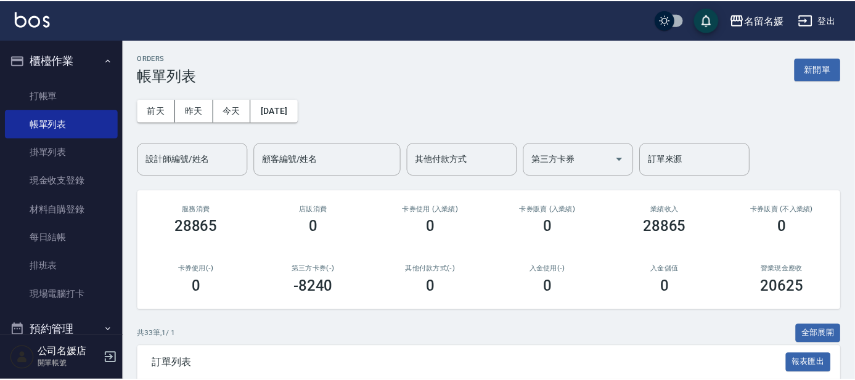
scroll to position [224, 0]
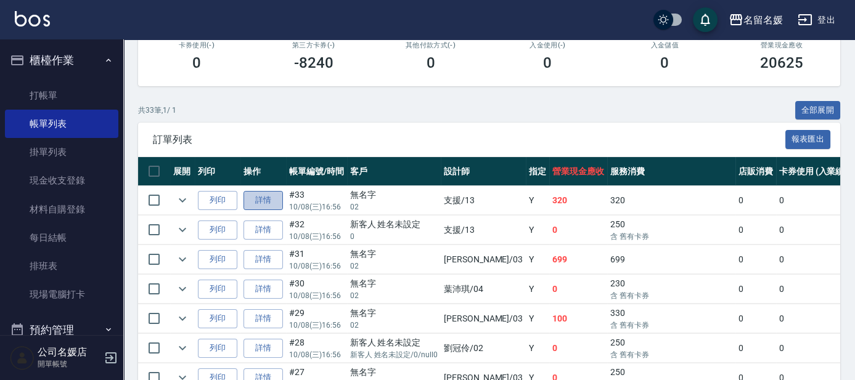
click at [262, 203] on link "詳情" at bounding box center [262, 200] width 39 height 19
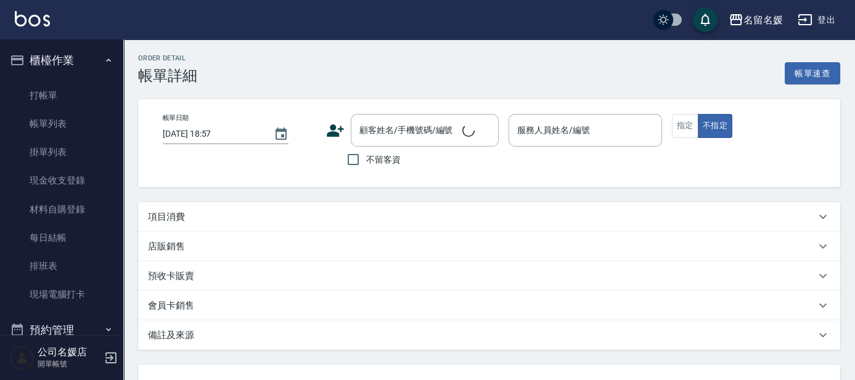
click at [262, 203] on div "項目消費" at bounding box center [489, 217] width 702 height 30
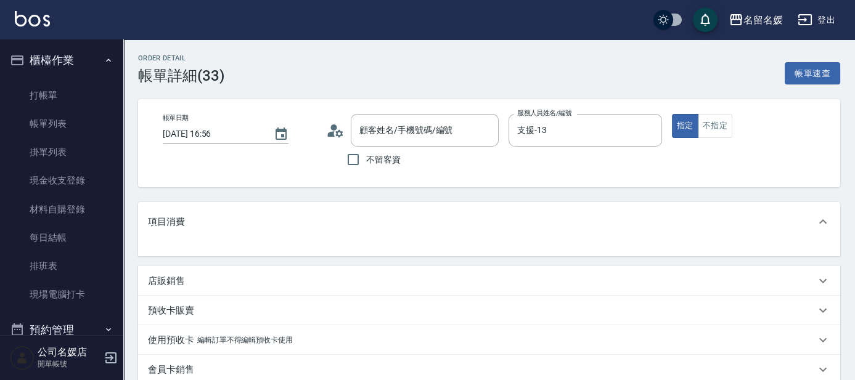
type input "[DATE] 16:56"
type input "支援-13"
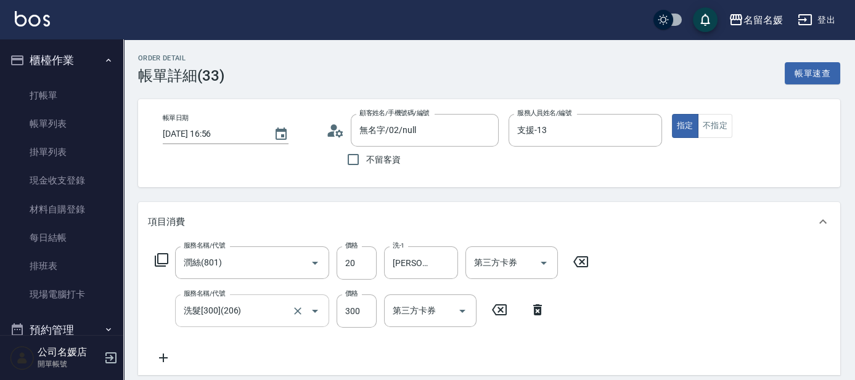
type input "無名字/02/null"
type input "潤絲(801)"
type input "洗髮[300](206)"
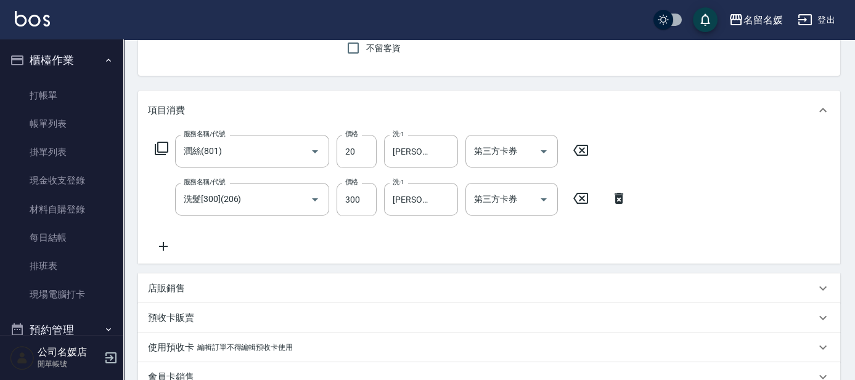
click at [166, 145] on icon at bounding box center [161, 148] width 15 height 15
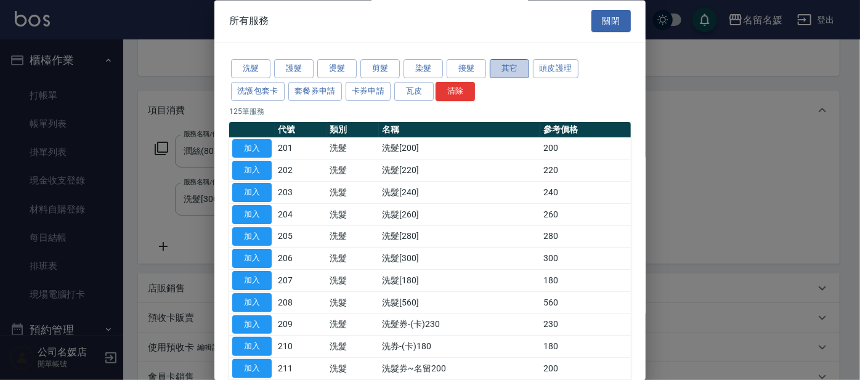
click at [505, 73] on button "其它" at bounding box center [509, 69] width 39 height 19
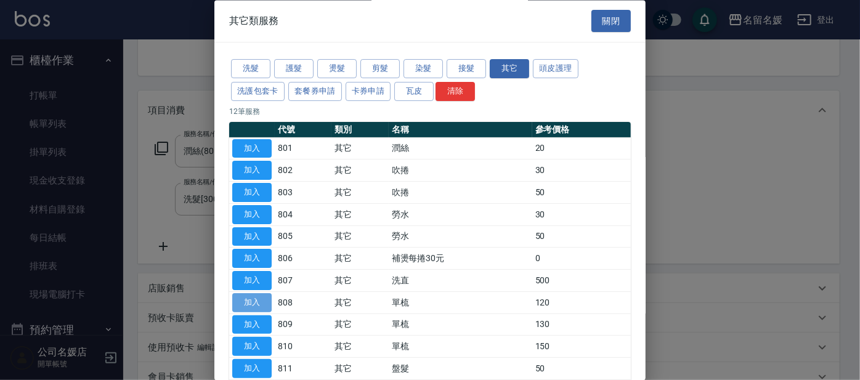
click at [259, 298] on button "加入" at bounding box center [251, 302] width 39 height 19
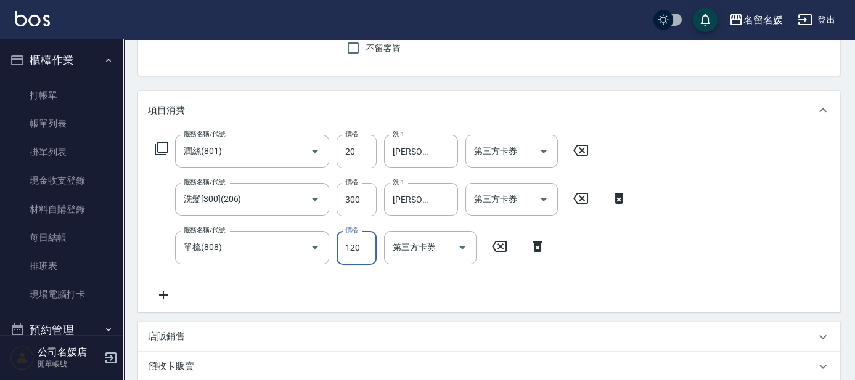
click at [362, 237] on input "120" at bounding box center [356, 247] width 40 height 33
type input "100"
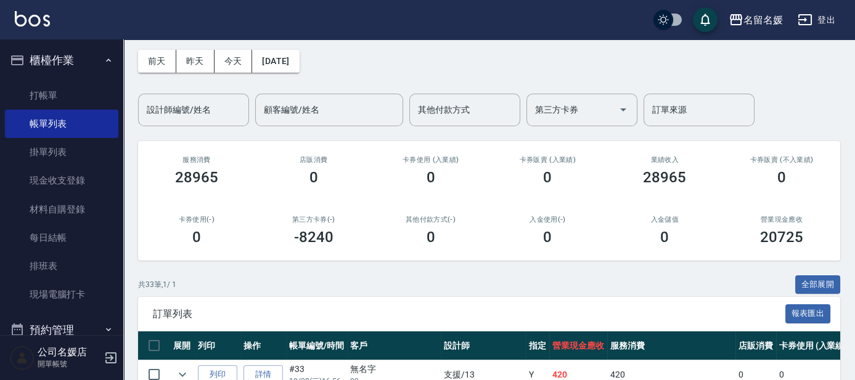
scroll to position [55, 0]
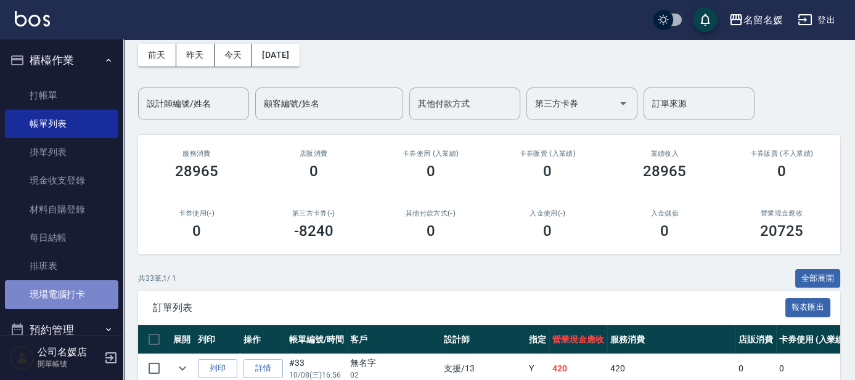
click at [103, 299] on link "現場電腦打卡" at bounding box center [61, 294] width 113 height 28
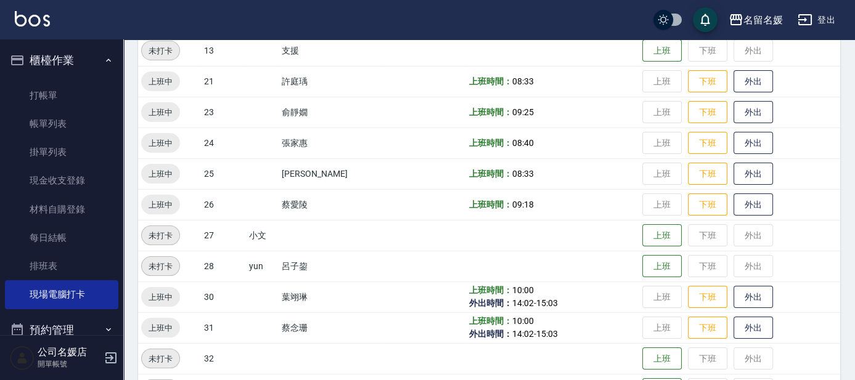
scroll to position [392, 0]
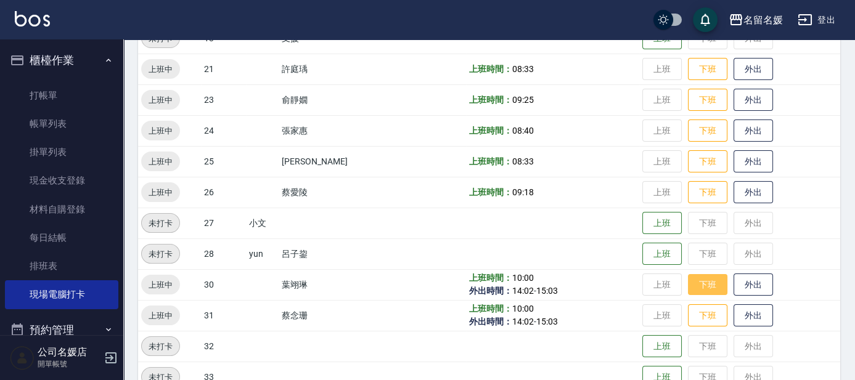
click at [705, 288] on button "下班" at bounding box center [707, 285] width 39 height 22
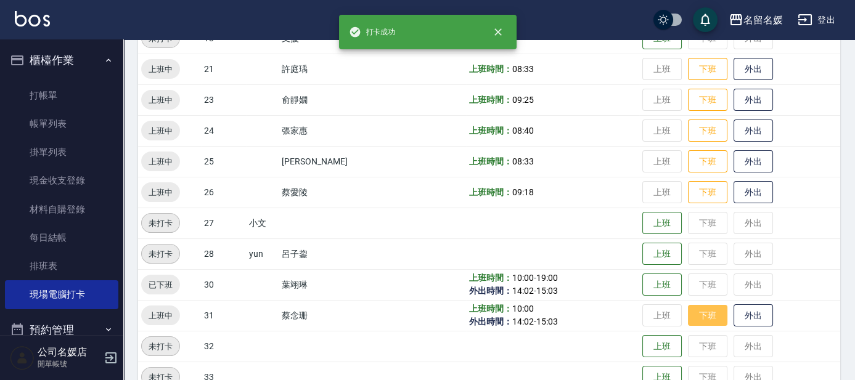
click at [709, 306] on button "下班" at bounding box center [707, 316] width 39 height 22
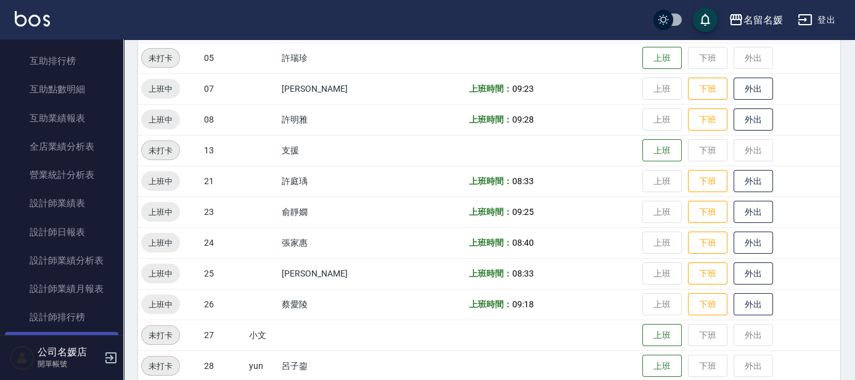
scroll to position [504, 0]
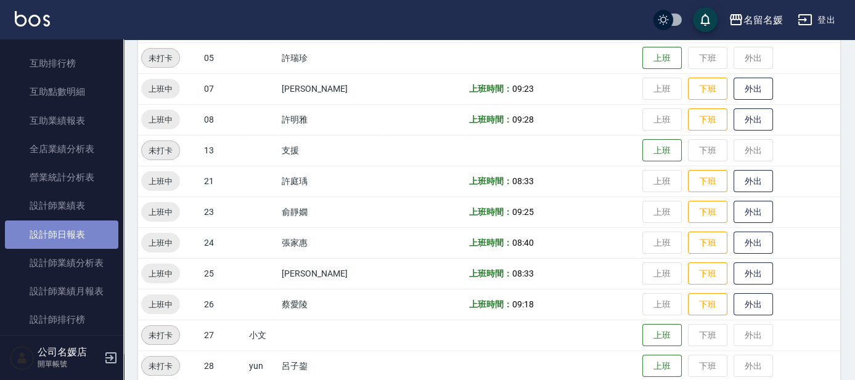
click at [84, 236] on link "設計師日報表" at bounding box center [61, 235] width 113 height 28
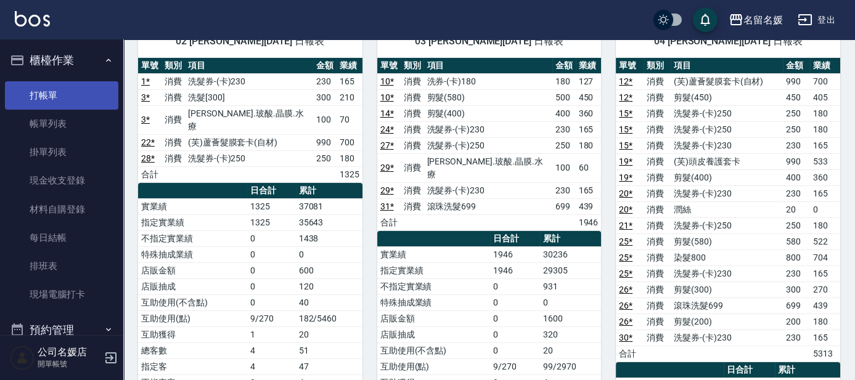
click at [81, 93] on link "打帳單" at bounding box center [61, 95] width 113 height 28
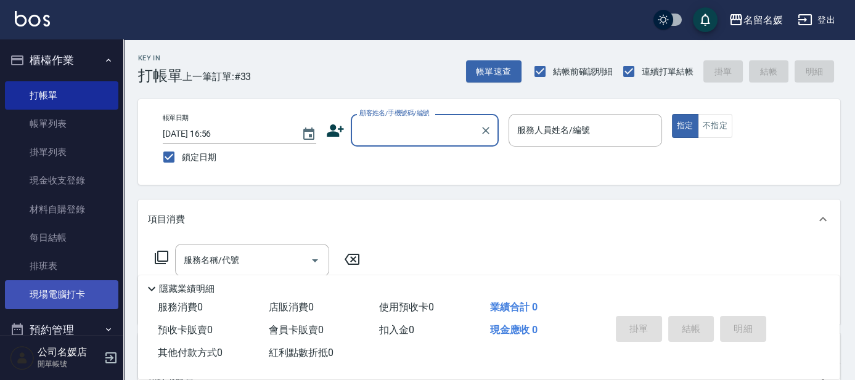
click at [60, 293] on link "現場電腦打卡" at bounding box center [61, 294] width 113 height 28
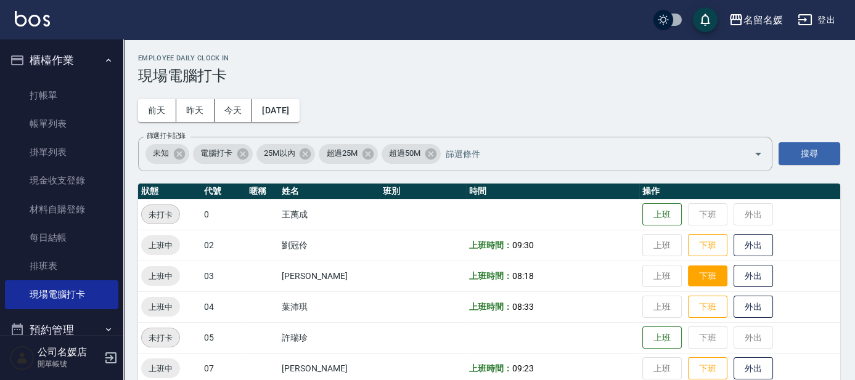
click at [699, 275] on button "下班" at bounding box center [707, 277] width 39 height 22
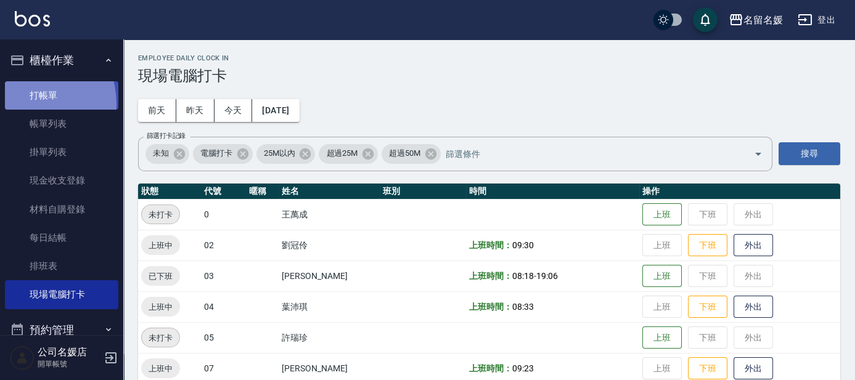
click at [25, 104] on link "打帳單" at bounding box center [61, 95] width 113 height 28
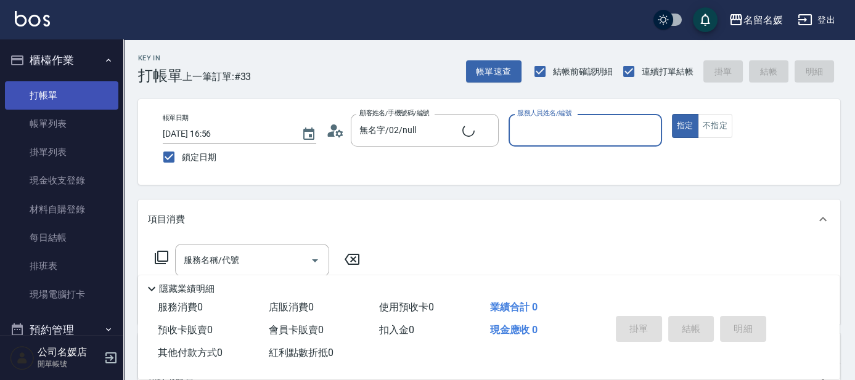
type input "新客人 姓名未設定/0/null"
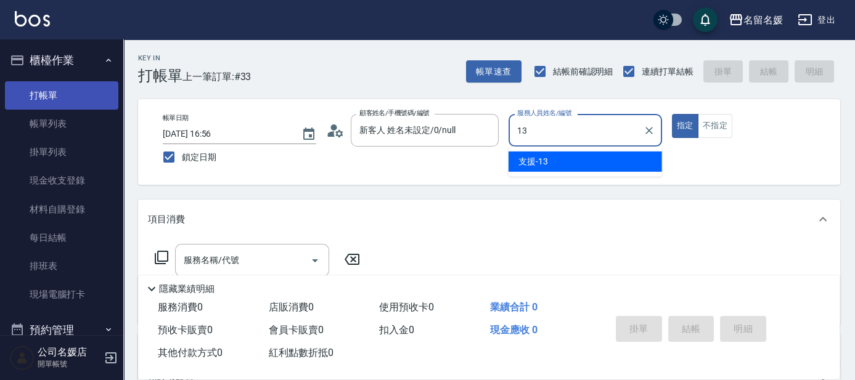
type input "13"
type button "true"
type input "支援-13"
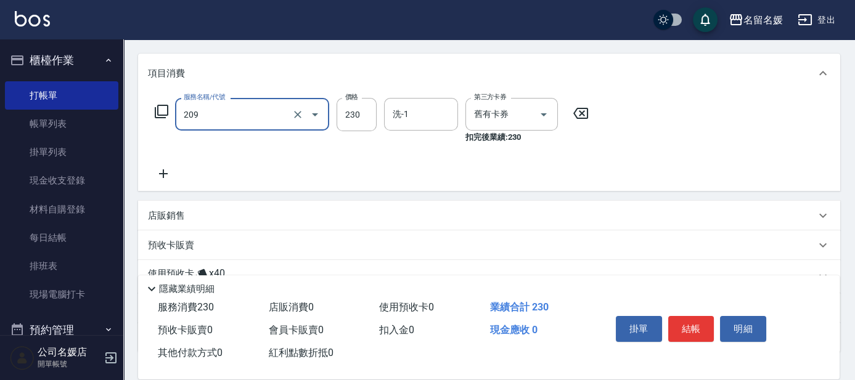
scroll to position [168, 0]
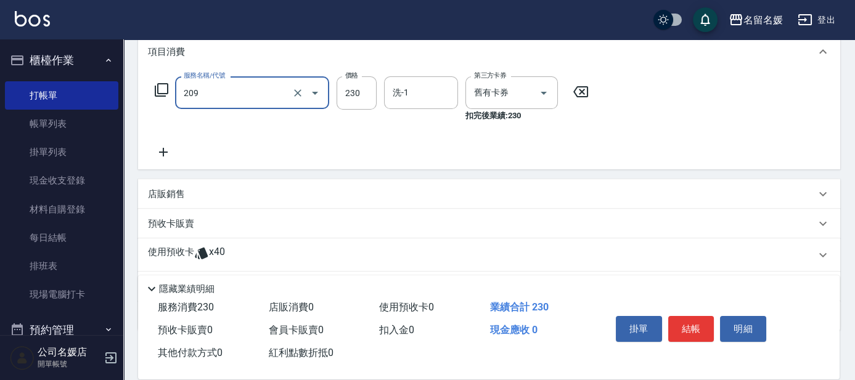
type input "洗髮券-(卡)230(209)"
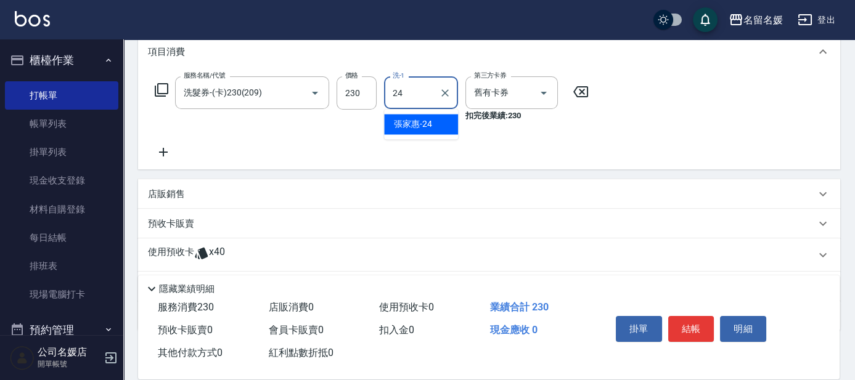
type input "[PERSON_NAME]-24"
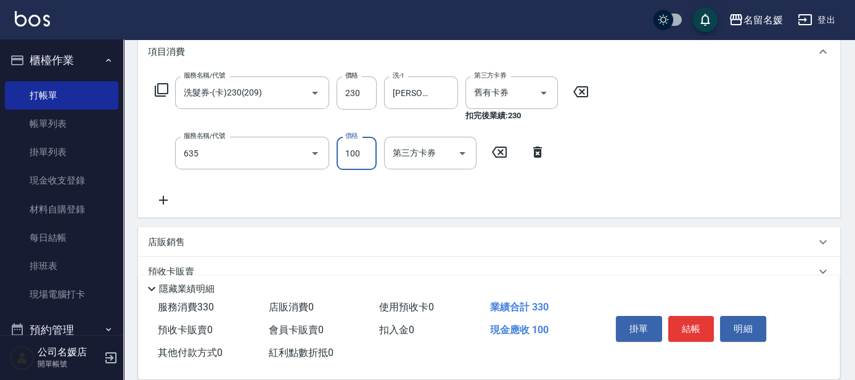
type input "煥彩.玻酸.晶膜.水療(635)"
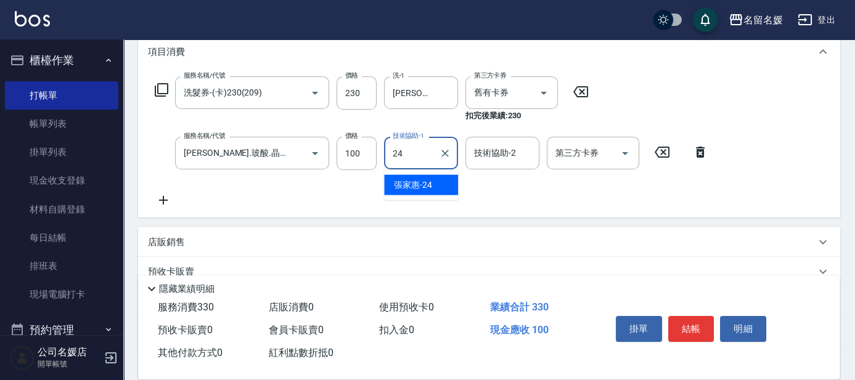
type input "[PERSON_NAME]-24"
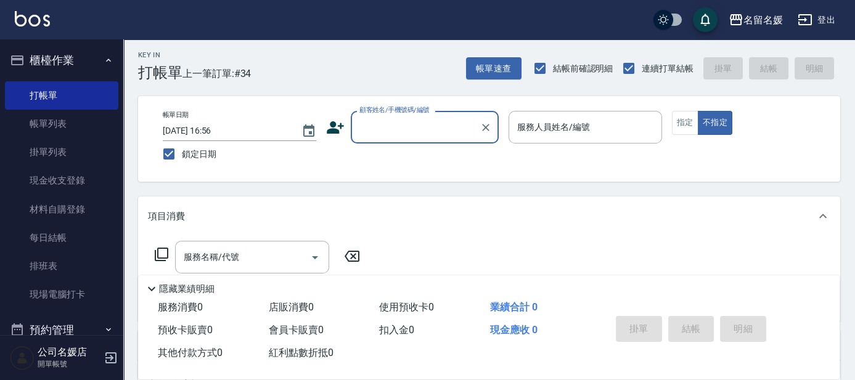
scroll to position [0, 0]
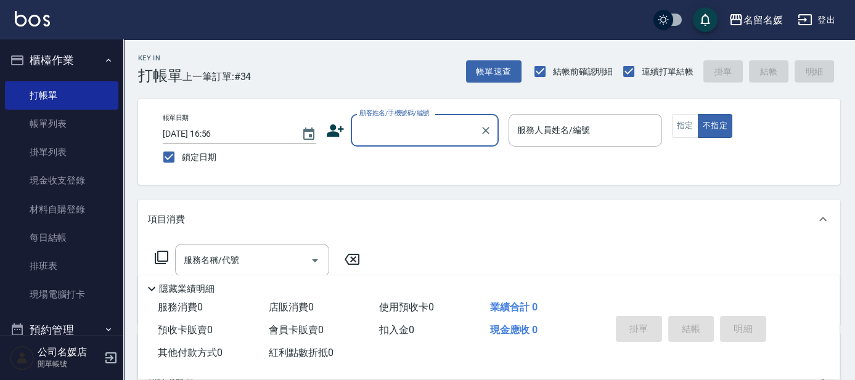
click at [394, 133] on input "顧客姓名/手機號碼/編號" at bounding box center [415, 131] width 118 height 22
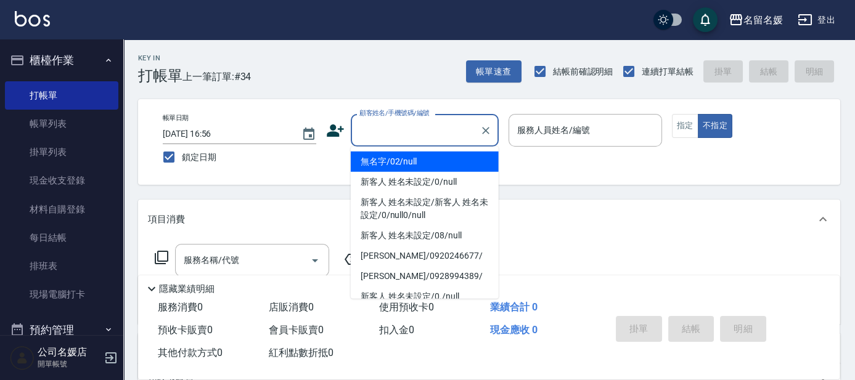
type input "0"
type input "無名字/02/null"
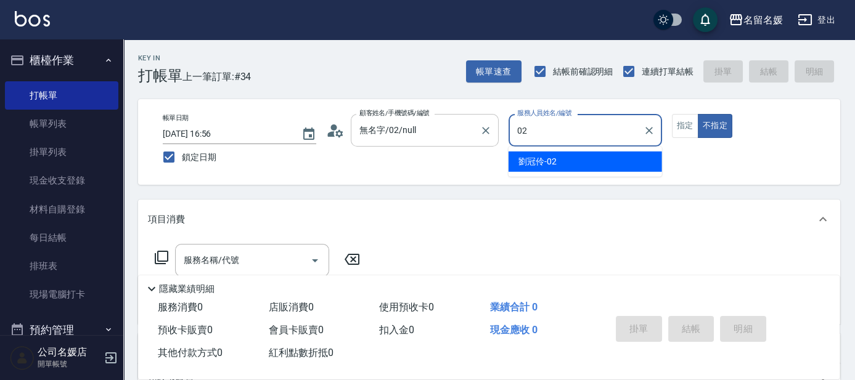
type input "02"
type button "false"
type input "[PERSON_NAME]-02"
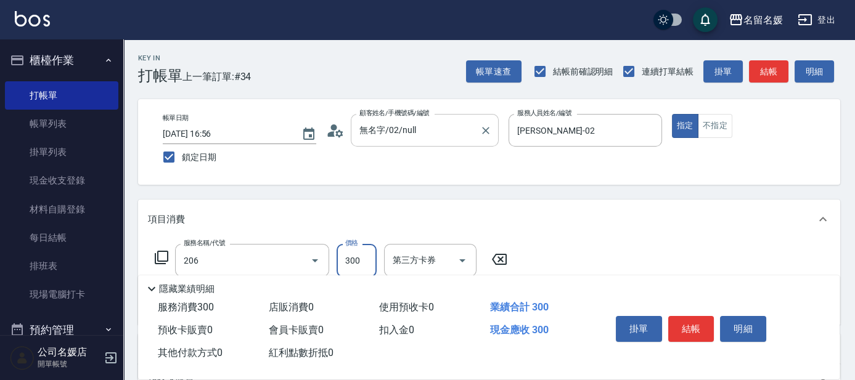
type input "洗髮[300](206)"
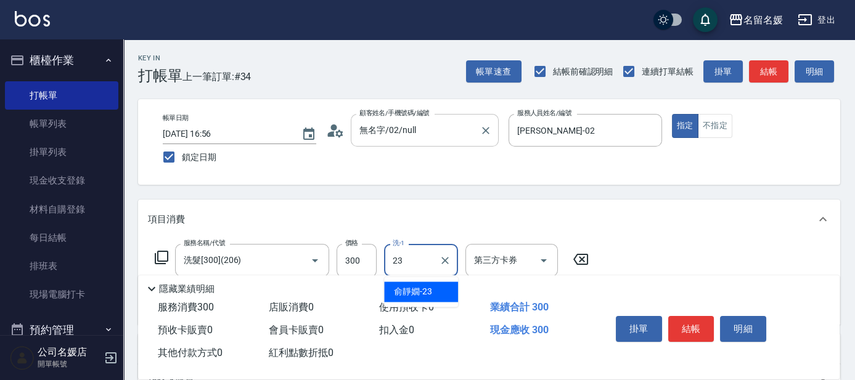
type input "[PERSON_NAME]23"
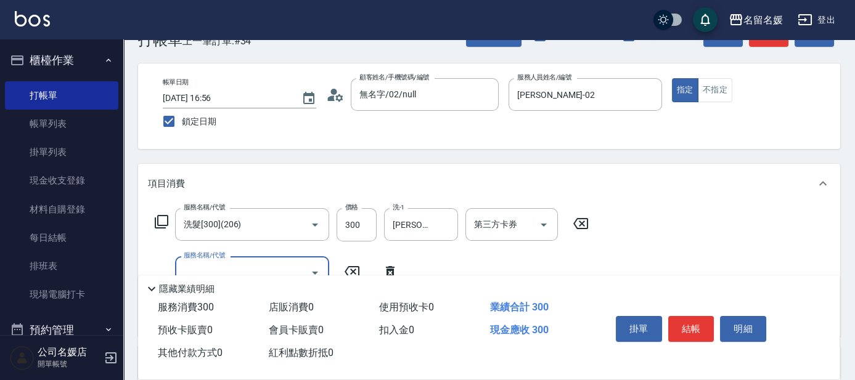
scroll to position [55, 0]
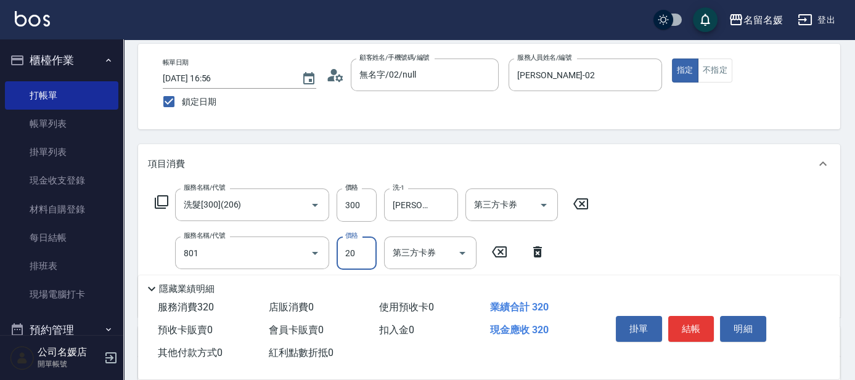
type input "潤絲(801)"
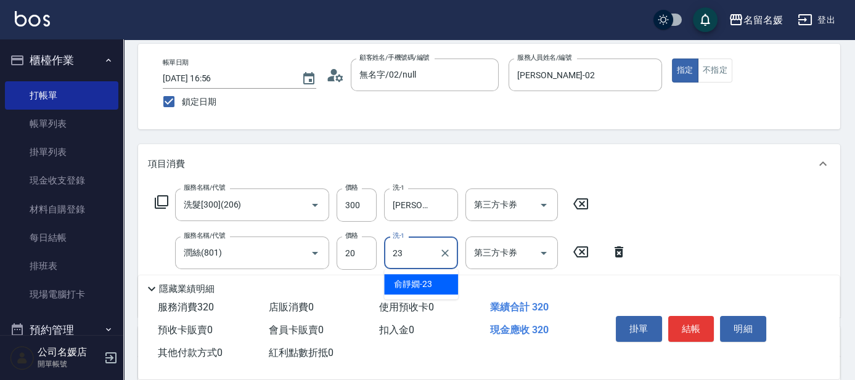
type input "[PERSON_NAME]23"
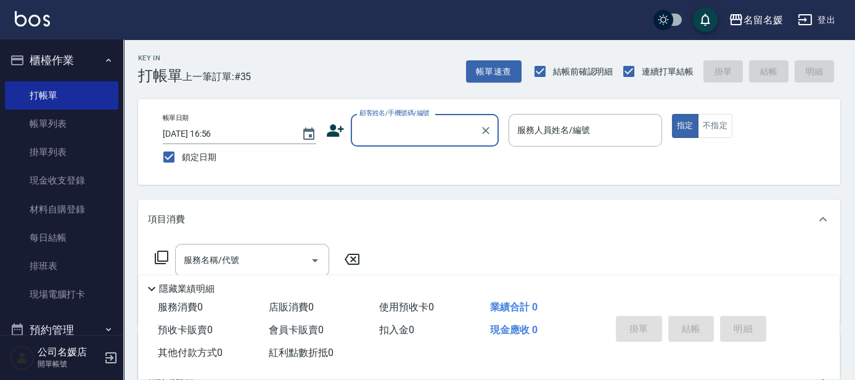
scroll to position [0, 0]
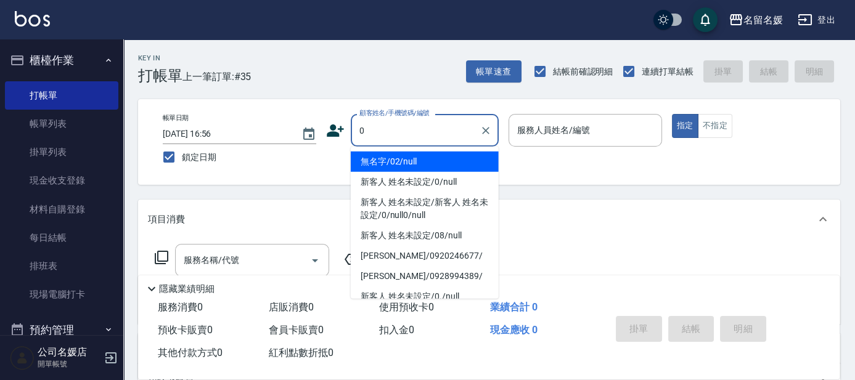
type input "無名字/02/null"
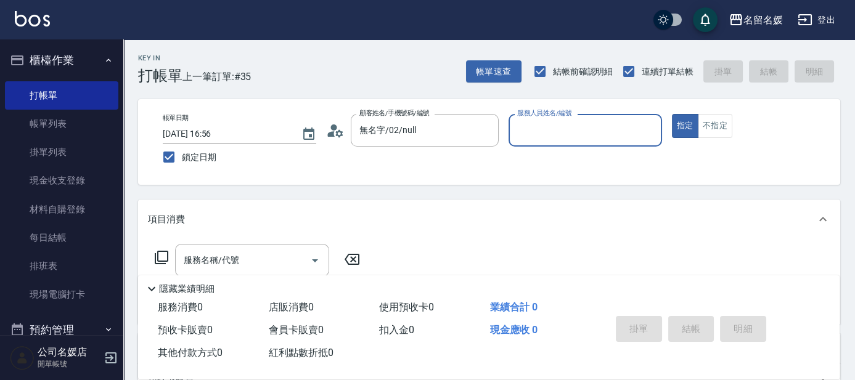
type input "0"
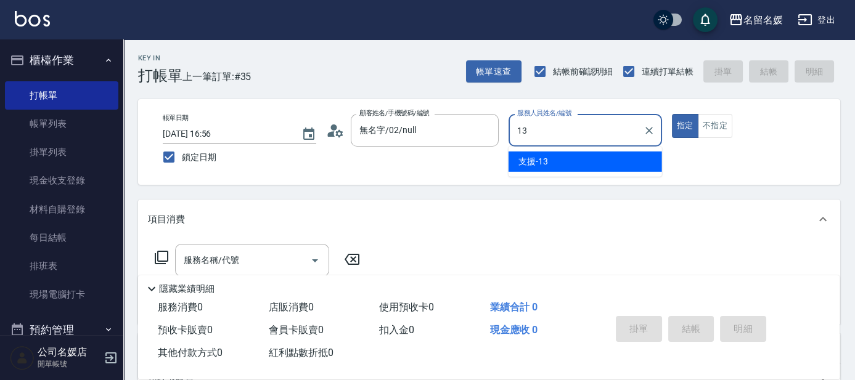
type input "支援-13"
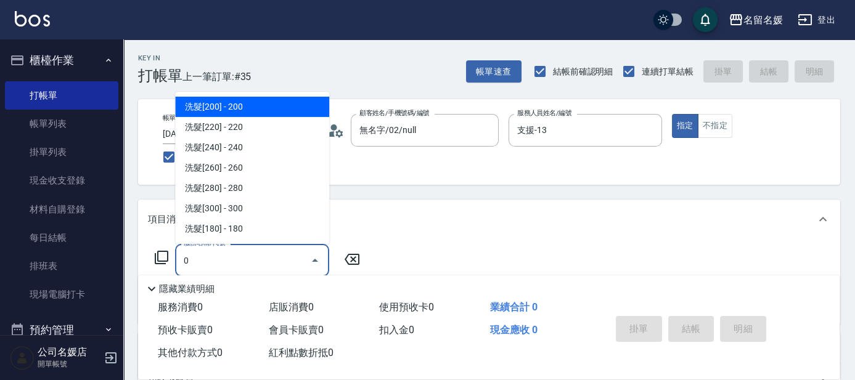
type input "洗髮[200](201)"
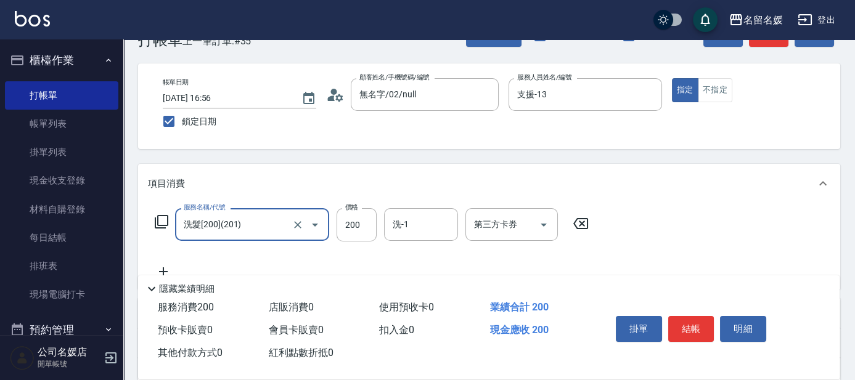
scroll to position [55, 0]
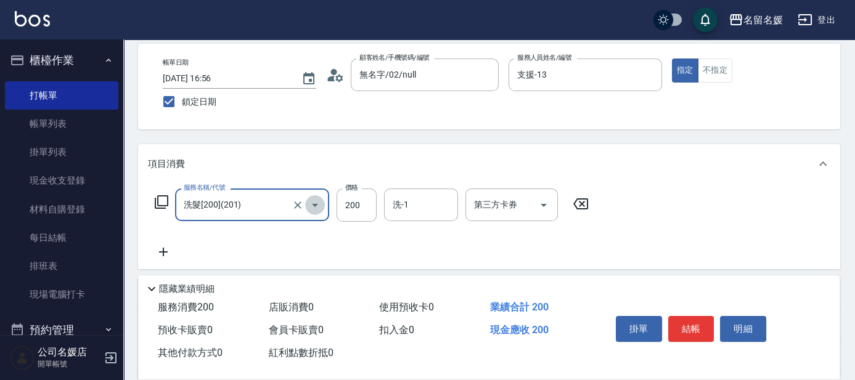
click at [305, 205] on button "Open" at bounding box center [315, 205] width 20 height 20
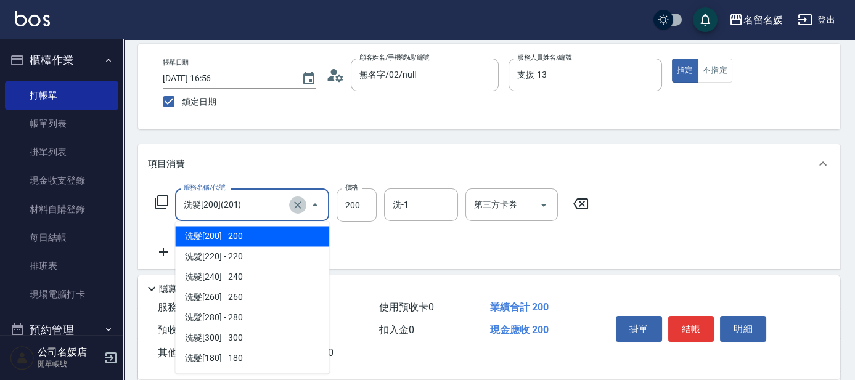
click at [294, 202] on icon "Clear" at bounding box center [297, 205] width 12 height 12
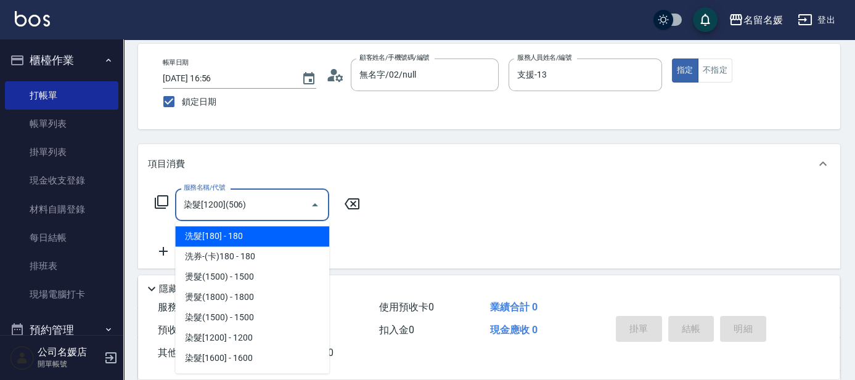
type input "染髮[1200](506)"
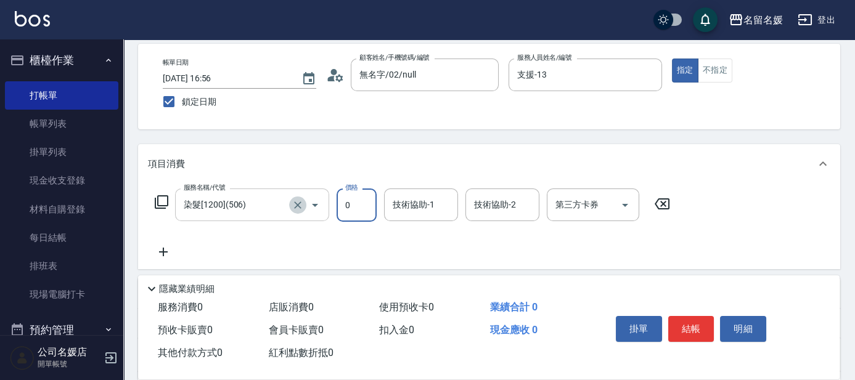
click at [294, 202] on icon "Clear" at bounding box center [297, 205] width 12 height 12
type input "0"
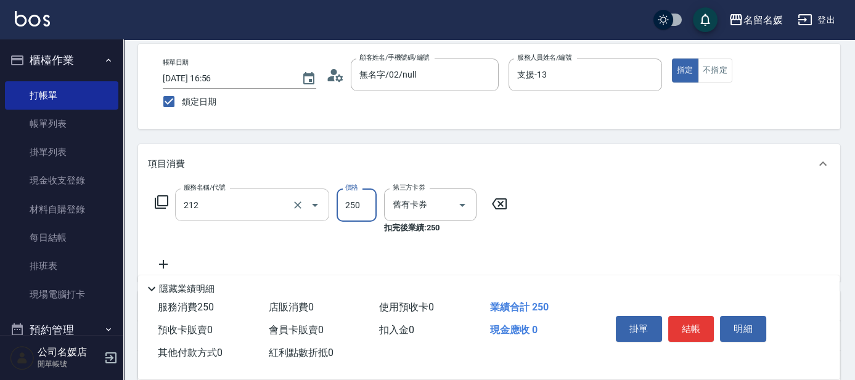
type input "洗髮券-(卡)250(212)"
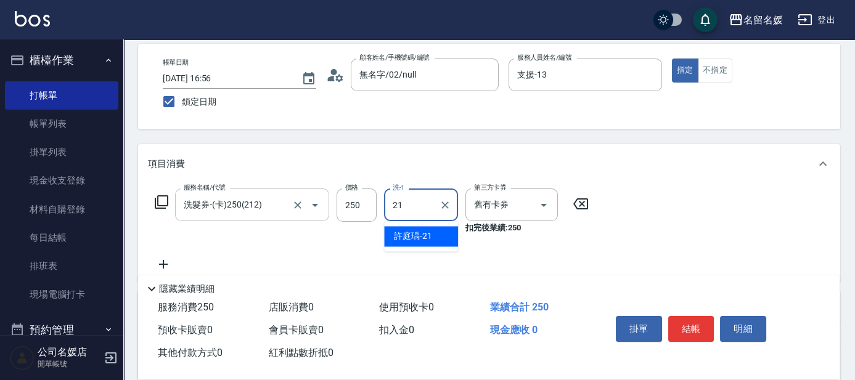
type input "[PERSON_NAME]-21"
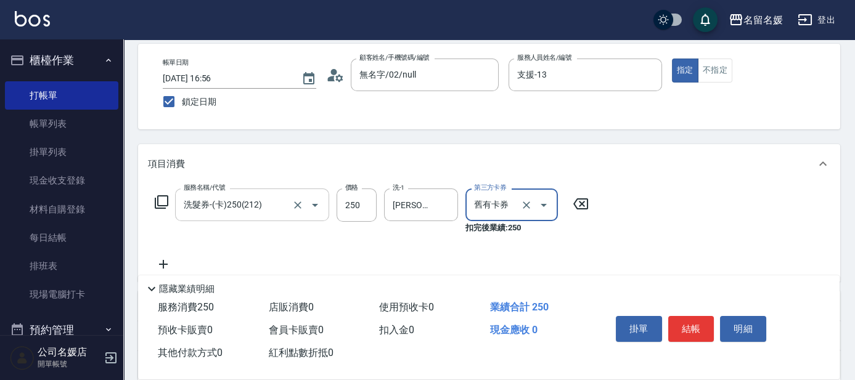
scroll to position [0, 0]
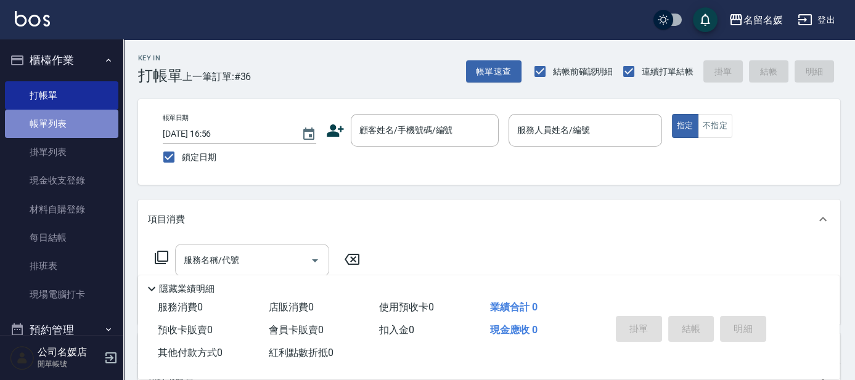
click at [83, 128] on link "帳單列表" at bounding box center [61, 124] width 113 height 28
click at [41, 128] on link "帳單列表" at bounding box center [61, 124] width 113 height 28
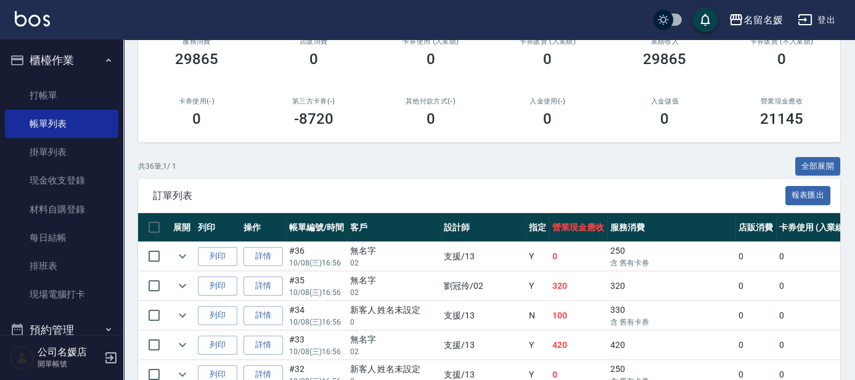
scroll to position [224, 0]
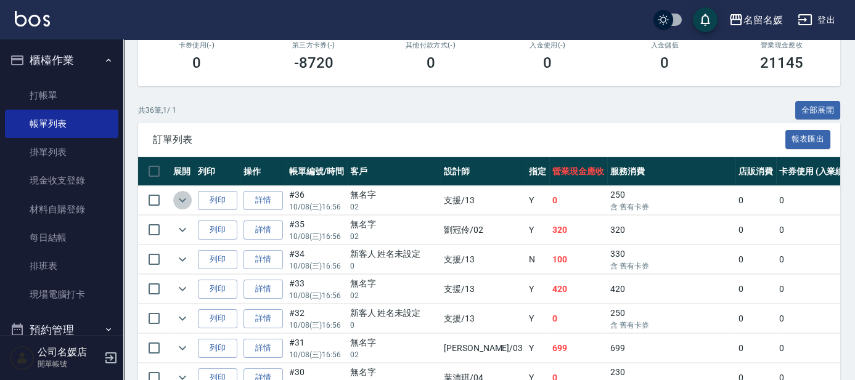
click at [187, 193] on icon "expand row" at bounding box center [182, 200] width 15 height 15
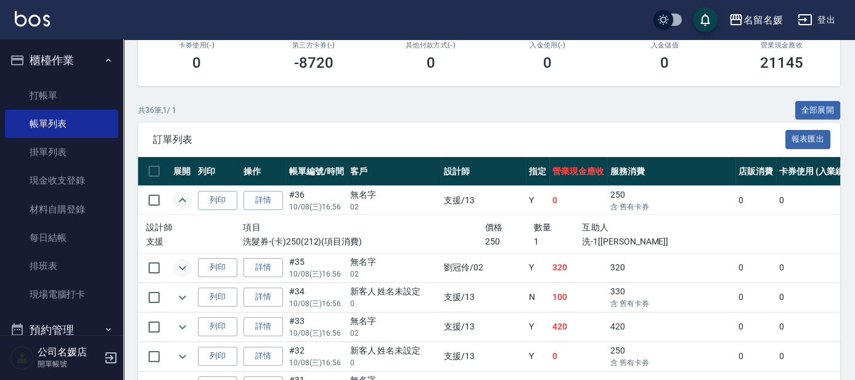
scroll to position [280, 0]
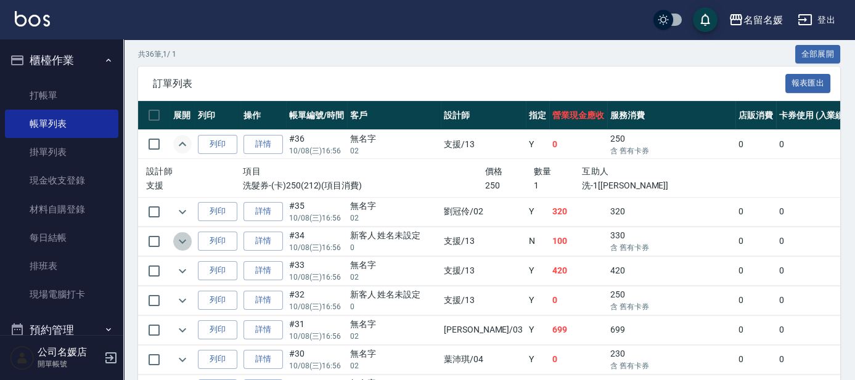
click at [180, 234] on icon "expand row" at bounding box center [182, 241] width 15 height 15
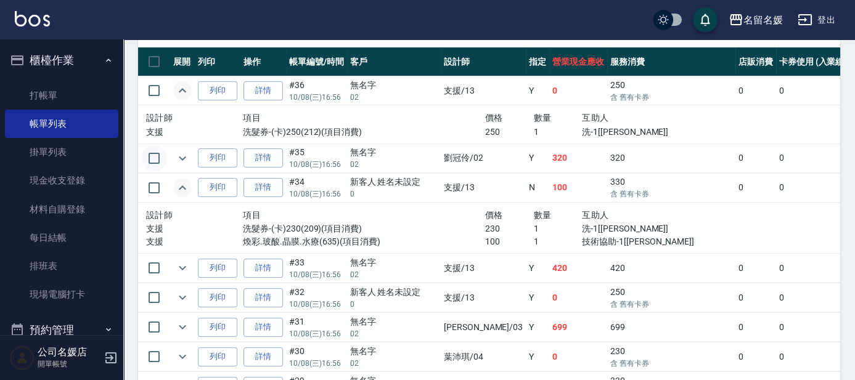
scroll to position [336, 0]
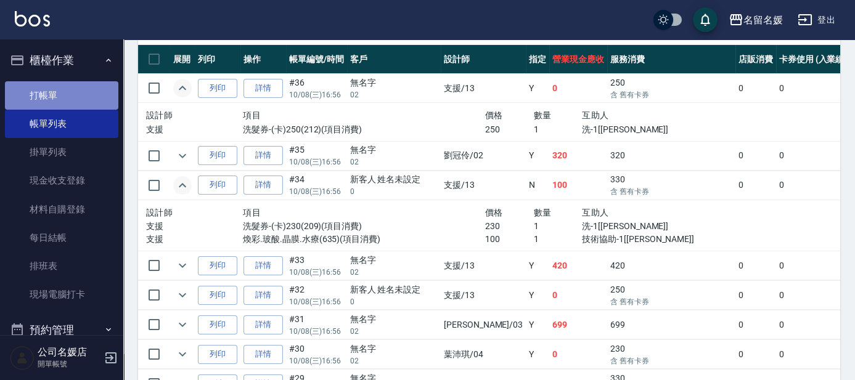
click at [85, 99] on link "打帳單" at bounding box center [61, 95] width 113 height 28
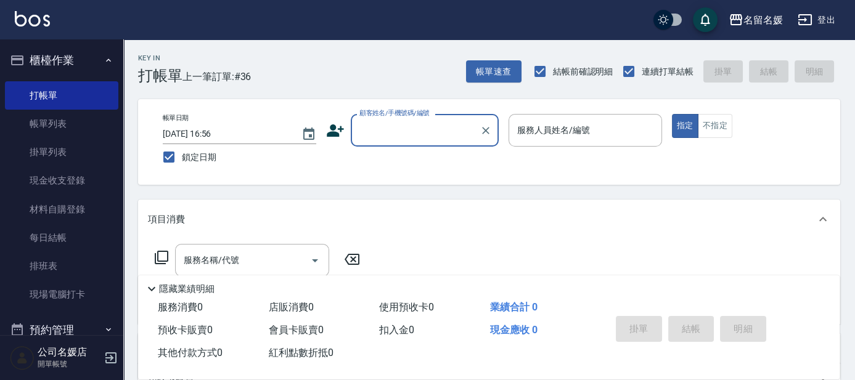
click at [452, 125] on input "顧客姓名/手機號碼/編號" at bounding box center [415, 131] width 118 height 22
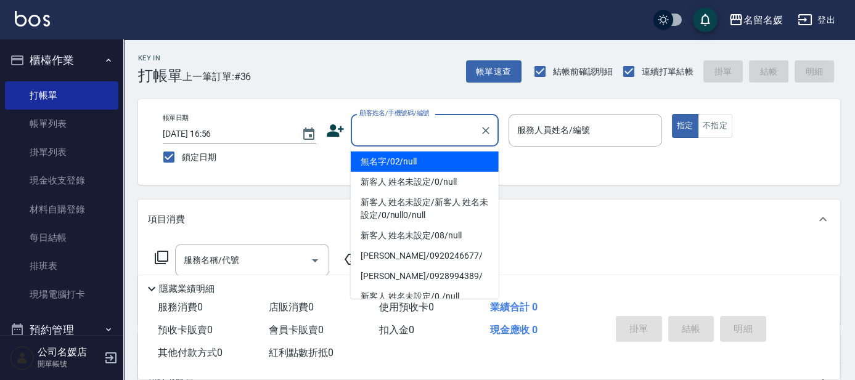
drag, startPoint x: 460, startPoint y: 157, endPoint x: 578, endPoint y: 133, distance: 120.1
click at [463, 156] on li "無名字/02/null" at bounding box center [425, 162] width 148 height 20
type input "無名字/02/null"
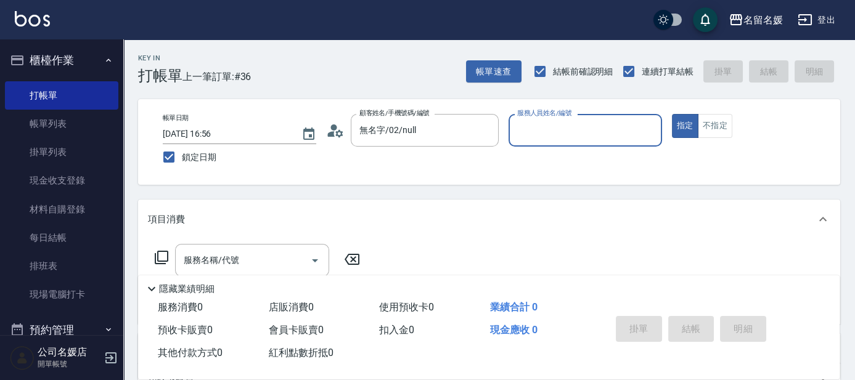
drag, startPoint x: 578, startPoint y: 133, endPoint x: 572, endPoint y: 108, distance: 26.0
click at [578, 131] on input "服務人員姓名/編號" at bounding box center [585, 131] width 142 height 22
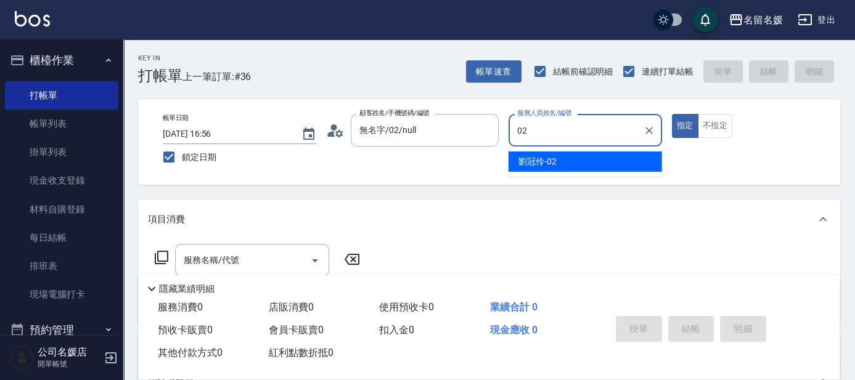
type input "02"
type button "true"
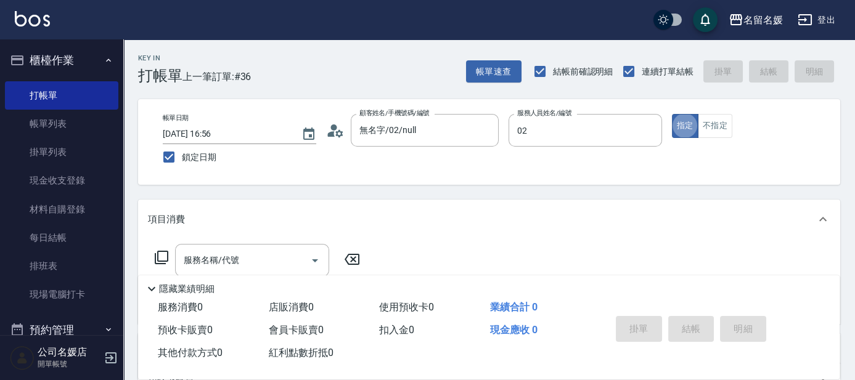
type input "[PERSON_NAME]-02"
click at [265, 260] on input "服務名稱/代號" at bounding box center [243, 261] width 124 height 22
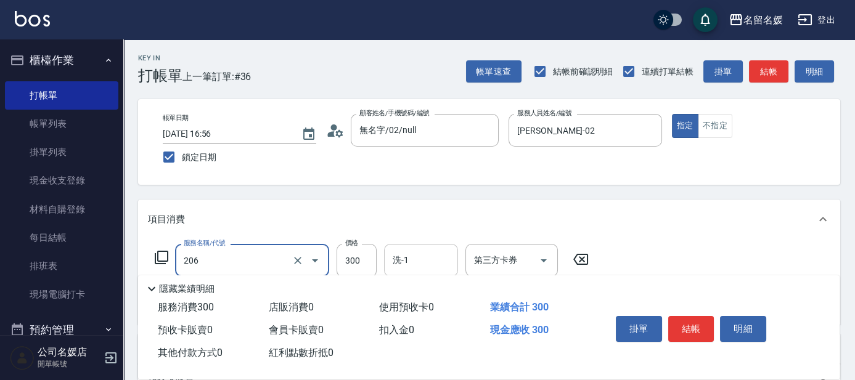
type input "洗髮[300](206)"
drag, startPoint x: 441, startPoint y: 255, endPoint x: 436, endPoint y: 251, distance: 6.7
click at [441, 255] on input "洗-1" at bounding box center [420, 261] width 63 height 22
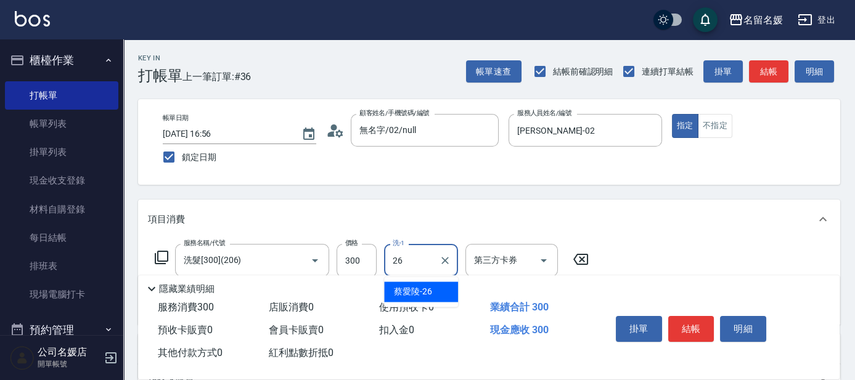
type input "蔡愛陵-26"
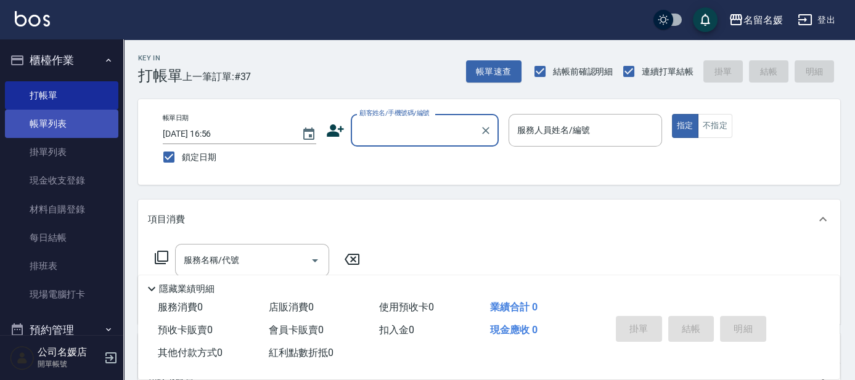
click at [86, 115] on link "帳單列表" at bounding box center [61, 124] width 113 height 28
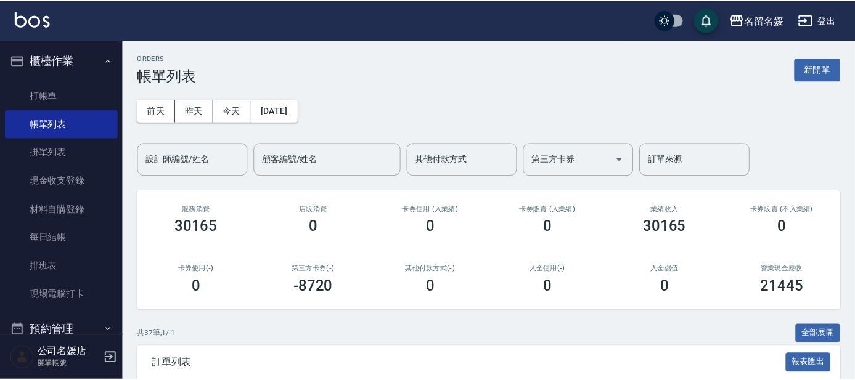
scroll to position [280, 0]
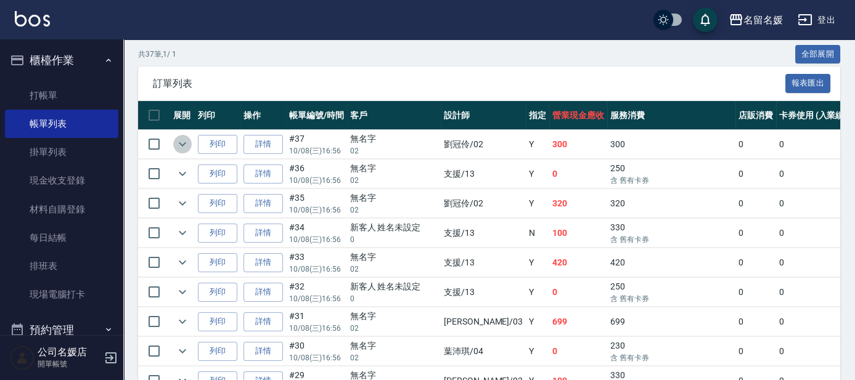
click at [179, 142] on icon "expand row" at bounding box center [182, 144] width 7 height 4
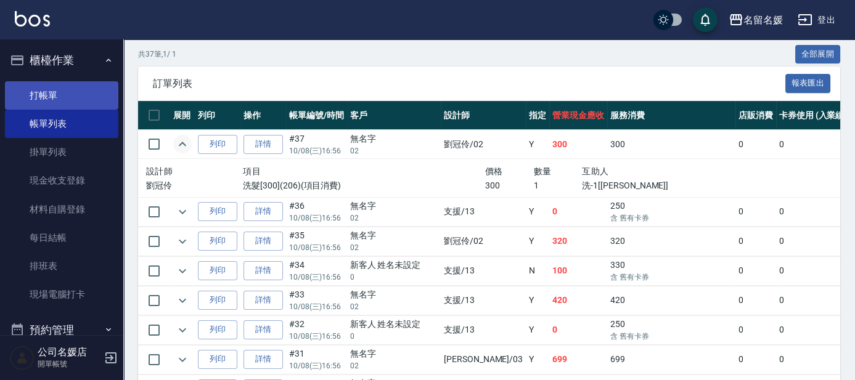
click at [95, 96] on link "打帳單" at bounding box center [61, 95] width 113 height 28
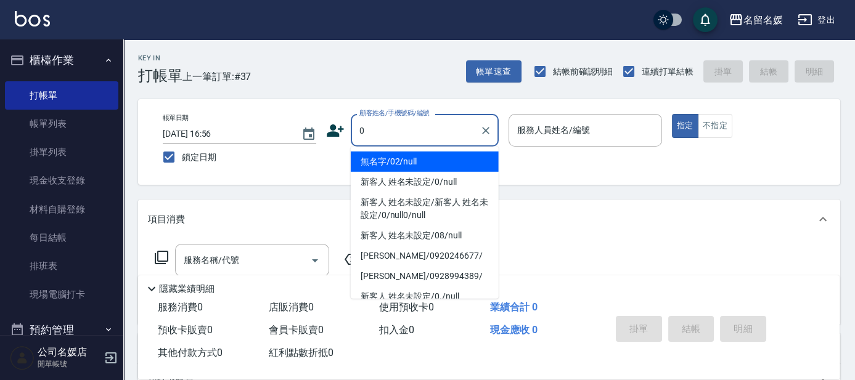
type input "0"
type input "無名字/02/null"
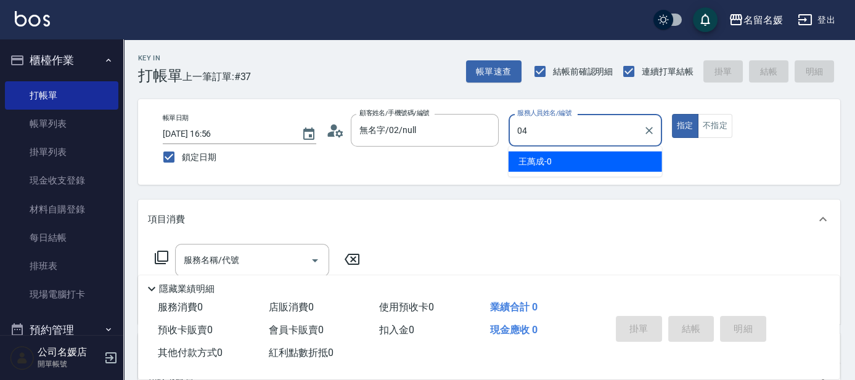
type input "04"
type button "true"
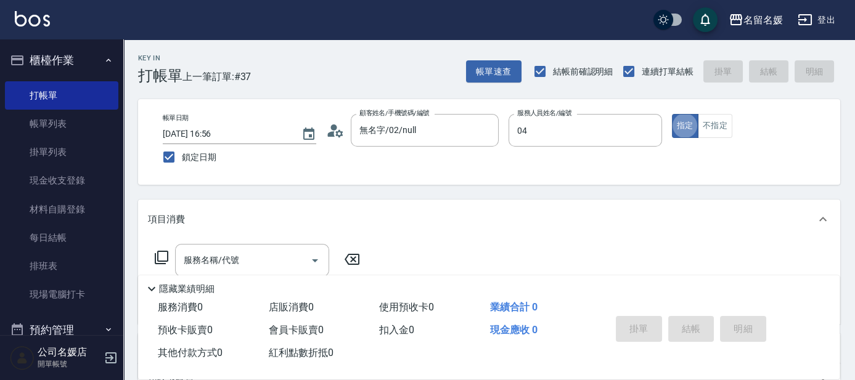
type input "[PERSON_NAME]-04"
type input "212"
type input "新客人 姓名未設定/0/null"
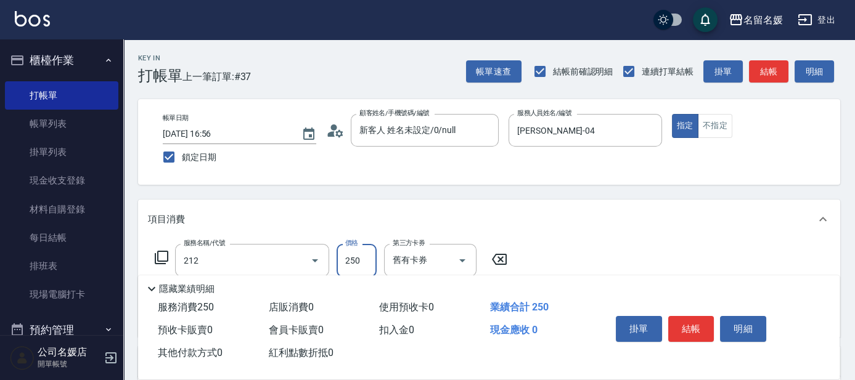
type input "洗髮券-(卡)250(212)"
type input "[PERSON_NAME]-21"
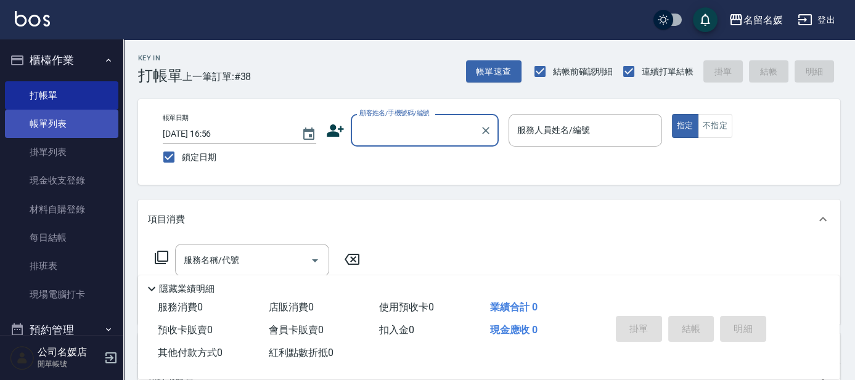
drag, startPoint x: 75, startPoint y: 142, endPoint x: 75, endPoint y: 131, distance: 10.5
click at [75, 142] on link "掛單列表" at bounding box center [61, 152] width 113 height 28
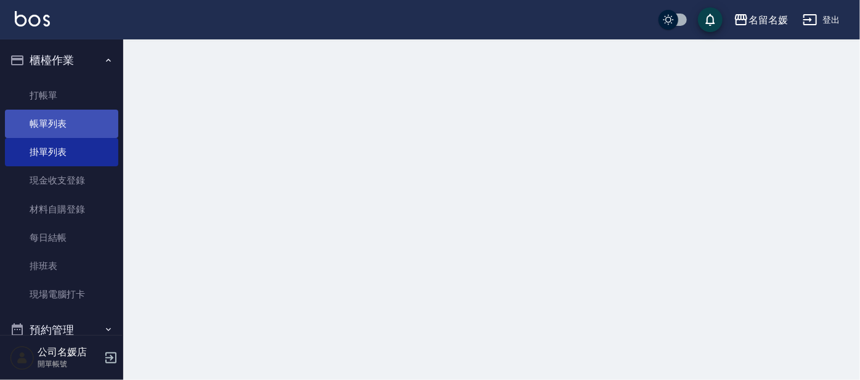
click at [75, 131] on link "帳單列表" at bounding box center [61, 124] width 113 height 28
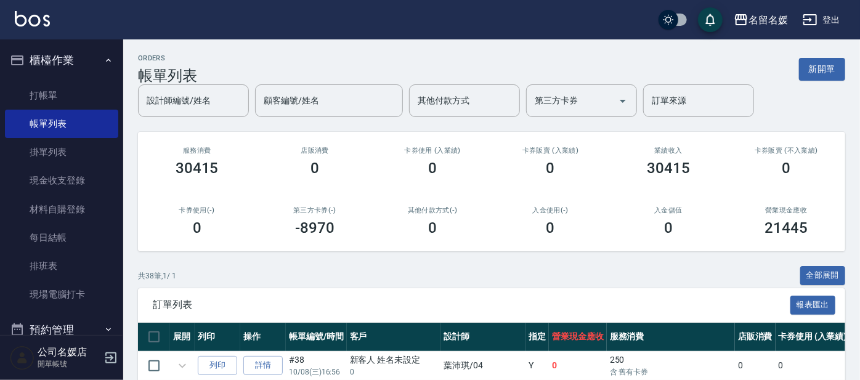
click at [182, 351] on td at bounding box center [182, 365] width 25 height 29
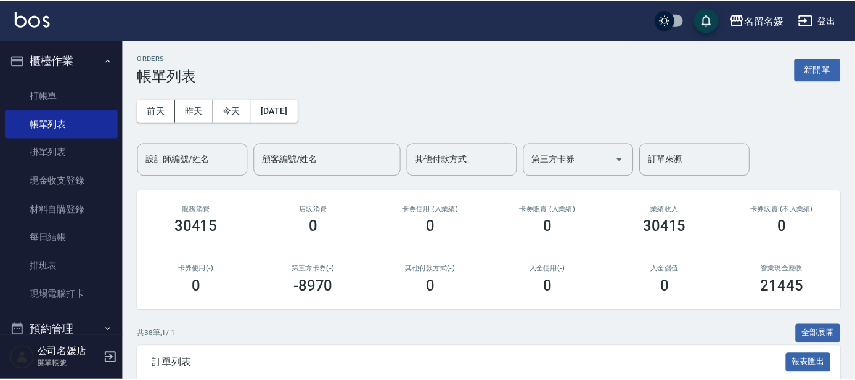
scroll to position [282, 0]
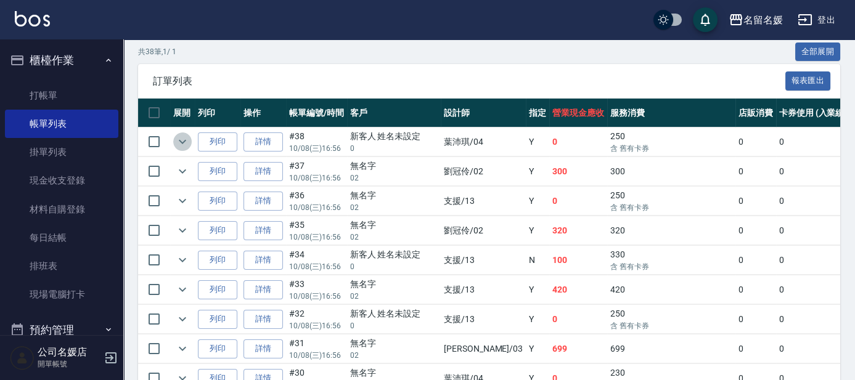
click at [180, 140] on icon "expand row" at bounding box center [182, 142] width 7 height 4
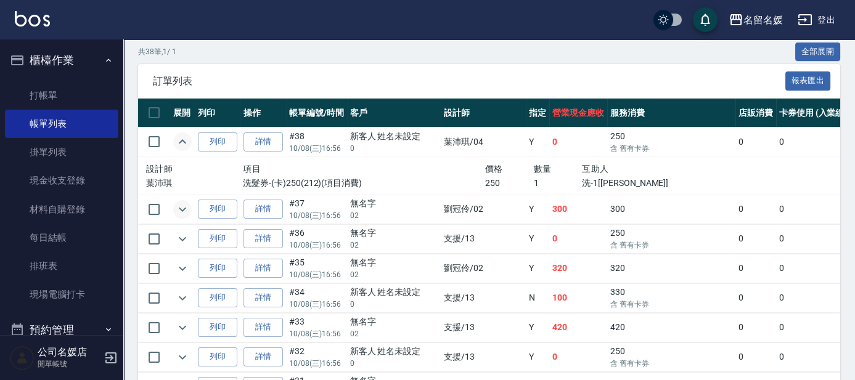
click at [184, 204] on icon "expand row" at bounding box center [182, 209] width 15 height 15
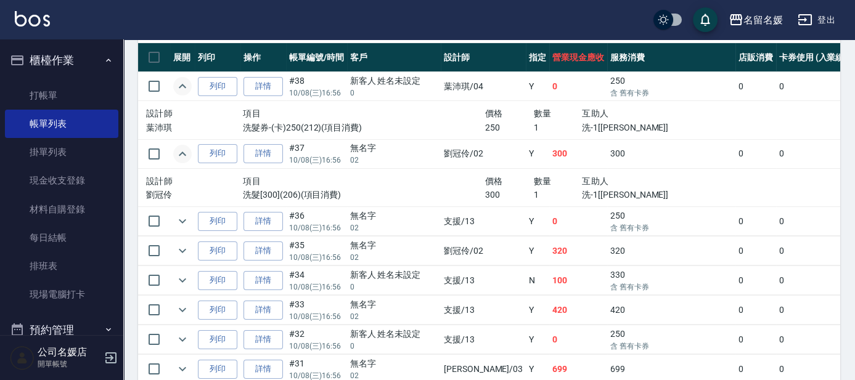
scroll to position [338, 0]
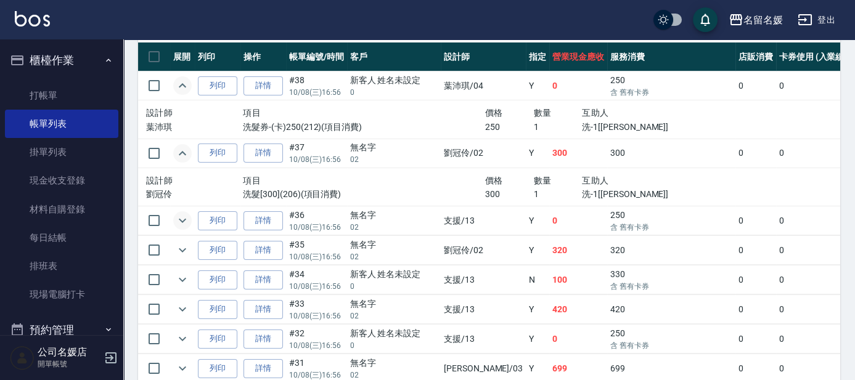
click at [175, 222] on icon "expand row" at bounding box center [182, 220] width 15 height 15
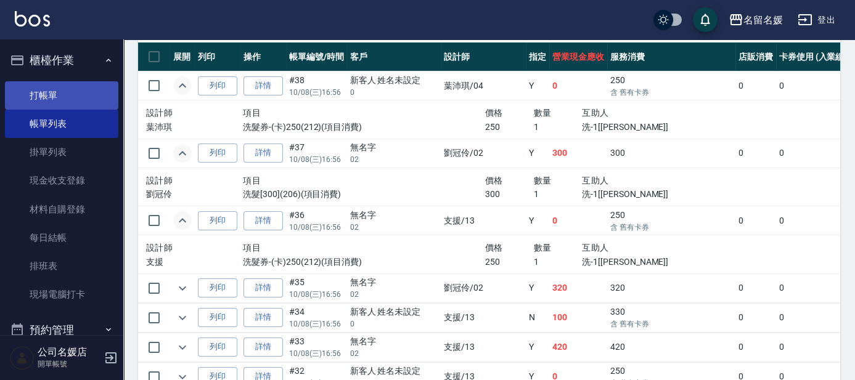
click at [67, 91] on link "打帳單" at bounding box center [61, 95] width 113 height 28
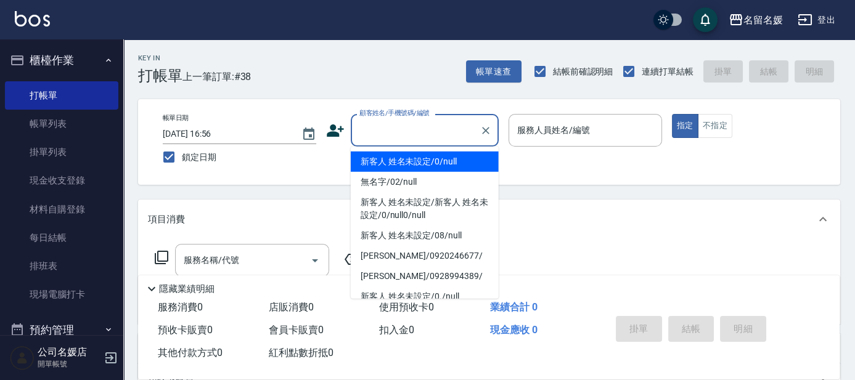
click at [394, 133] on input "顧客姓名/手機號碼/編號" at bounding box center [415, 131] width 118 height 22
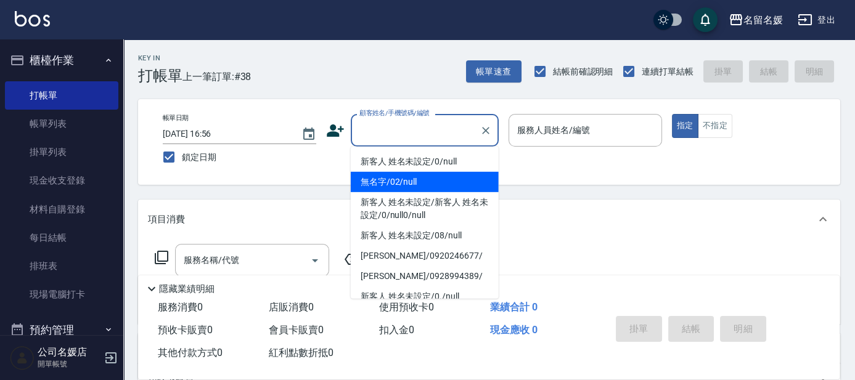
drag, startPoint x: 420, startPoint y: 179, endPoint x: 560, endPoint y: 126, distance: 150.4
click at [420, 179] on li "無名字/02/null" at bounding box center [425, 182] width 148 height 20
type input "無名字/02/null"
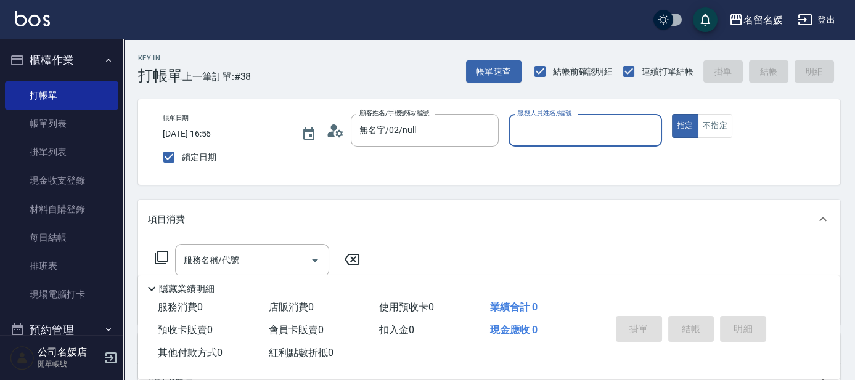
click at [560, 127] on input "服務人員姓名/編號" at bounding box center [585, 131] width 142 height 22
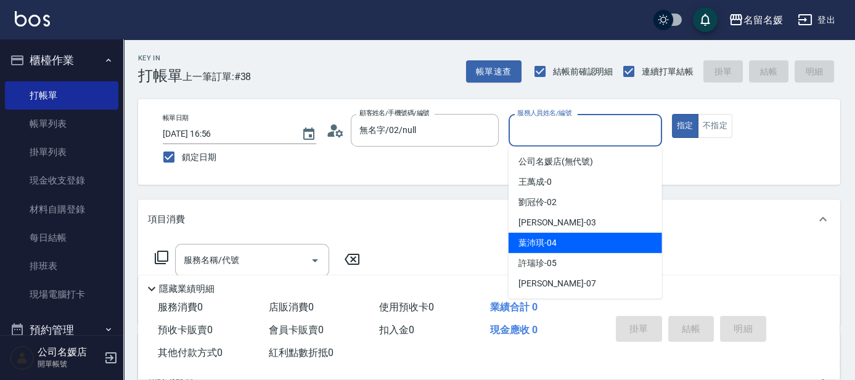
click at [537, 239] on span "葉沛琪 -04" at bounding box center [537, 243] width 38 height 13
type input "[PERSON_NAME]-04"
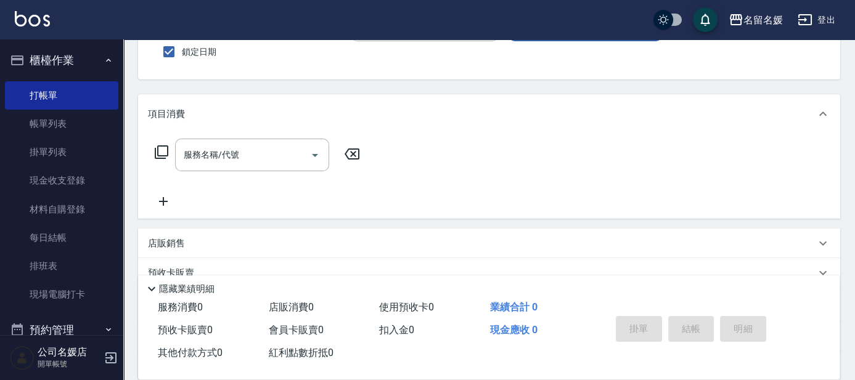
scroll to position [112, 0]
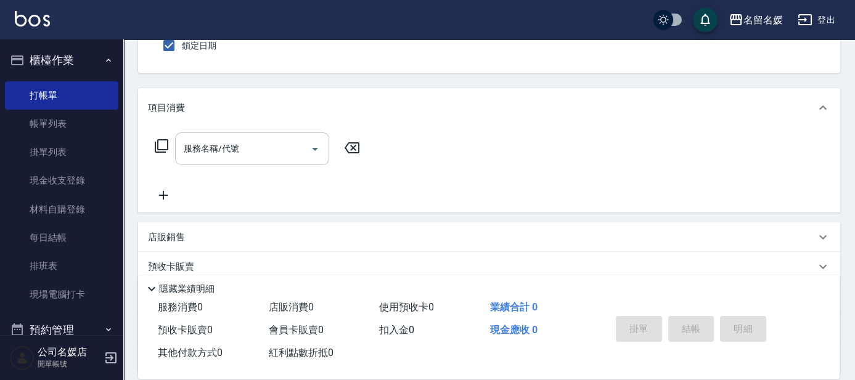
click at [253, 145] on input "服務名稱/代號" at bounding box center [243, 149] width 124 height 22
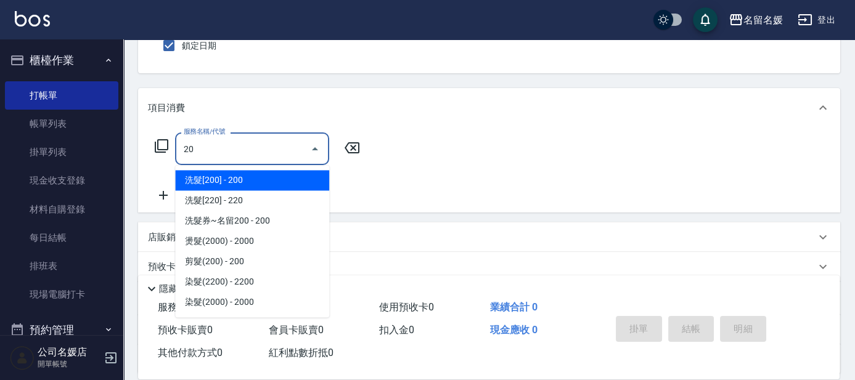
type input "2"
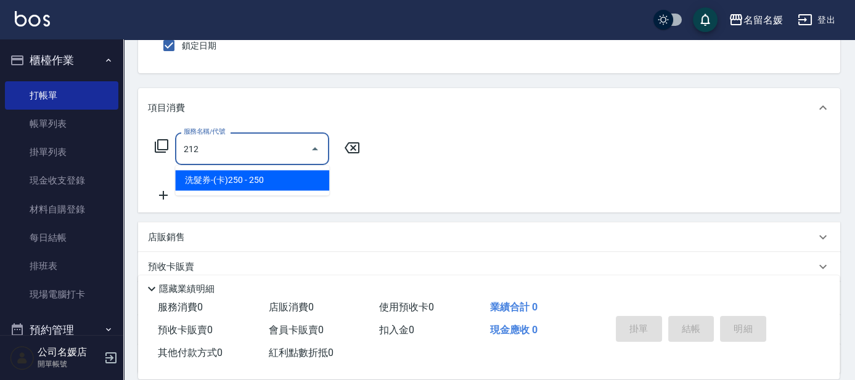
click at [254, 184] on span "洗髮券-(卡)250 - 250" at bounding box center [252, 180] width 154 height 20
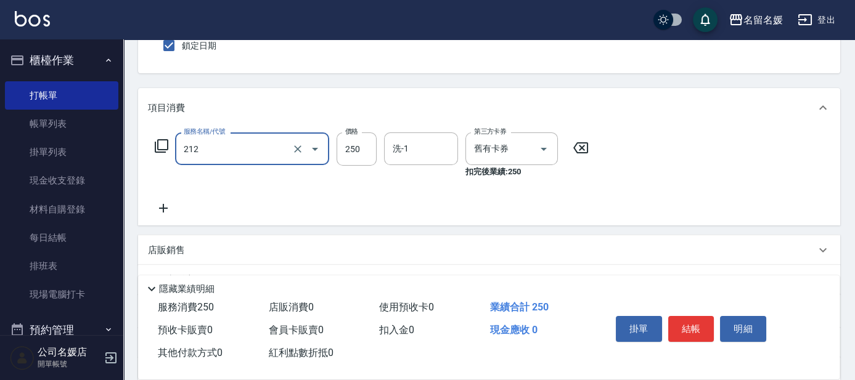
click at [248, 160] on div "212 服務名稱/代號" at bounding box center [252, 148] width 154 height 33
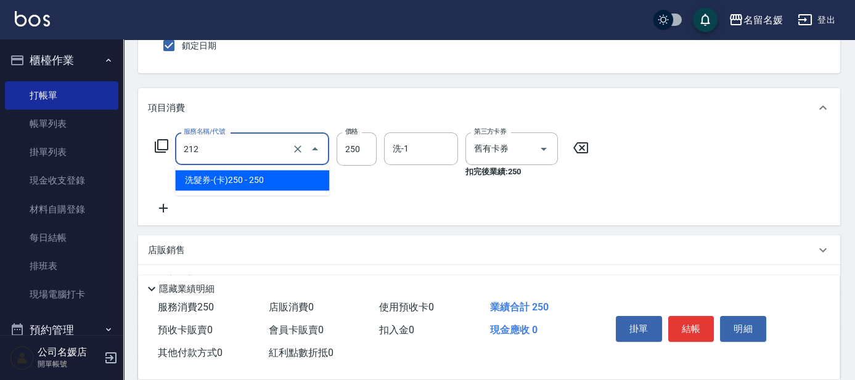
drag, startPoint x: 248, startPoint y: 182, endPoint x: 264, endPoint y: 177, distance: 16.8
click at [259, 179] on span "洗髮券-(卡)250 - 250" at bounding box center [252, 180] width 154 height 20
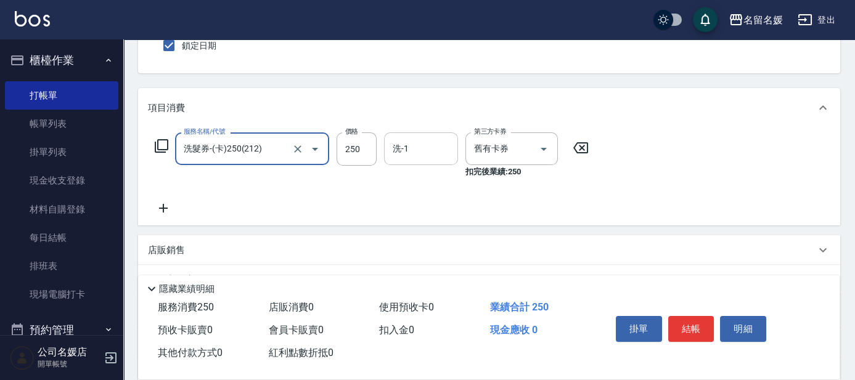
type input "洗髮券-(卡)250(212)"
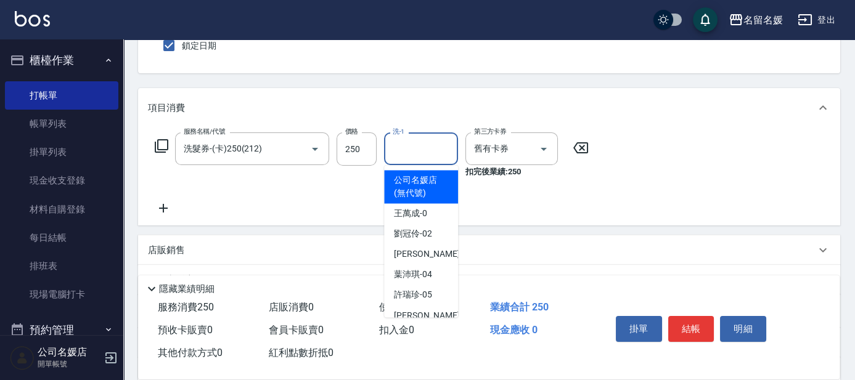
click at [419, 158] on input "洗-1" at bounding box center [420, 149] width 63 height 22
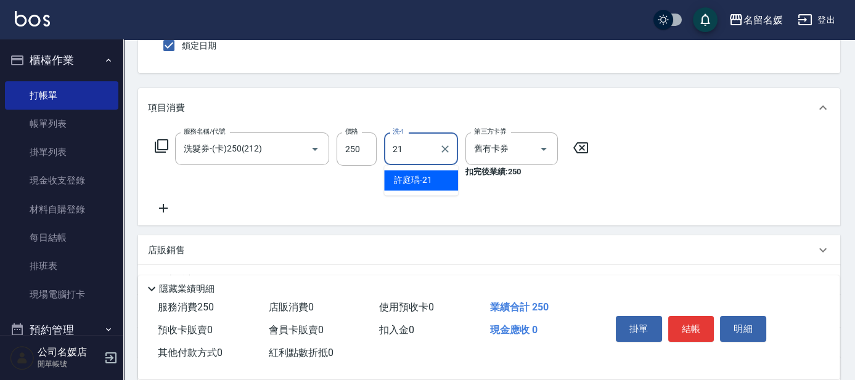
click at [424, 177] on span "許庭瑀 -21" at bounding box center [413, 180] width 38 height 13
type input "[PERSON_NAME]-21"
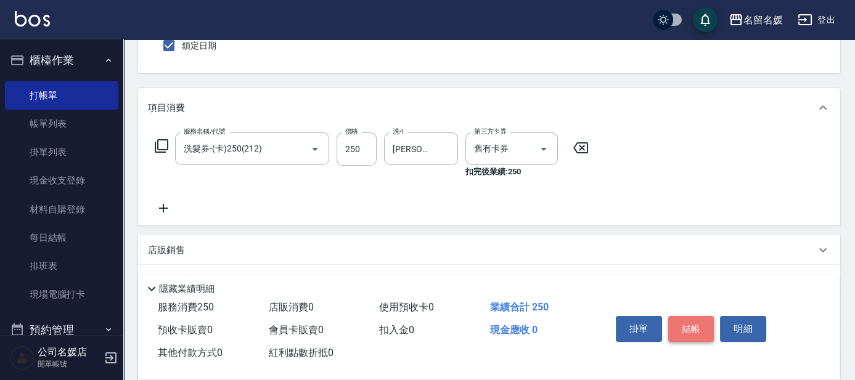
click at [700, 320] on button "結帳" at bounding box center [691, 329] width 46 height 26
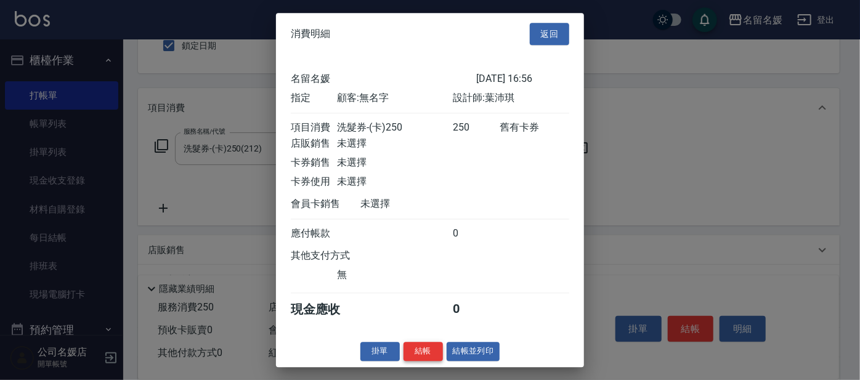
click at [413, 361] on button "結帳" at bounding box center [423, 351] width 39 height 19
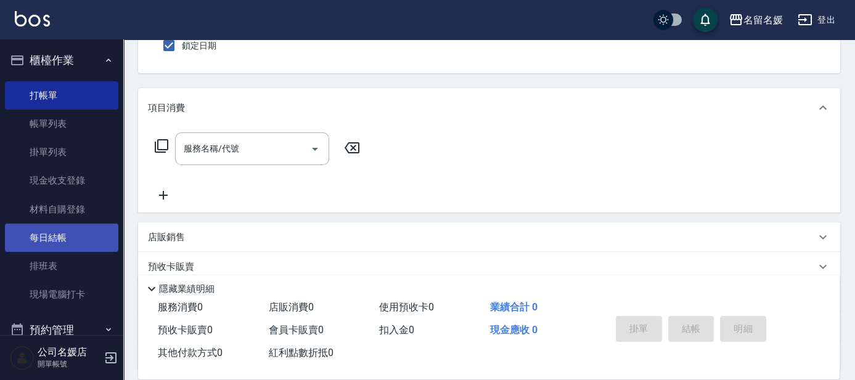
click at [82, 237] on link "每日結帳" at bounding box center [61, 238] width 113 height 28
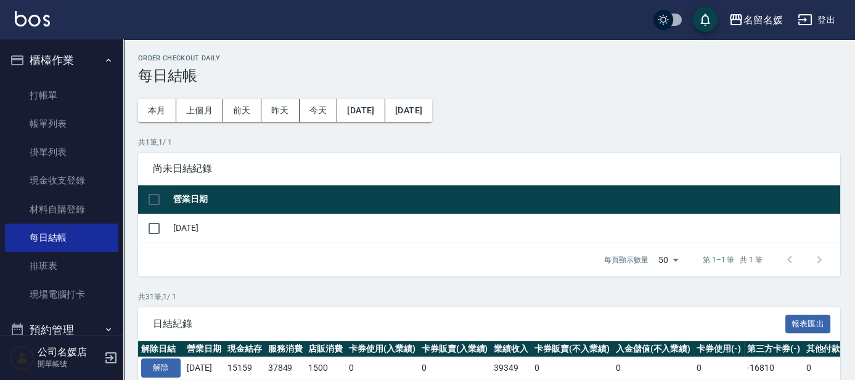
click at [150, 198] on input "checkbox" at bounding box center [154, 200] width 26 height 26
checkbox input "true"
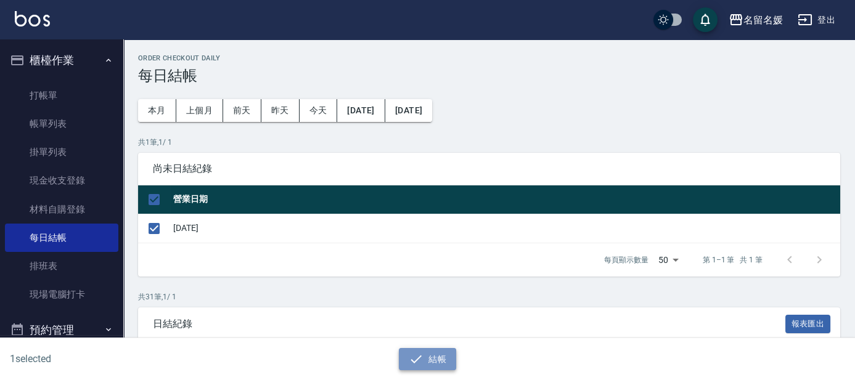
click at [420, 359] on icon "button" at bounding box center [415, 359] width 15 height 15
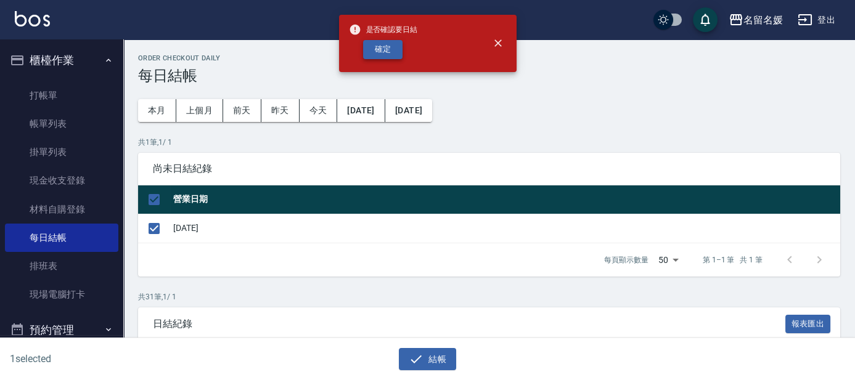
click at [377, 46] on button "確定" at bounding box center [382, 49] width 39 height 19
checkbox input "false"
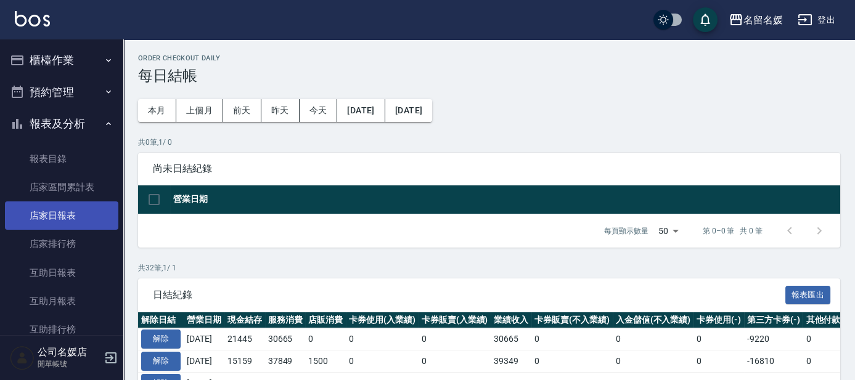
click at [51, 220] on link "店家日報表" at bounding box center [61, 215] width 113 height 28
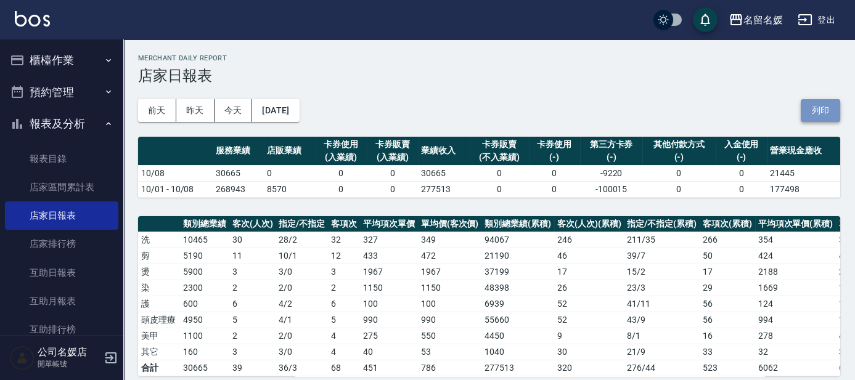
click at [829, 112] on button "列印" at bounding box center [819, 110] width 39 height 23
click at [62, 269] on link "互助日報表" at bounding box center [61, 273] width 113 height 28
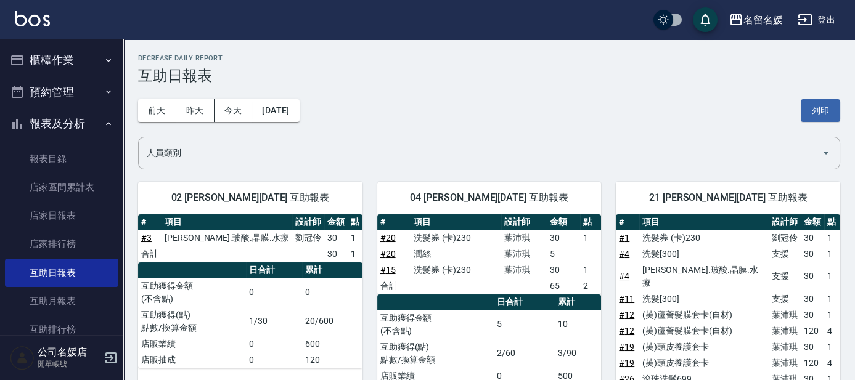
drag, startPoint x: 823, startPoint y: 107, endPoint x: 651, endPoint y: 323, distance: 275.4
click at [823, 107] on button "列印" at bounding box center [819, 110] width 39 height 23
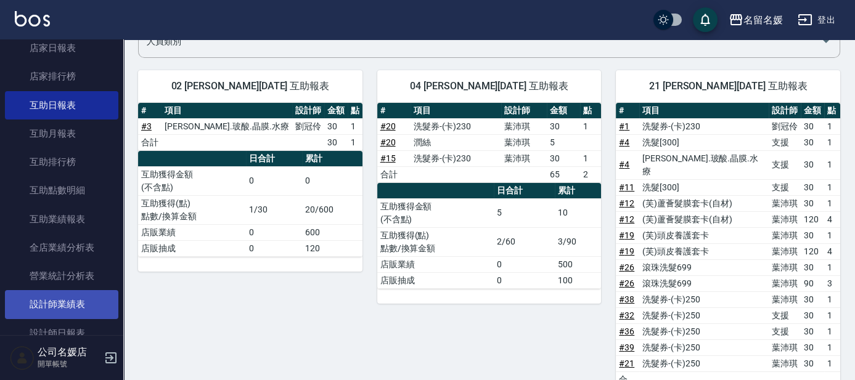
scroll to position [224, 0]
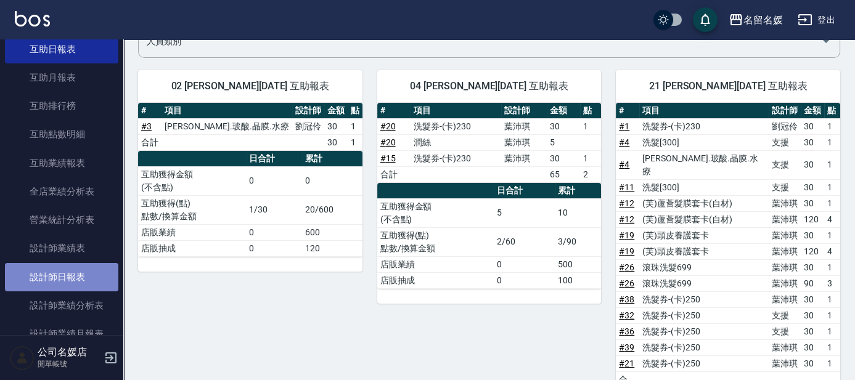
click at [64, 272] on link "設計師日報表" at bounding box center [61, 277] width 113 height 28
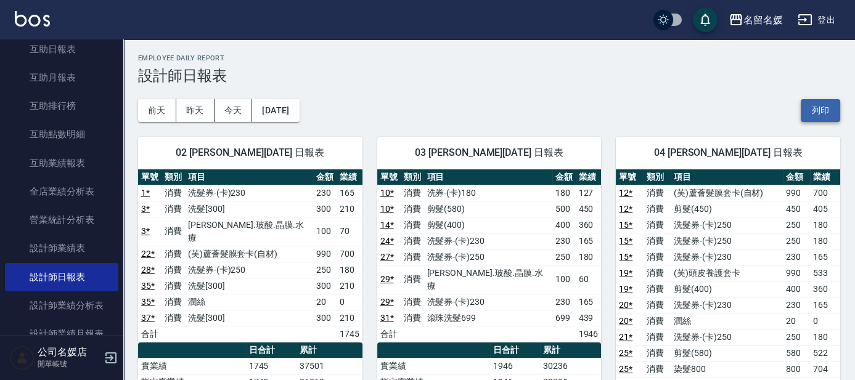
click at [823, 112] on button "列印" at bounding box center [819, 110] width 39 height 23
